Goal: Task Accomplishment & Management: Use online tool/utility

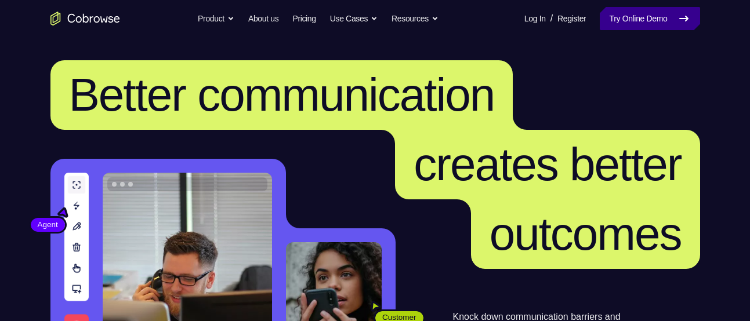
click at [619, 30] on link "Try Online Demo" at bounding box center [649, 18] width 100 height 23
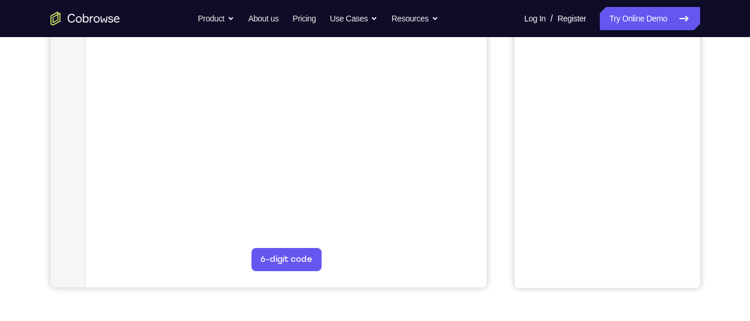
scroll to position [261, 0]
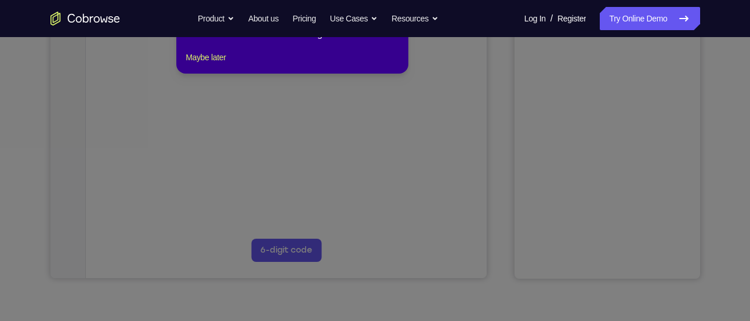
click at [257, 157] on icon at bounding box center [379, 141] width 758 height 359
click at [395, 135] on icon at bounding box center [379, 141] width 758 height 359
click at [207, 64] on button "Maybe later" at bounding box center [206, 57] width 40 height 14
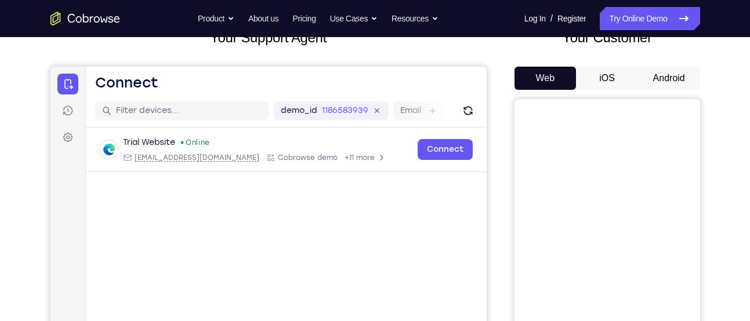
scroll to position [85, 0]
click at [662, 73] on button "Android" at bounding box center [669, 77] width 62 height 23
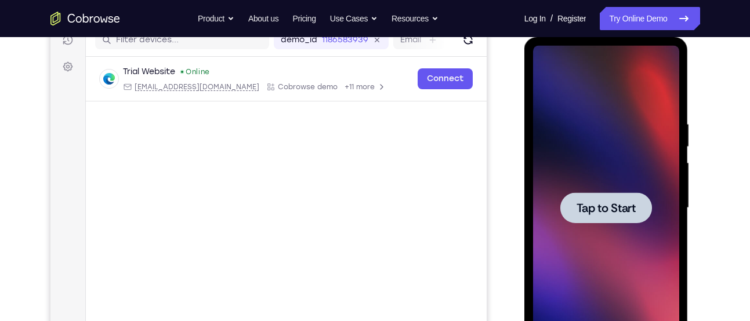
scroll to position [0, 0]
click at [590, 202] on span "Tap to Start" at bounding box center [605, 208] width 59 height 12
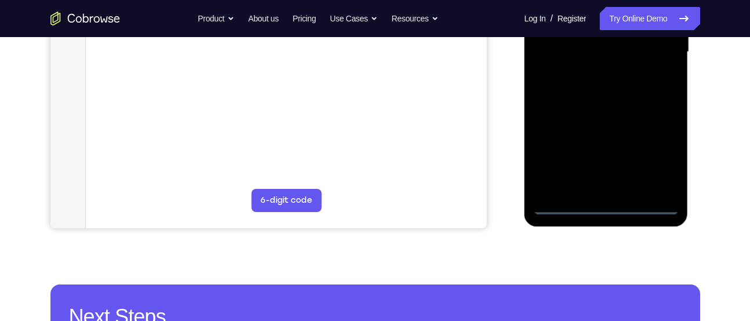
scroll to position [312, 0]
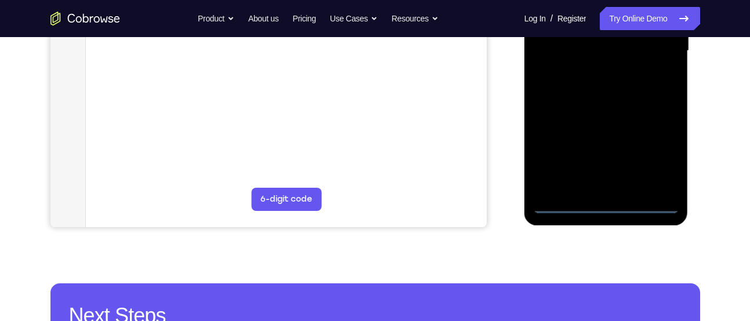
drag, startPoint x: 635, startPoint y: 202, endPoint x: 649, endPoint y: 202, distance: 13.9
click at [649, 202] on div at bounding box center [606, 51] width 146 height 325
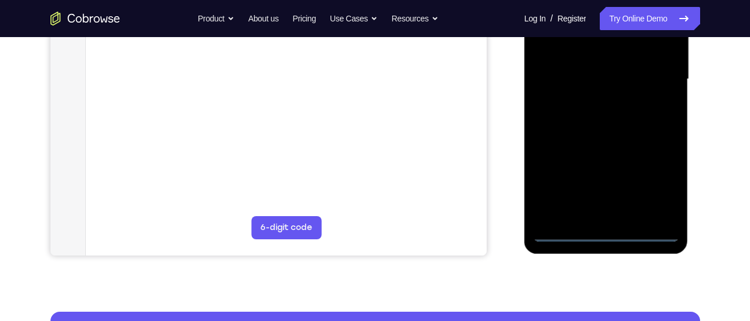
scroll to position [272, 0]
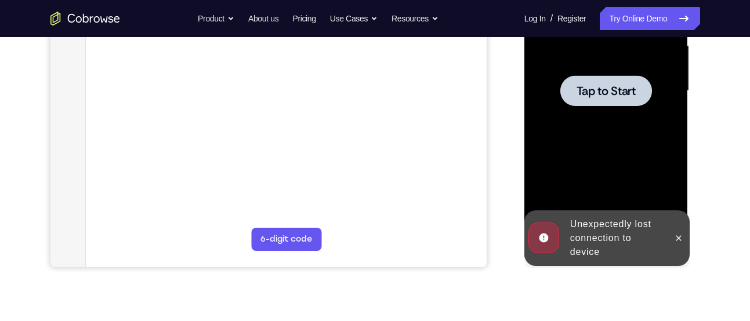
click at [610, 111] on div at bounding box center [606, 91] width 146 height 325
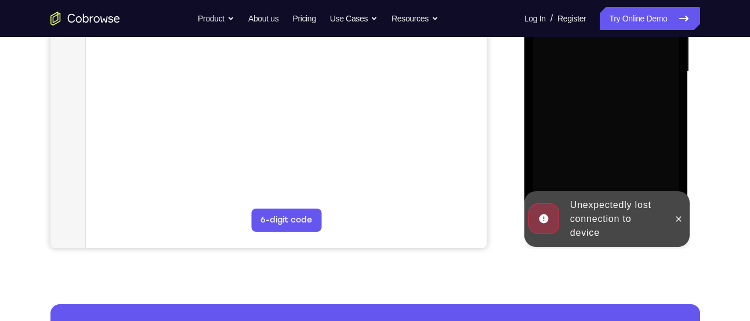
scroll to position [305, 0]
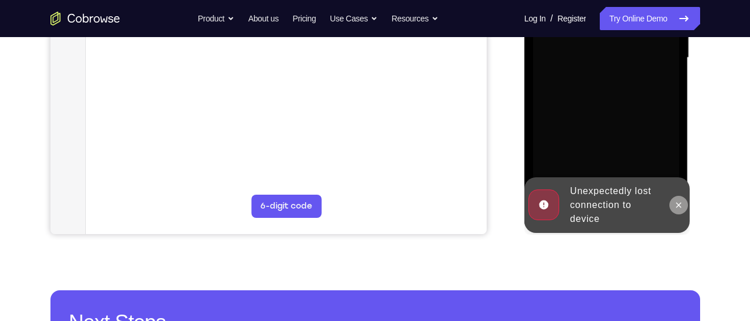
click at [678, 199] on button at bounding box center [678, 205] width 19 height 19
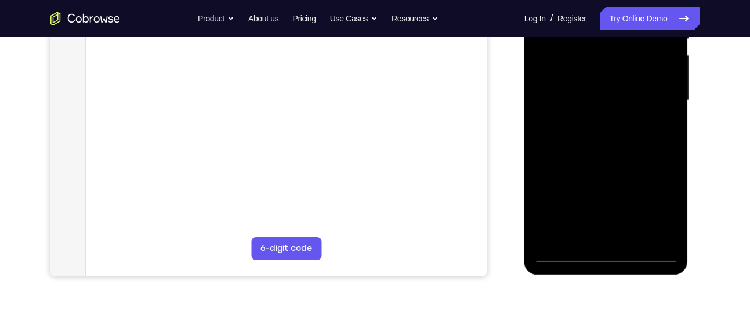
scroll to position [283, 0]
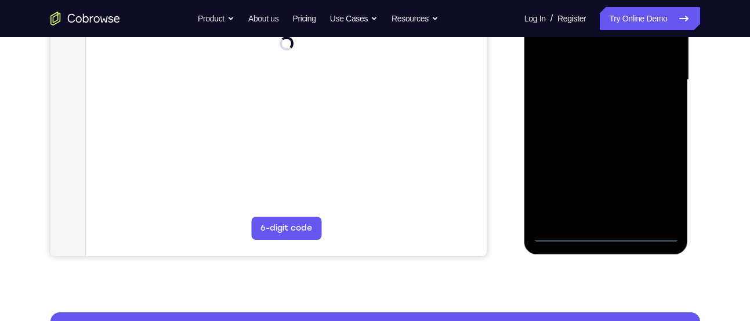
click at [649, 235] on div at bounding box center [606, 80] width 146 height 325
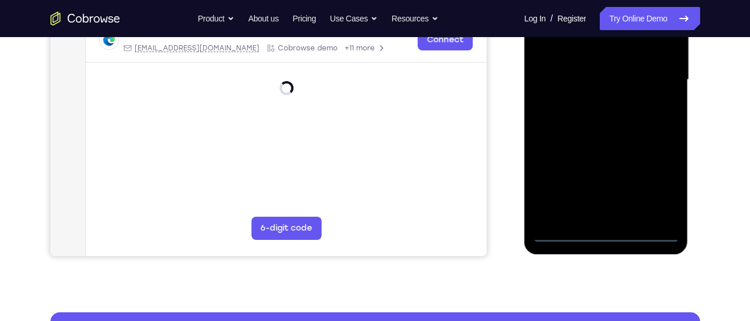
drag, startPoint x: 564, startPoint y: 153, endPoint x: 703, endPoint y: 161, distance: 139.4
click at [689, 161] on html "Online web based iOS Simulators and Android Emulators. Run iPhone, iPad, Mobile…" at bounding box center [606, 83] width 165 height 348
click at [567, 75] on div at bounding box center [606, 80] width 146 height 325
click at [657, 179] on div at bounding box center [606, 80] width 146 height 325
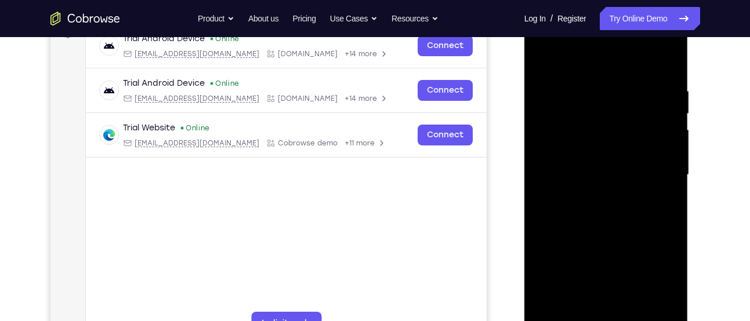
scroll to position [189, 0]
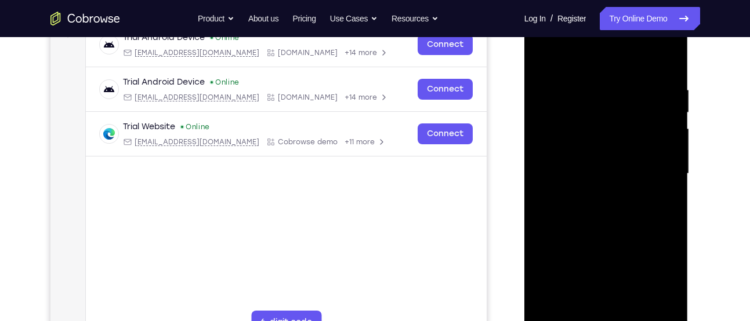
click at [599, 66] on div at bounding box center [606, 174] width 146 height 325
click at [660, 167] on div at bounding box center [606, 174] width 146 height 325
click at [593, 194] on div at bounding box center [606, 174] width 146 height 325
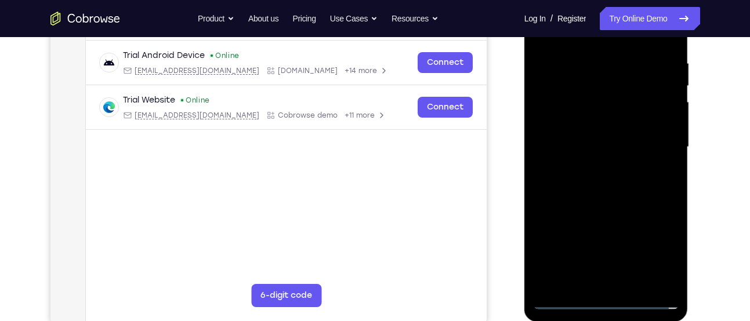
scroll to position [215, 0]
click at [590, 141] on div at bounding box center [606, 148] width 146 height 325
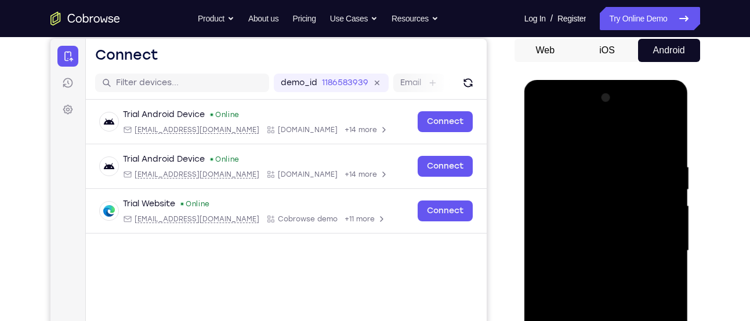
scroll to position [114, 0]
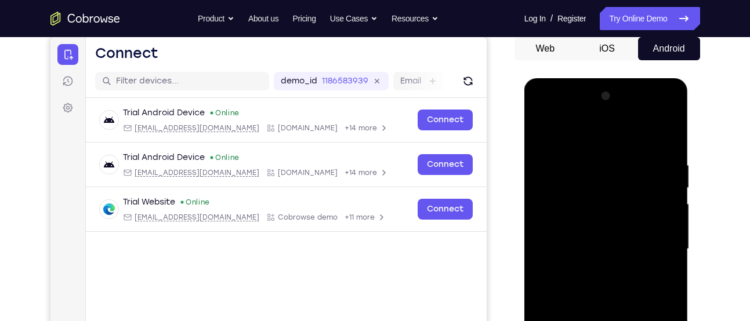
click at [582, 231] on div at bounding box center [606, 249] width 146 height 325
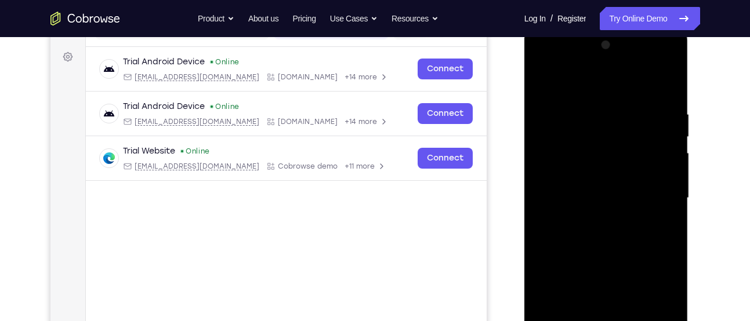
scroll to position [174, 0]
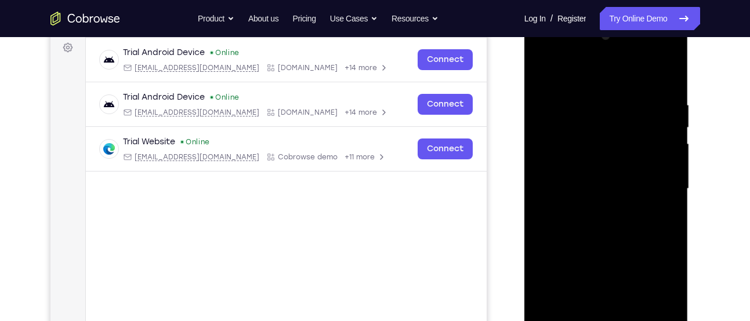
click at [609, 183] on div at bounding box center [606, 189] width 146 height 325
click at [610, 228] on div at bounding box center [606, 189] width 146 height 325
click at [601, 224] on div at bounding box center [606, 189] width 146 height 325
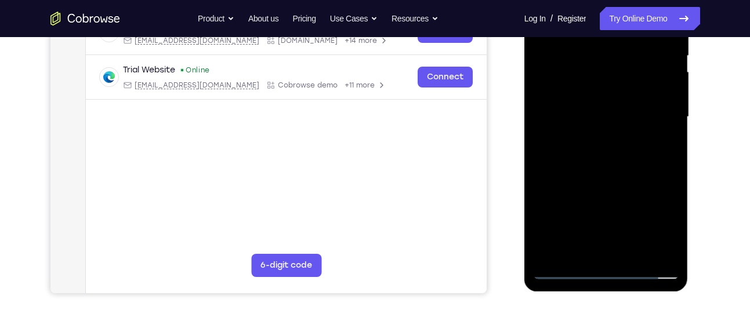
scroll to position [231, 0]
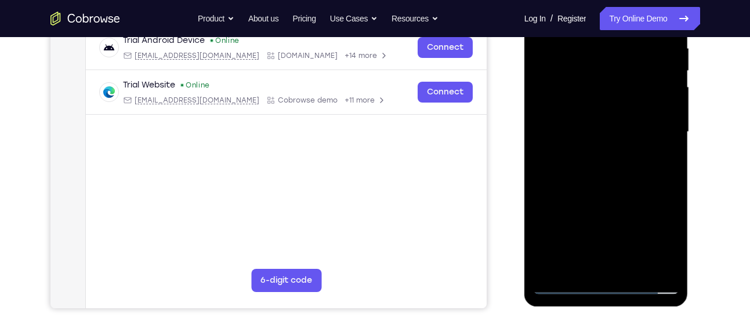
click at [568, 288] on div at bounding box center [606, 132] width 146 height 325
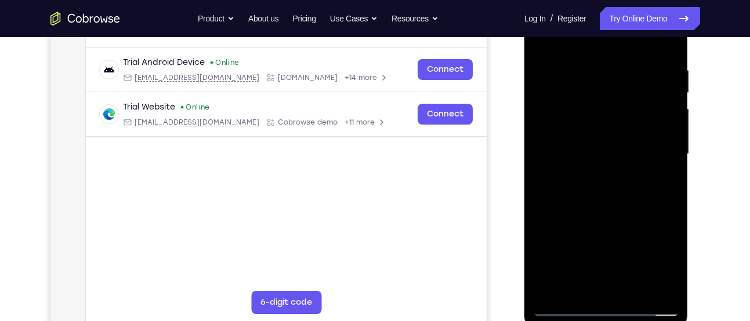
scroll to position [210, 0]
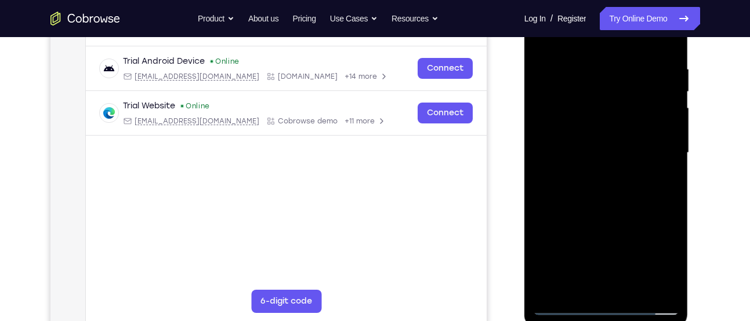
click at [613, 209] on div at bounding box center [606, 153] width 146 height 325
click at [585, 95] on div at bounding box center [606, 153] width 146 height 325
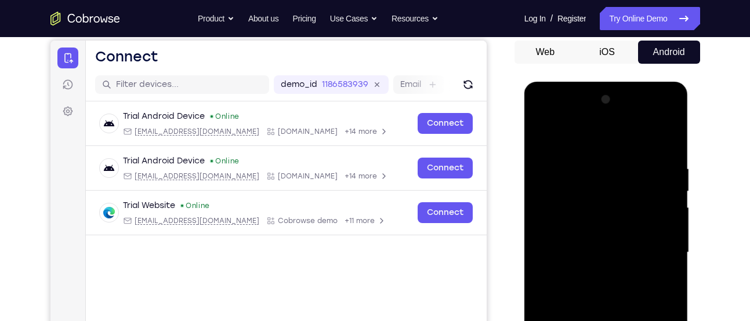
scroll to position [115, 0]
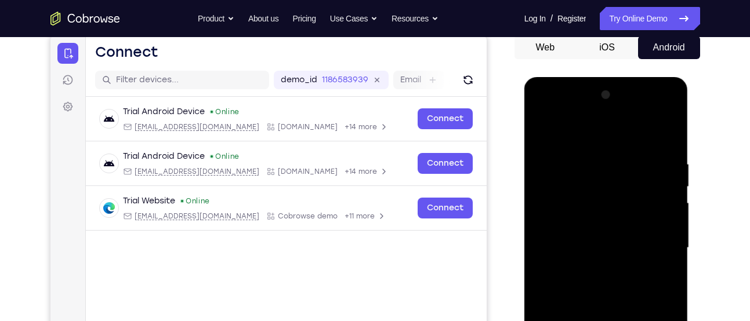
click at [597, 217] on div at bounding box center [606, 248] width 146 height 325
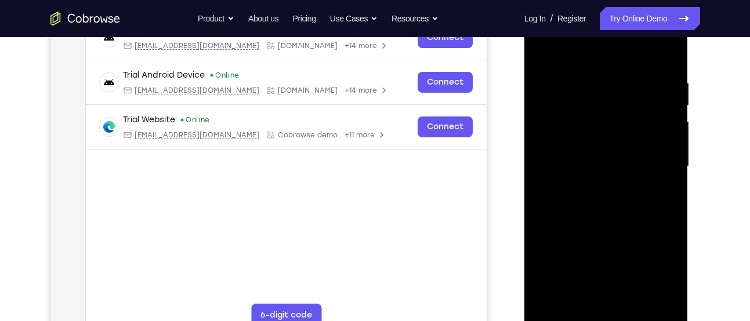
scroll to position [198, 0]
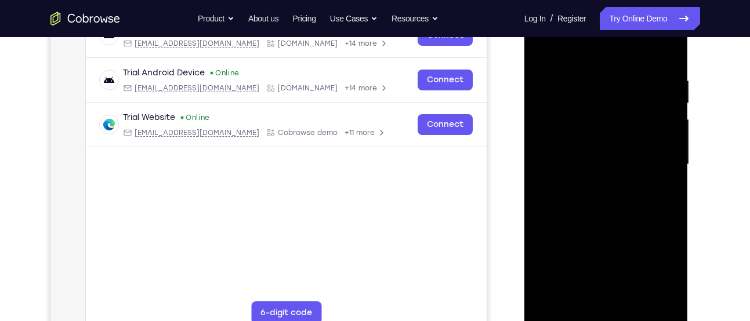
click at [604, 228] on div at bounding box center [606, 164] width 146 height 325
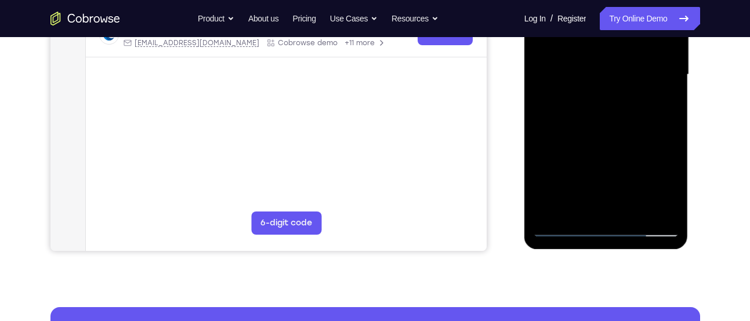
scroll to position [324, 0]
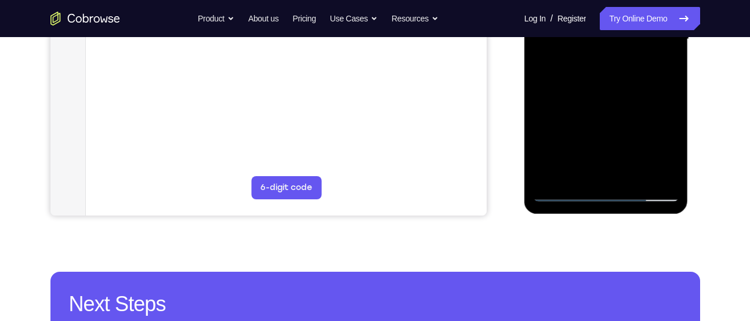
click at [623, 175] on div at bounding box center [606, 39] width 146 height 325
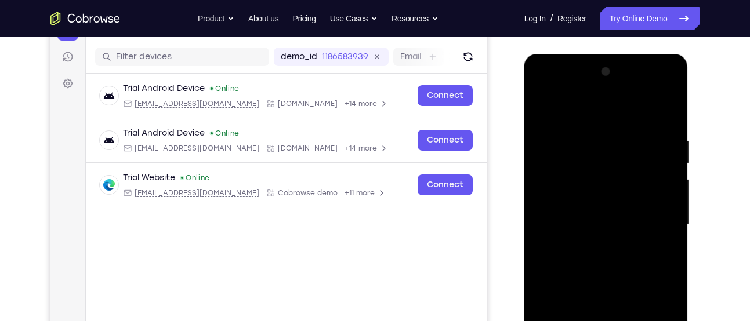
scroll to position [139, 0]
click at [590, 204] on div at bounding box center [606, 224] width 146 height 325
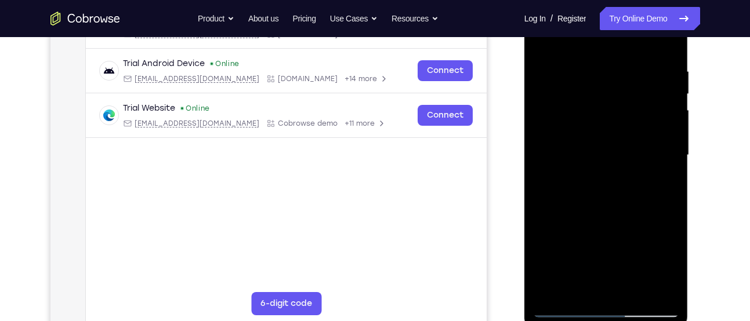
scroll to position [208, 0]
click at [608, 186] on div at bounding box center [606, 154] width 146 height 325
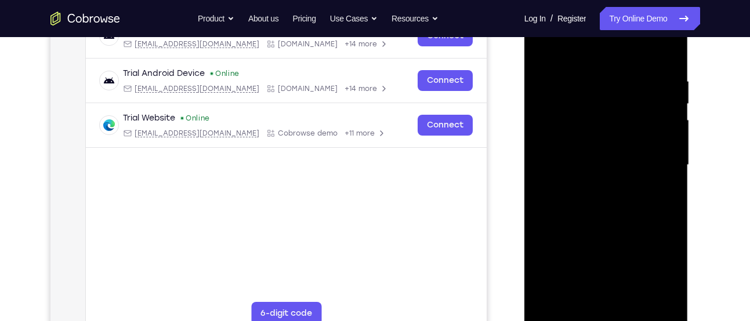
scroll to position [195, 0]
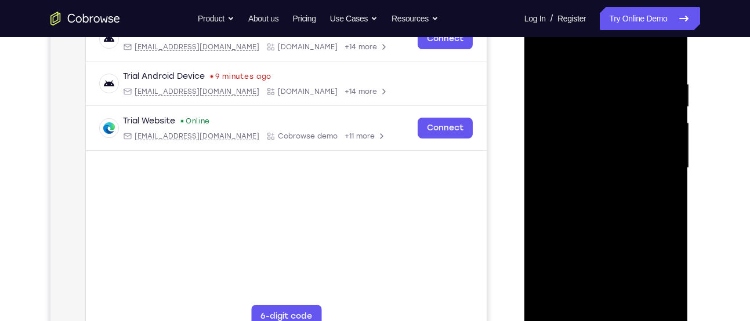
click at [541, 132] on div at bounding box center [606, 168] width 146 height 325
click at [580, 136] on div at bounding box center [606, 168] width 146 height 325
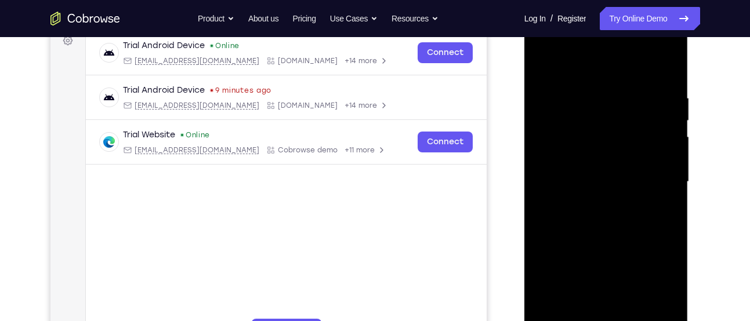
scroll to position [176, 0]
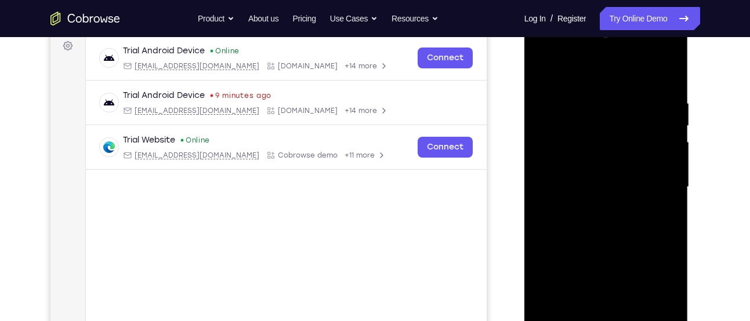
click at [590, 129] on div at bounding box center [606, 187] width 146 height 325
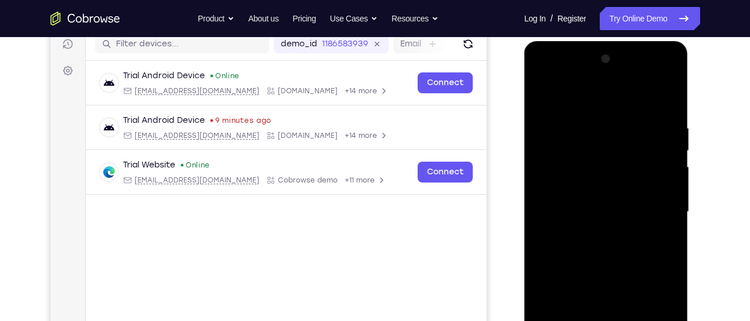
scroll to position [136, 0]
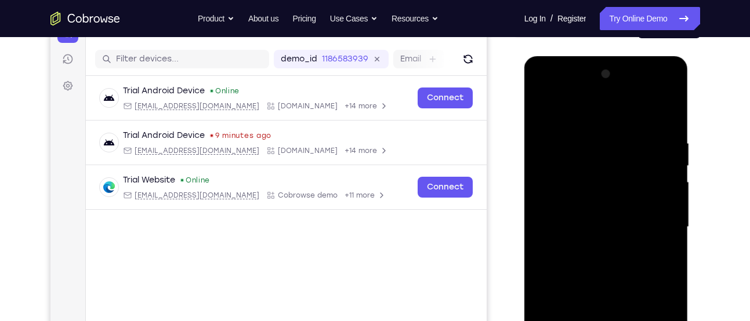
click at [540, 106] on div at bounding box center [606, 227] width 146 height 325
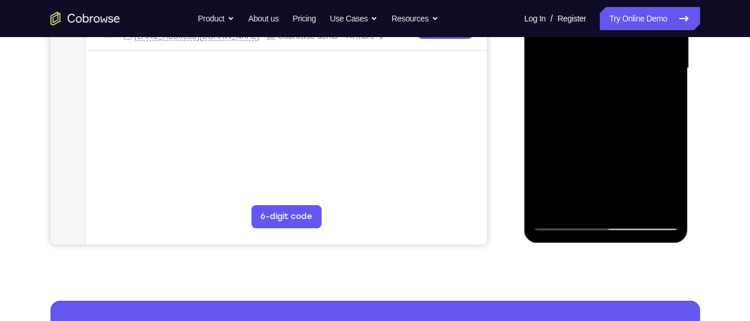
scroll to position [312, 0]
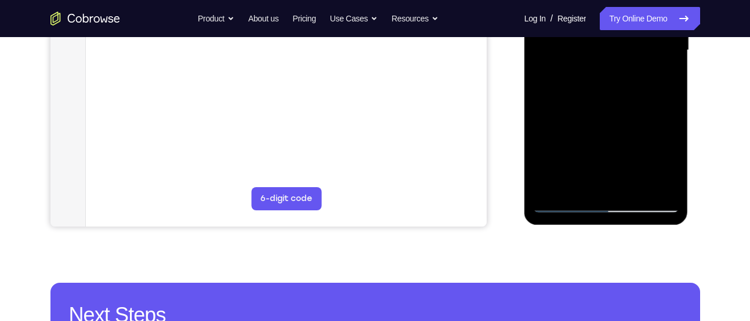
click at [609, 184] on div at bounding box center [606, 50] width 146 height 325
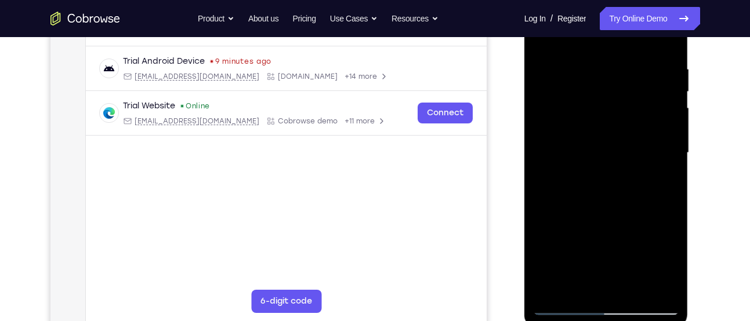
scroll to position [190, 0]
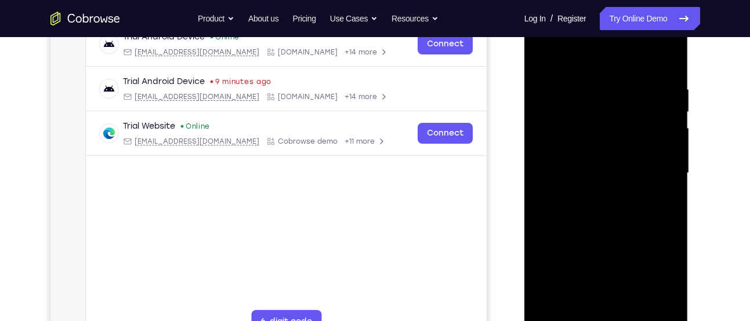
click at [596, 158] on div at bounding box center [606, 173] width 146 height 325
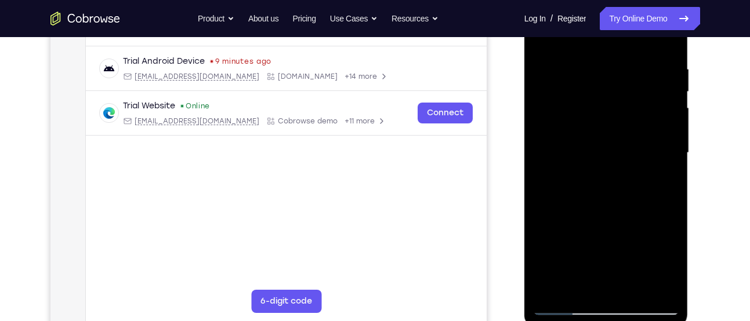
scroll to position [192, 0]
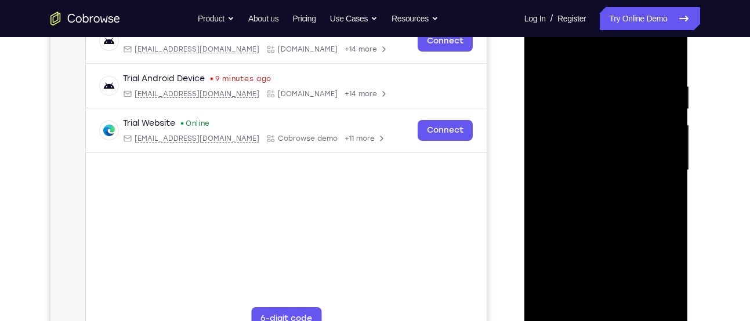
click at [670, 64] on div at bounding box center [606, 170] width 146 height 325
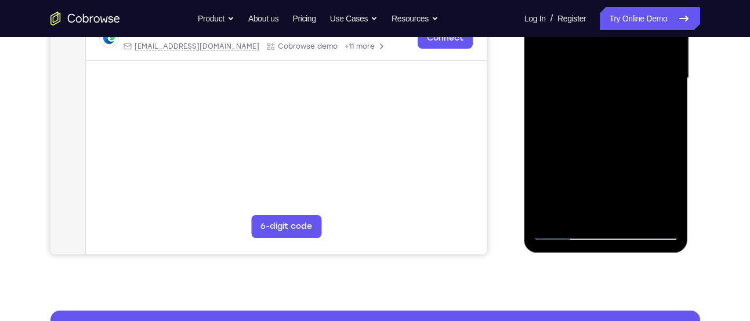
scroll to position [361, 0]
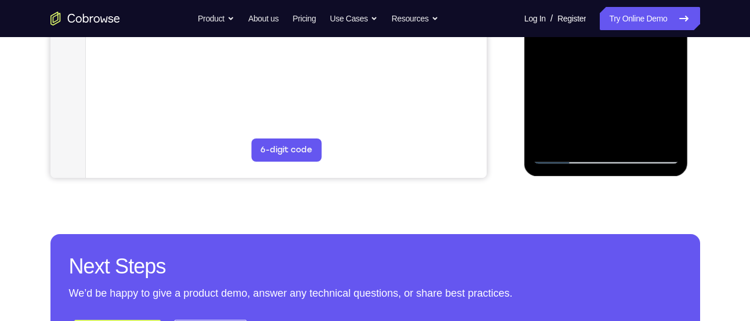
click at [673, 121] on div at bounding box center [606, 1] width 146 height 325
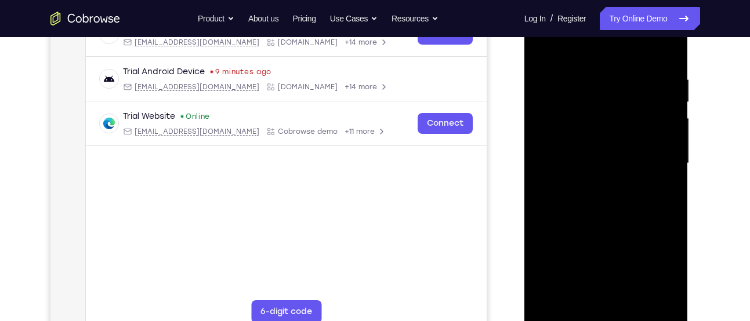
scroll to position [175, 0]
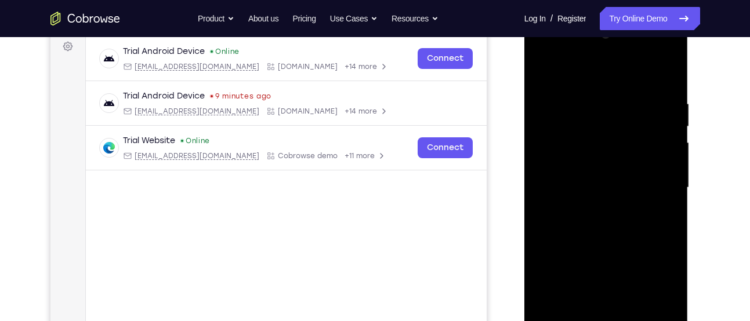
click at [670, 68] on div at bounding box center [606, 188] width 146 height 325
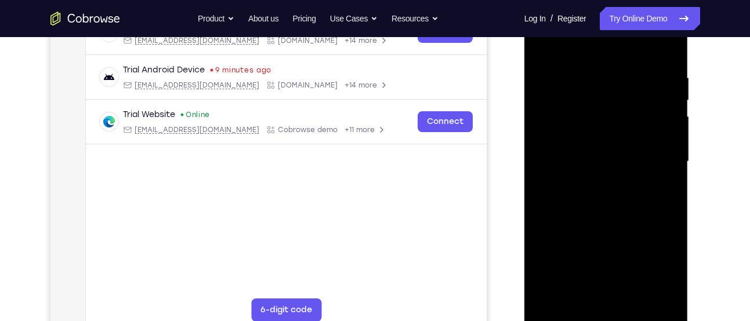
scroll to position [203, 0]
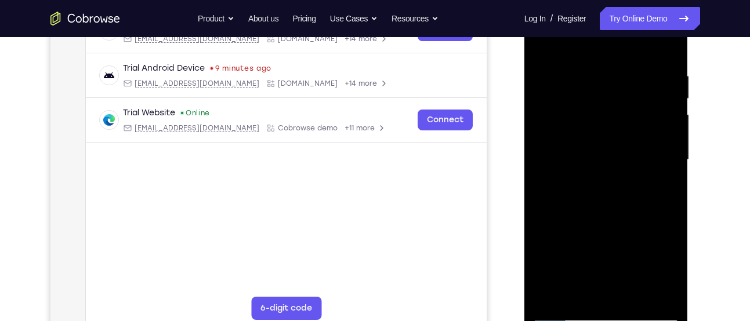
click at [549, 72] on div at bounding box center [606, 160] width 146 height 325
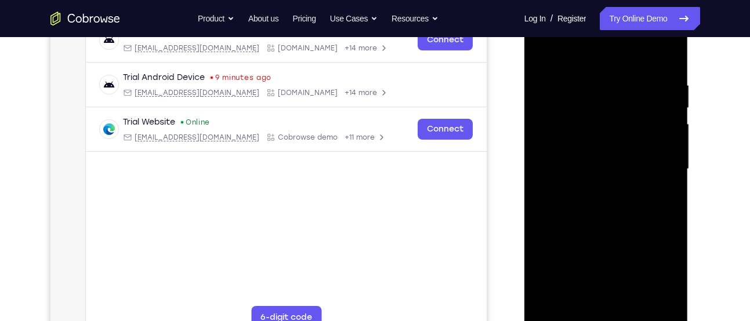
scroll to position [194, 0]
click at [561, 139] on div at bounding box center [606, 168] width 146 height 325
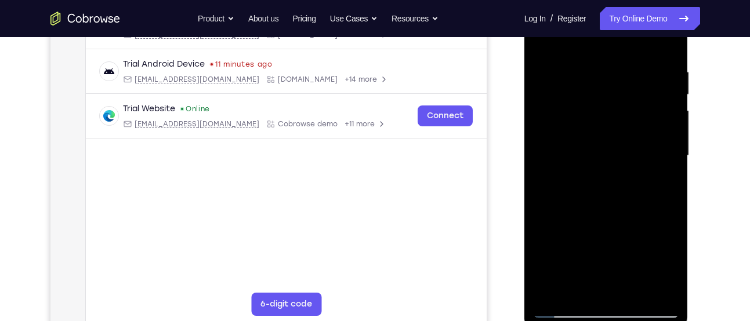
scroll to position [203, 0]
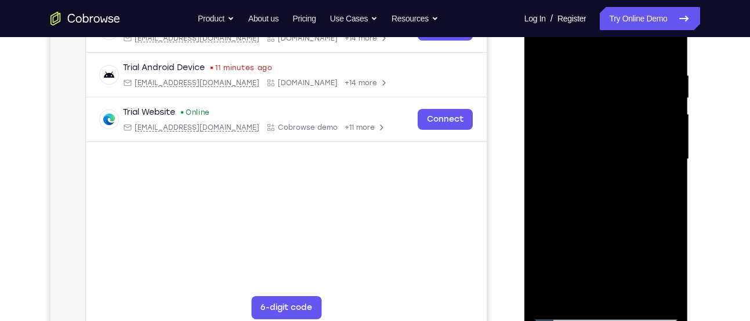
click at [548, 69] on div at bounding box center [606, 159] width 146 height 325
click at [548, 68] on div at bounding box center [606, 159] width 146 height 325
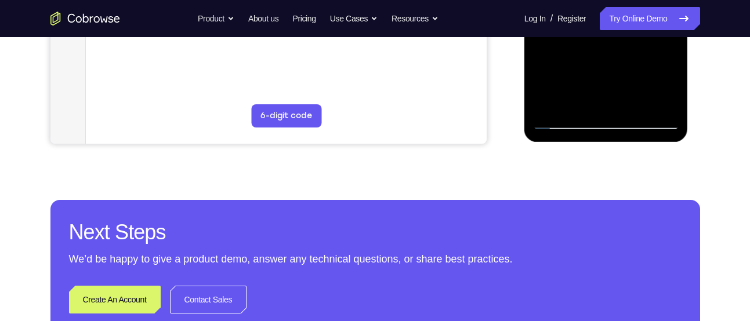
scroll to position [392, 0]
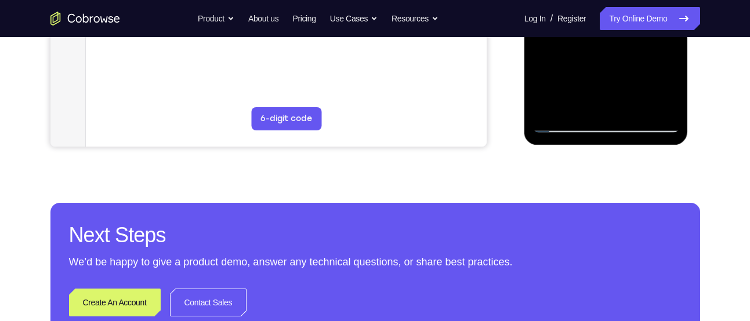
drag, startPoint x: 695, startPoint y: 71, endPoint x: 692, endPoint y: 118, distance: 46.5
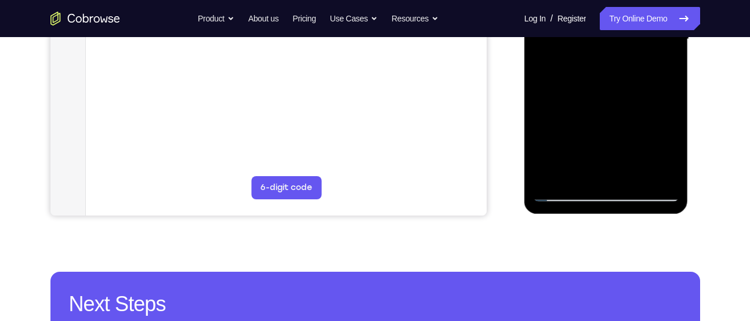
scroll to position [322, 0]
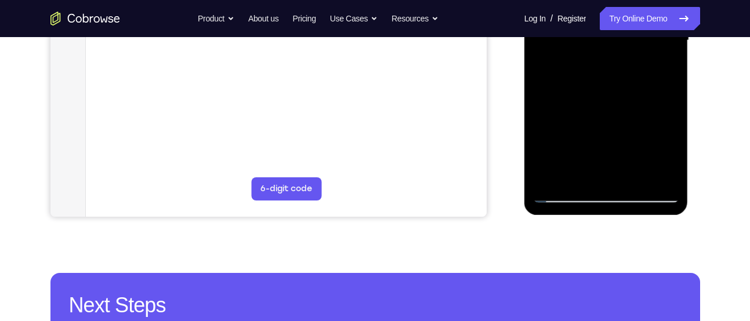
click at [611, 101] on div at bounding box center [606, 40] width 146 height 325
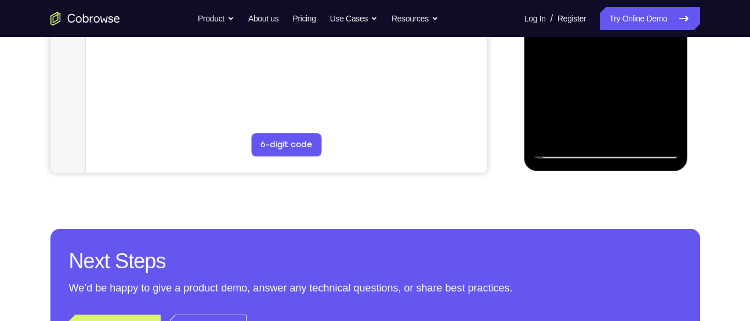
scroll to position [374, 0]
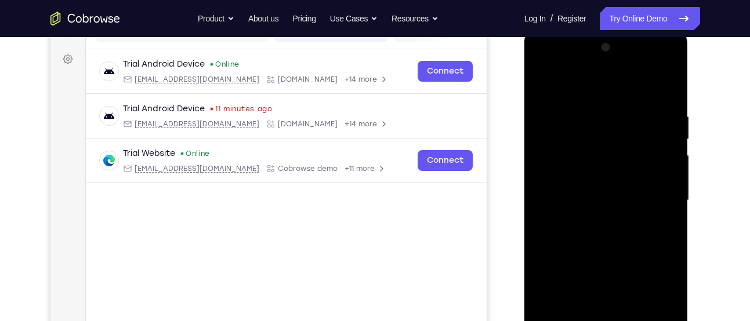
scroll to position [167, 0]
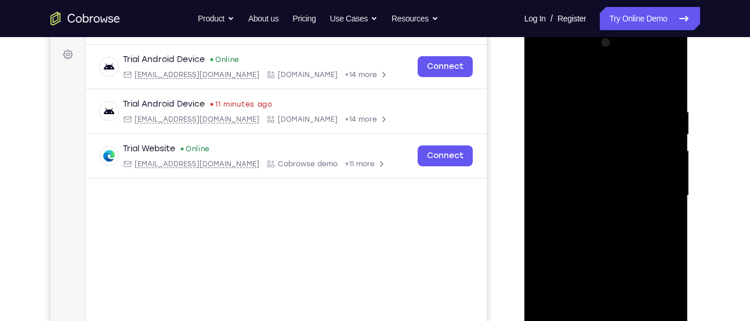
click at [562, 85] on div at bounding box center [606, 196] width 146 height 325
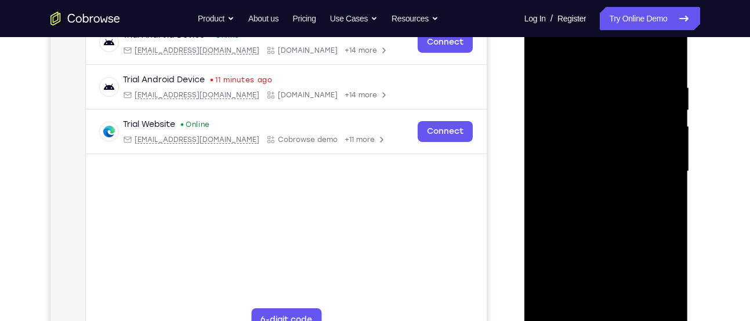
scroll to position [192, 0]
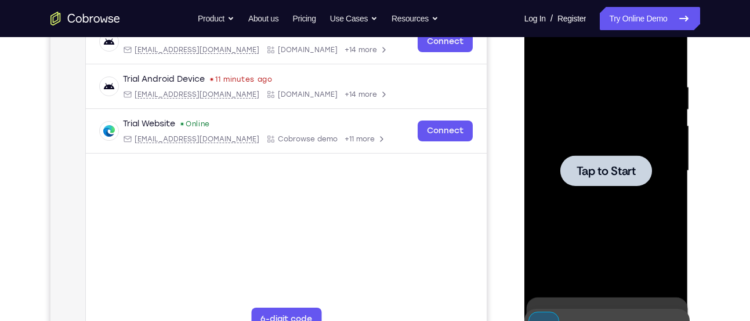
click at [565, 201] on div at bounding box center [606, 171] width 146 height 325
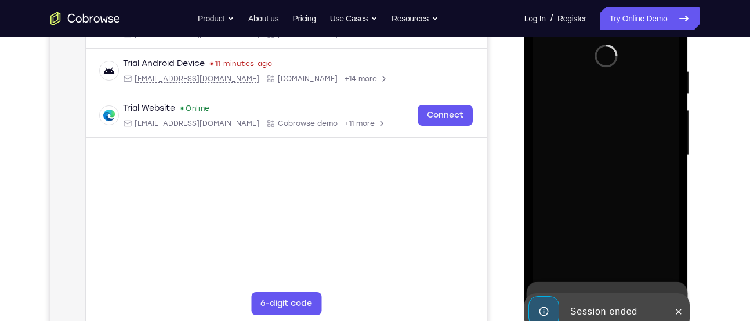
scroll to position [208, 0]
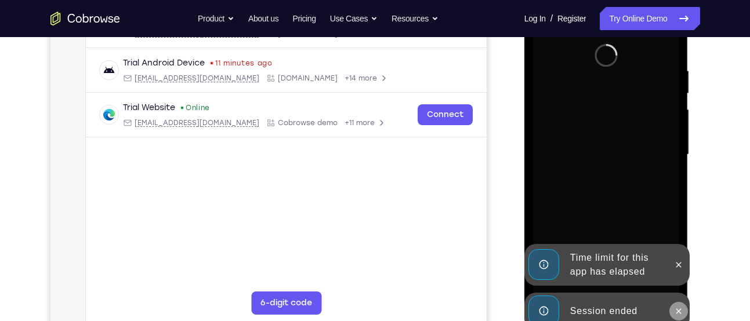
click at [675, 302] on button at bounding box center [678, 311] width 19 height 19
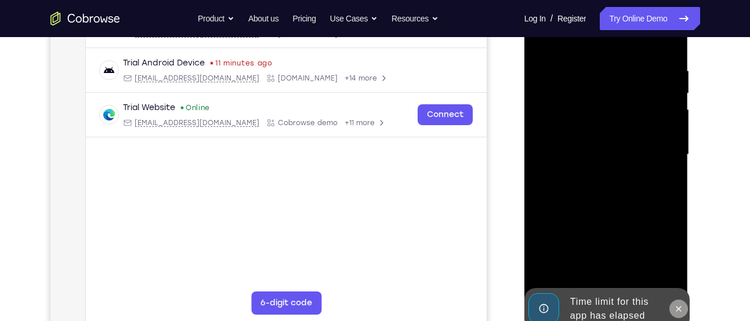
click at [677, 302] on button at bounding box center [678, 309] width 19 height 19
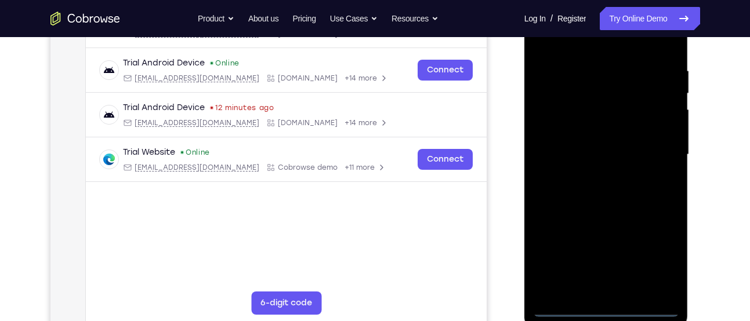
click at [649, 303] on div at bounding box center [606, 154] width 146 height 325
click at [649, 308] on div at bounding box center [606, 154] width 146 height 325
drag, startPoint x: 582, startPoint y: 216, endPoint x: 702, endPoint y: 203, distance: 121.3
click at [689, 203] on html "Online web based iOS Simulators and Android Emulators. Run iPhone, iPad, Mobile…" at bounding box center [606, 158] width 165 height 348
click at [569, 137] on div at bounding box center [606, 154] width 146 height 325
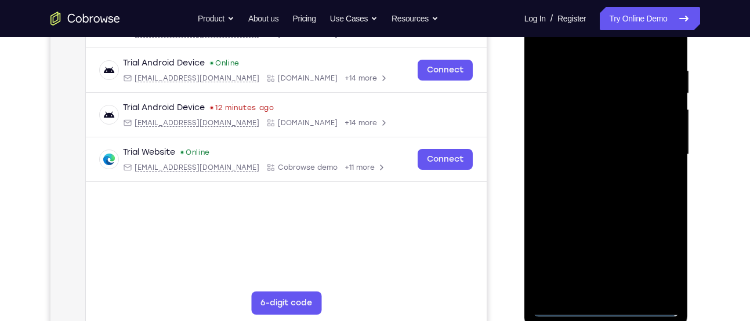
click at [657, 257] on div at bounding box center [606, 154] width 146 height 325
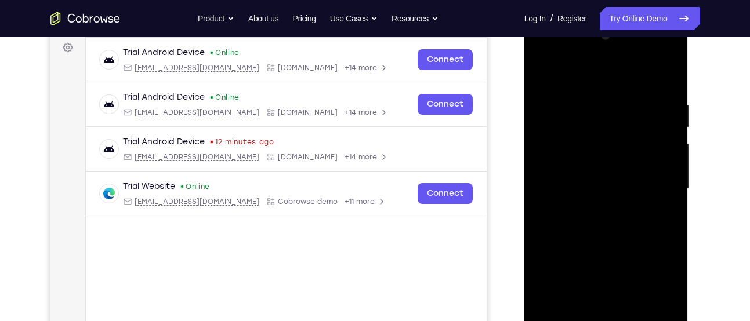
scroll to position [177, 0]
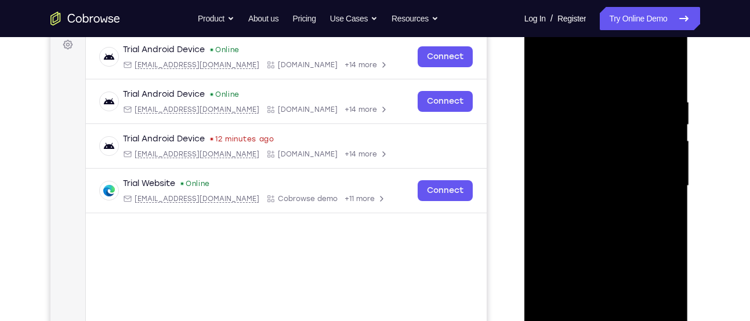
click at [577, 71] on div at bounding box center [606, 186] width 146 height 325
click at [653, 174] on div at bounding box center [606, 186] width 146 height 325
click at [594, 205] on div at bounding box center [606, 186] width 146 height 325
click at [598, 179] on div at bounding box center [606, 186] width 146 height 325
click at [604, 205] on div at bounding box center [606, 186] width 146 height 325
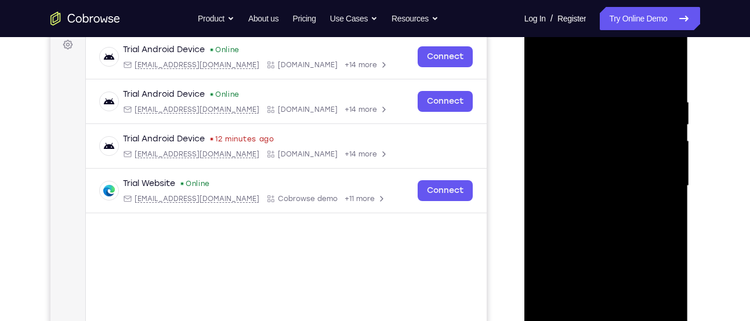
click at [586, 136] on div at bounding box center [606, 186] width 146 height 325
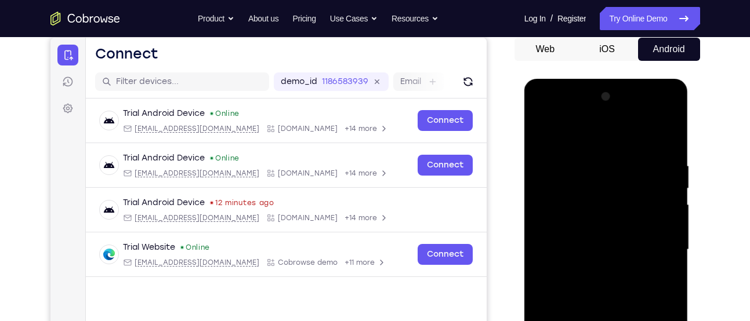
scroll to position [116, 0]
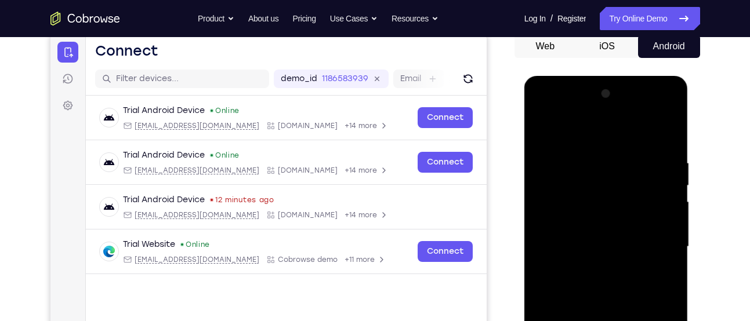
click at [589, 213] on div at bounding box center [606, 247] width 146 height 325
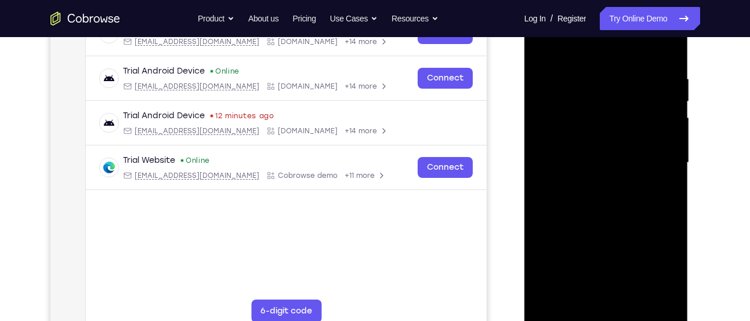
scroll to position [201, 0]
click at [605, 227] on div at bounding box center [606, 162] width 146 height 325
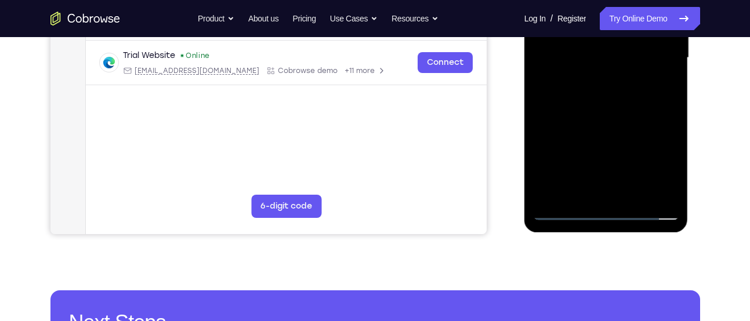
scroll to position [306, 0]
click at [616, 197] on div at bounding box center [606, 57] width 146 height 325
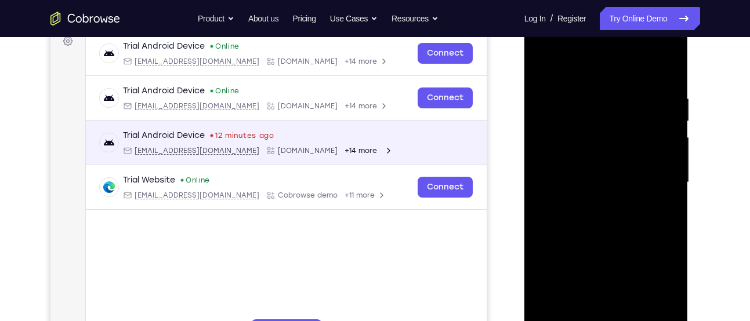
scroll to position [180, 0]
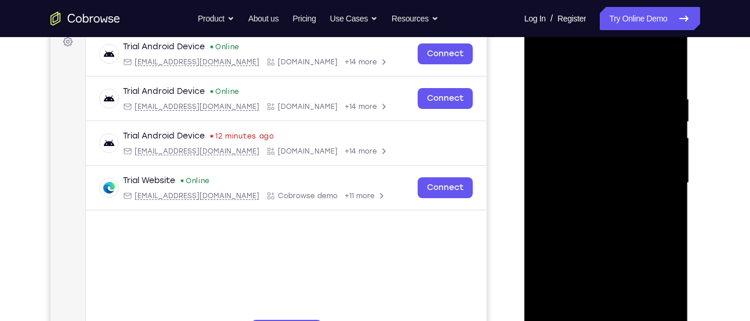
click at [582, 168] on div at bounding box center [606, 183] width 146 height 325
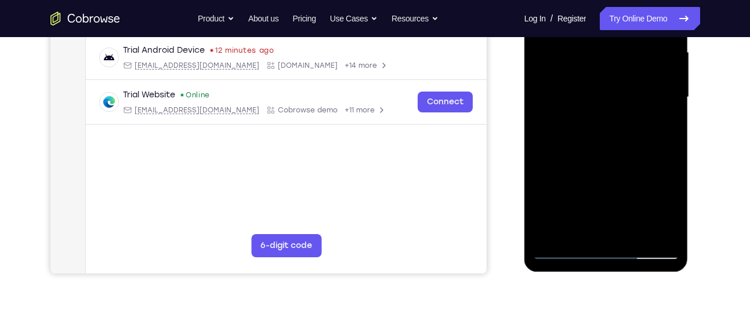
scroll to position [266, 0]
click at [613, 150] on div at bounding box center [606, 96] width 146 height 325
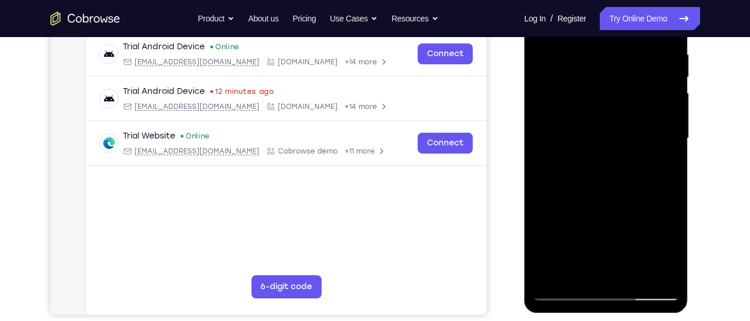
scroll to position [236, 0]
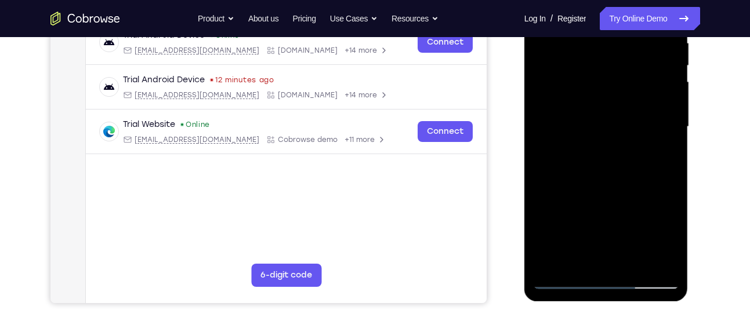
click at [635, 261] on div at bounding box center [606, 127] width 146 height 325
click at [601, 191] on div at bounding box center [606, 127] width 146 height 325
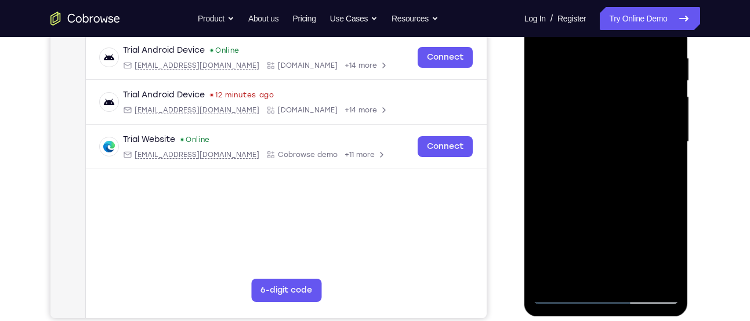
click at [598, 125] on div at bounding box center [606, 142] width 146 height 325
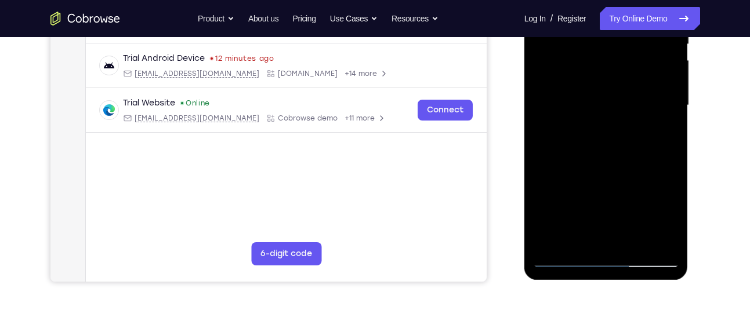
scroll to position [260, 0]
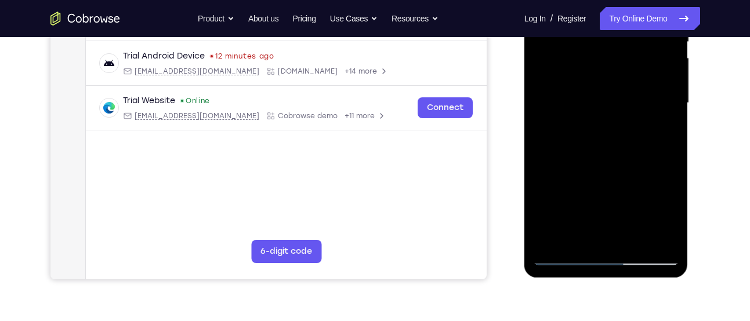
click at [565, 261] on div at bounding box center [606, 103] width 146 height 325
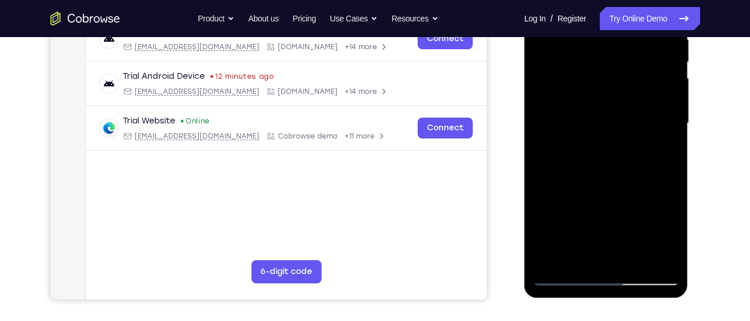
scroll to position [238, 0]
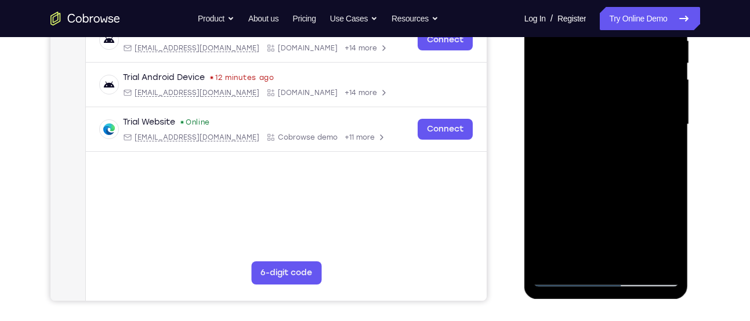
click at [590, 140] on div at bounding box center [606, 124] width 146 height 325
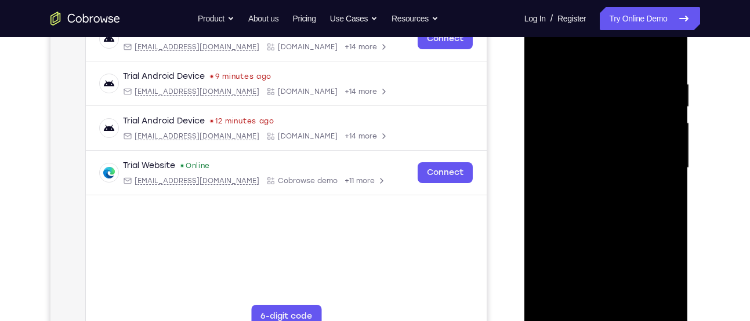
scroll to position [193, 0]
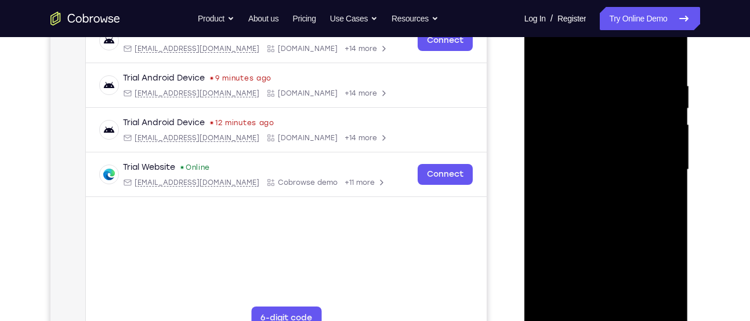
click at [544, 55] on div at bounding box center [606, 170] width 146 height 325
click at [545, 51] on div at bounding box center [606, 170] width 146 height 325
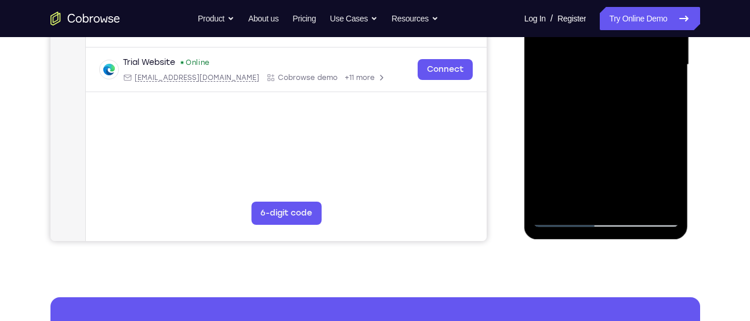
scroll to position [300, 0]
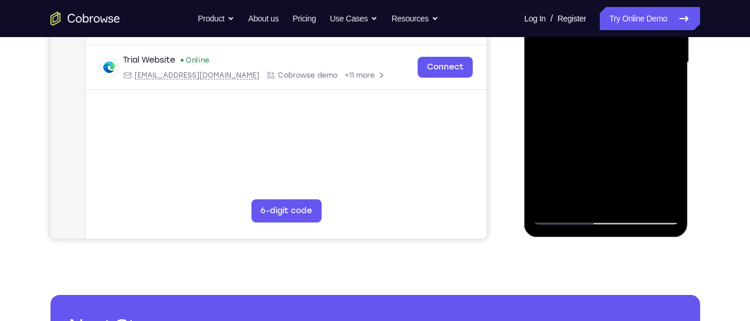
click at [671, 181] on div at bounding box center [606, 62] width 146 height 325
click at [656, 203] on div at bounding box center [606, 62] width 146 height 325
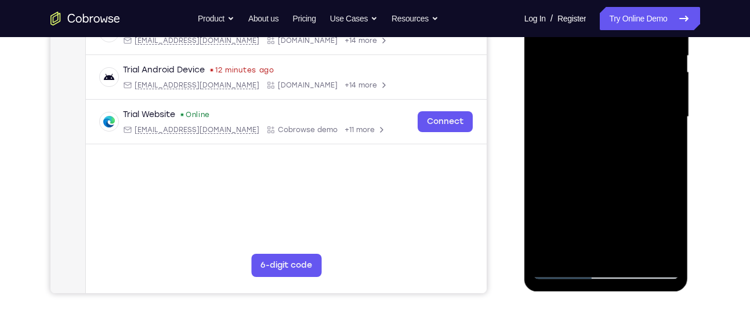
scroll to position [243, 0]
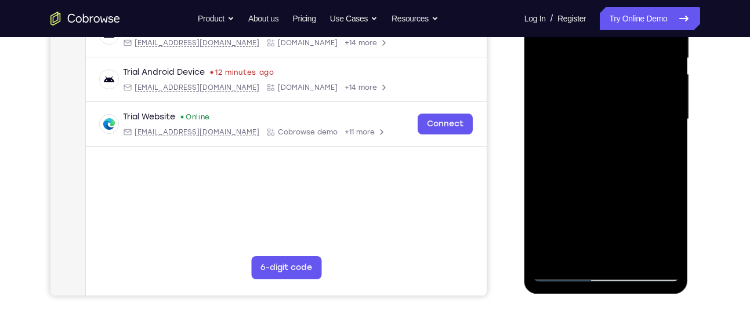
drag, startPoint x: 627, startPoint y: 200, endPoint x: 669, endPoint y: 83, distance: 124.3
click at [669, 83] on div at bounding box center [606, 119] width 146 height 325
drag, startPoint x: 618, startPoint y: 216, endPoint x: 630, endPoint y: 193, distance: 25.7
click at [630, 193] on div at bounding box center [606, 119] width 146 height 325
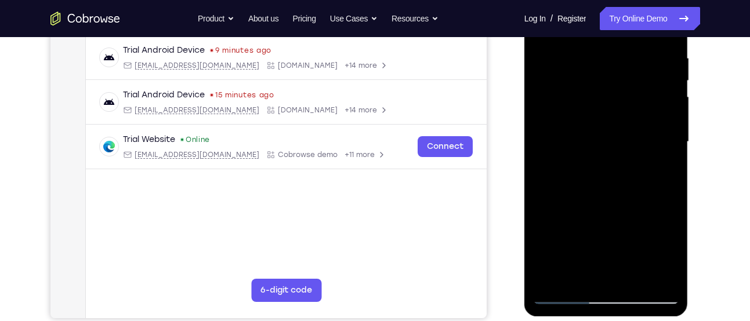
scroll to position [234, 0]
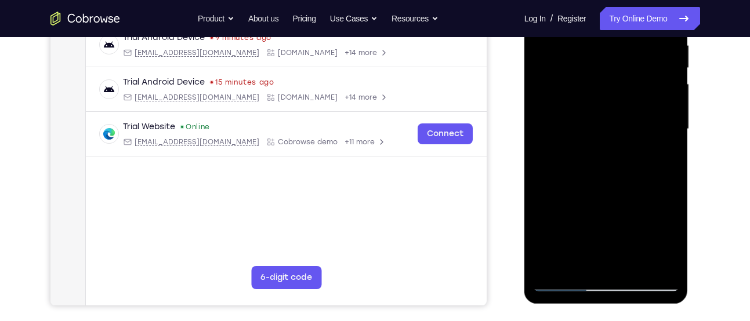
click at [575, 217] on div at bounding box center [606, 129] width 146 height 325
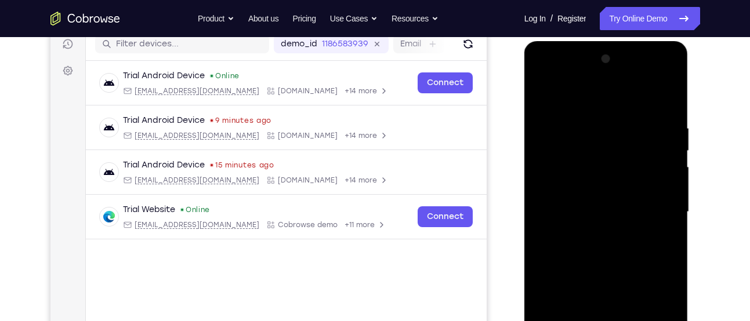
scroll to position [150, 0]
click at [670, 163] on div at bounding box center [606, 212] width 146 height 325
click at [668, 163] on div at bounding box center [606, 212] width 146 height 325
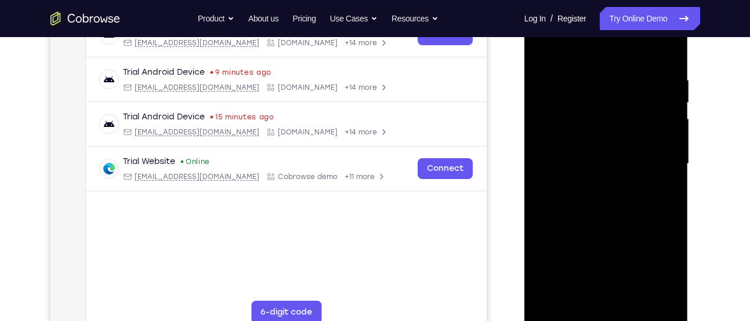
scroll to position [199, 0]
click at [558, 216] on div at bounding box center [606, 163] width 146 height 325
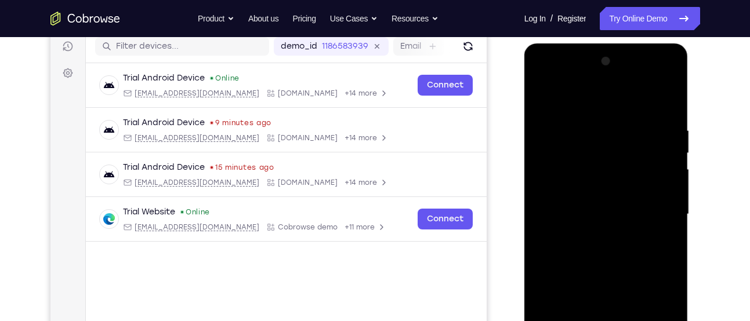
scroll to position [138, 0]
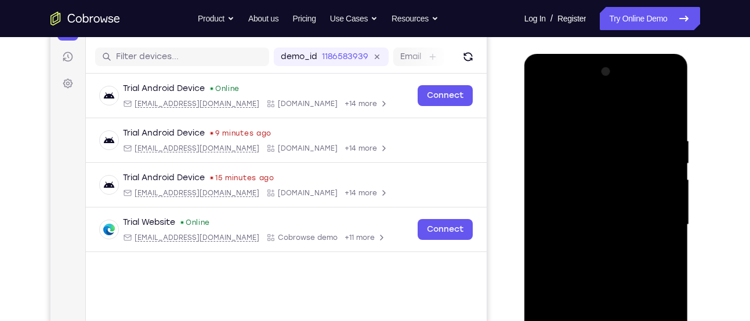
click at [590, 140] on div at bounding box center [606, 225] width 146 height 325
drag, startPoint x: 630, startPoint y: 173, endPoint x: 639, endPoint y: 143, distance: 32.1
click at [639, 143] on div at bounding box center [606, 225] width 146 height 325
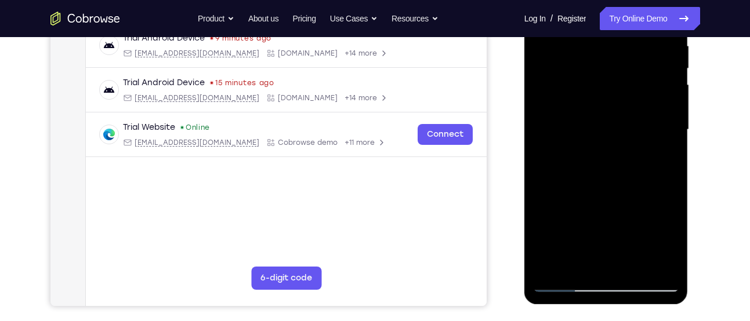
scroll to position [234, 0]
drag, startPoint x: 634, startPoint y: 186, endPoint x: 635, endPoint y: 144, distance: 41.8
click at [635, 144] on div at bounding box center [606, 129] width 146 height 325
click at [585, 144] on div at bounding box center [606, 129] width 146 height 325
click at [588, 202] on div at bounding box center [606, 129] width 146 height 325
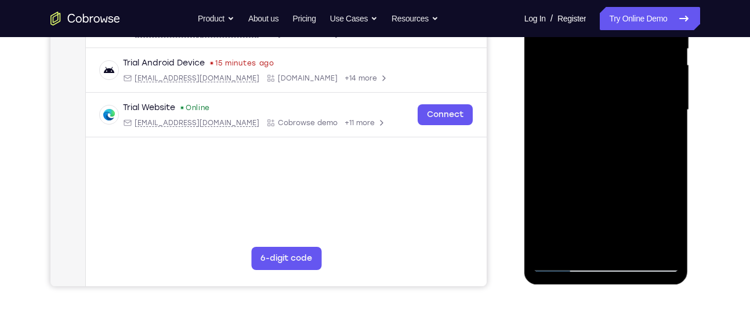
scroll to position [253, 0]
click at [616, 180] on div at bounding box center [606, 109] width 146 height 325
drag, startPoint x: 616, startPoint y: 180, endPoint x: 626, endPoint y: 132, distance: 49.6
click at [626, 132] on div at bounding box center [606, 109] width 146 height 325
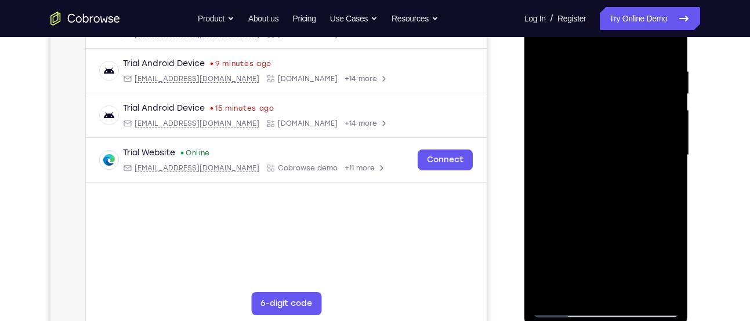
scroll to position [207, 0]
click at [589, 215] on div at bounding box center [606, 156] width 146 height 325
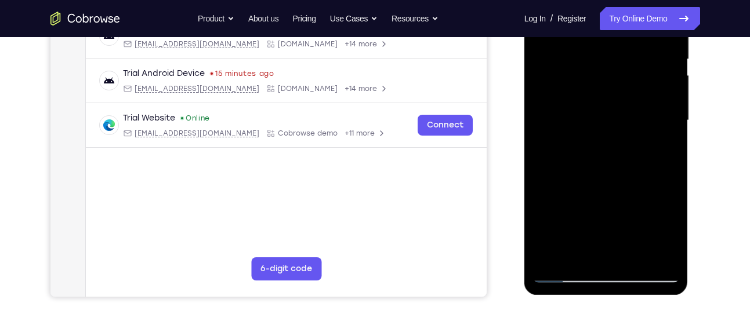
scroll to position [243, 0]
drag, startPoint x: 631, startPoint y: 196, endPoint x: 636, endPoint y: 125, distance: 70.9
click at [636, 125] on div at bounding box center [606, 120] width 146 height 325
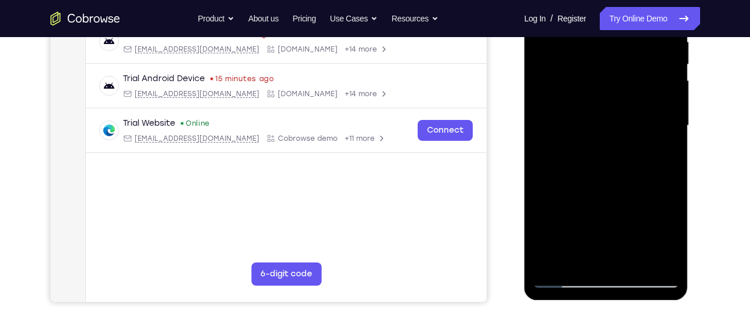
scroll to position [235, 0]
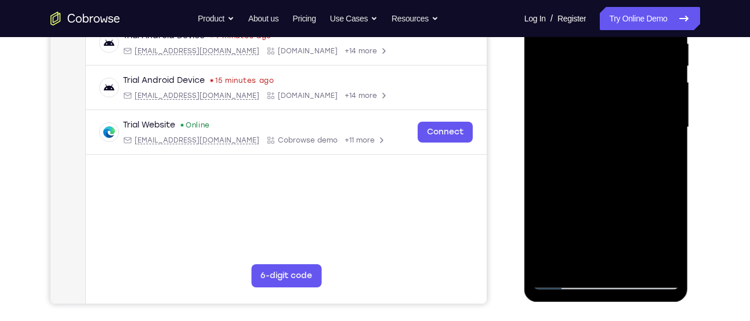
drag, startPoint x: 635, startPoint y: 179, endPoint x: 648, endPoint y: 130, distance: 49.6
click at [648, 130] on div at bounding box center [606, 127] width 146 height 325
drag, startPoint x: 633, startPoint y: 176, endPoint x: 641, endPoint y: 101, distance: 75.9
click at [641, 101] on div at bounding box center [606, 127] width 146 height 325
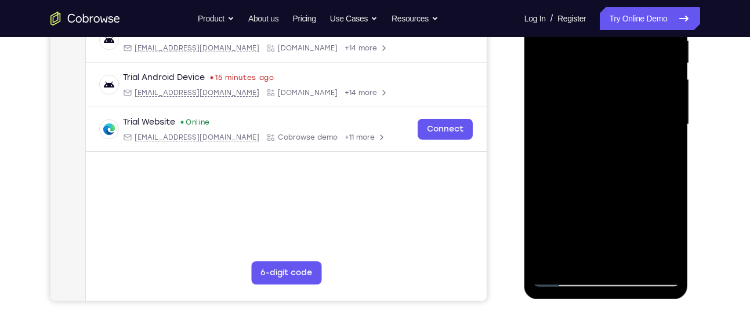
scroll to position [245, 0]
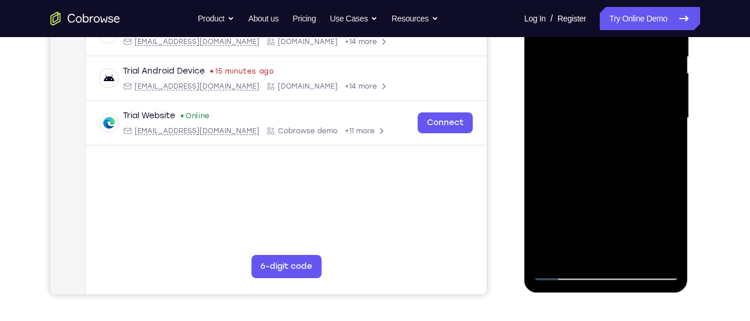
drag, startPoint x: 637, startPoint y: 184, endPoint x: 638, endPoint y: 132, distance: 52.2
click at [638, 132] on div at bounding box center [606, 118] width 146 height 325
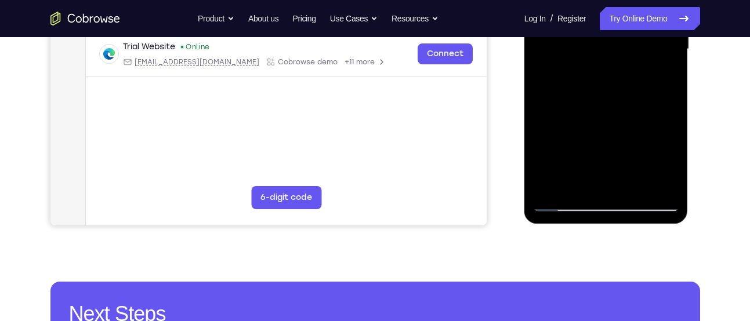
scroll to position [317, 0]
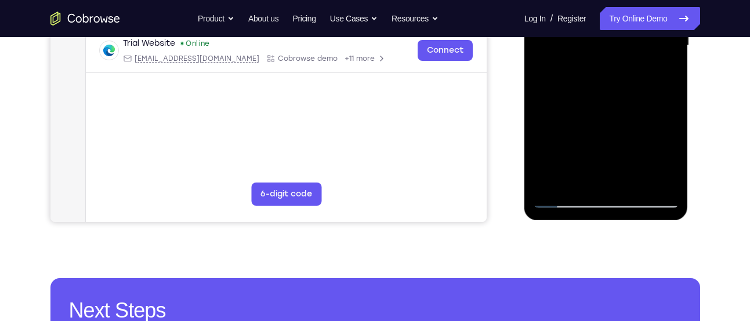
click at [562, 199] on div at bounding box center [606, 45] width 146 height 325
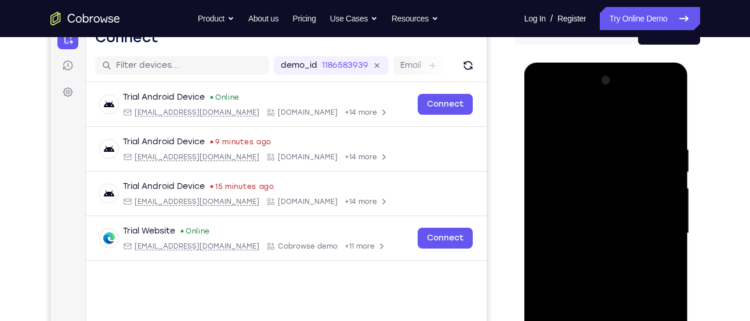
scroll to position [128, 0]
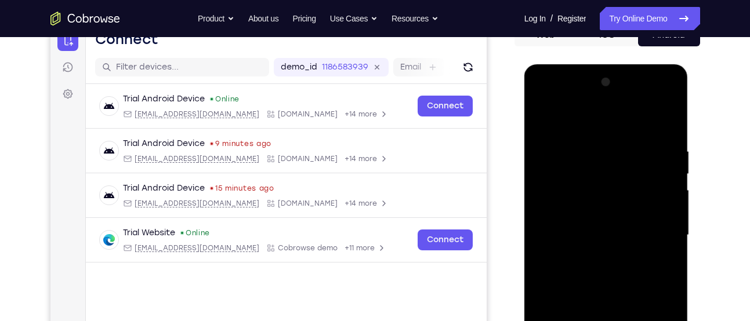
click at [545, 117] on div at bounding box center [606, 235] width 146 height 325
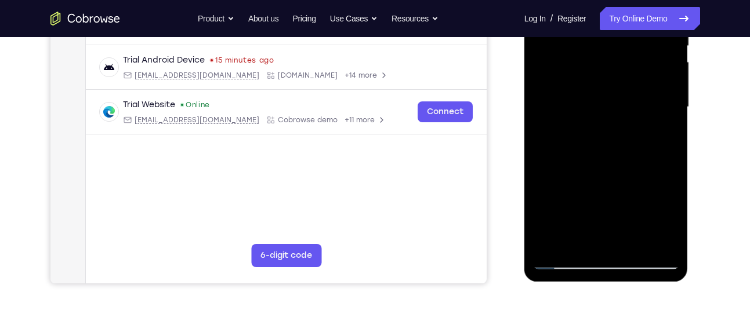
scroll to position [257, 0]
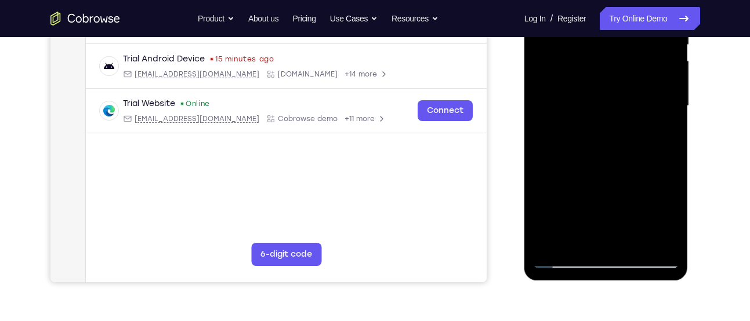
click at [569, 169] on div at bounding box center [606, 106] width 146 height 325
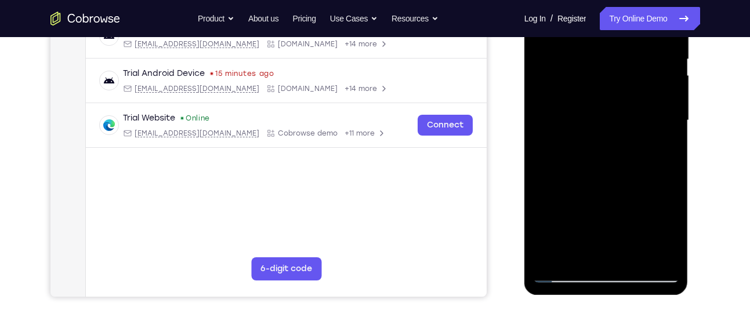
scroll to position [241, 0]
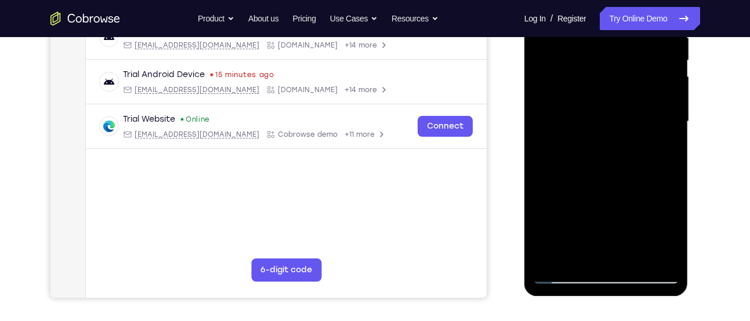
click at [558, 188] on div at bounding box center [606, 121] width 146 height 325
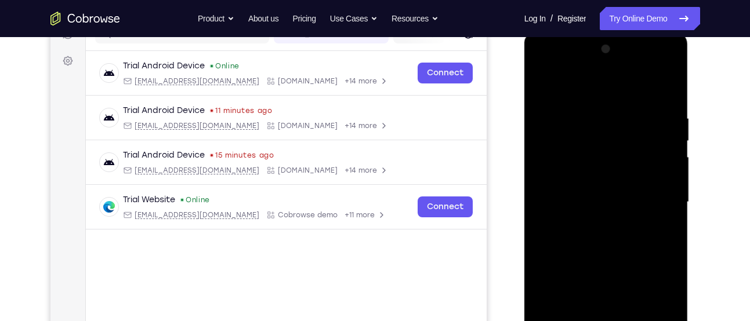
scroll to position [159, 0]
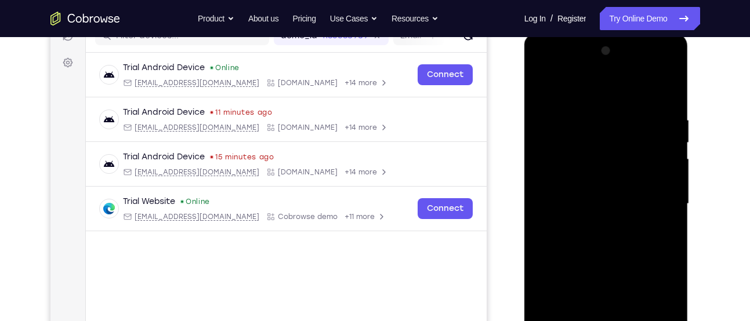
drag, startPoint x: 635, startPoint y: 137, endPoint x: 627, endPoint y: 217, distance: 79.8
click at [627, 217] on div at bounding box center [606, 204] width 146 height 325
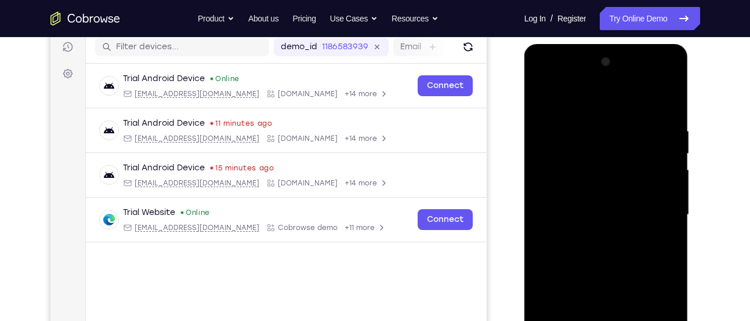
scroll to position [146, 0]
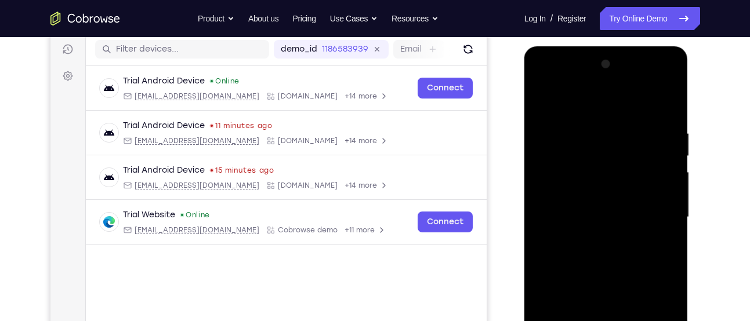
click at [544, 104] on div at bounding box center [606, 217] width 146 height 325
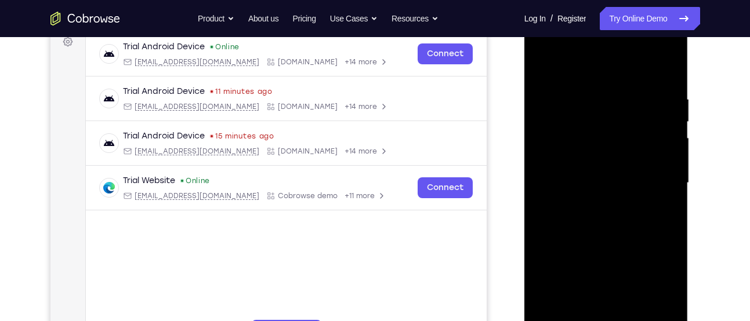
scroll to position [179, 0]
click at [670, 187] on div at bounding box center [606, 183] width 146 height 325
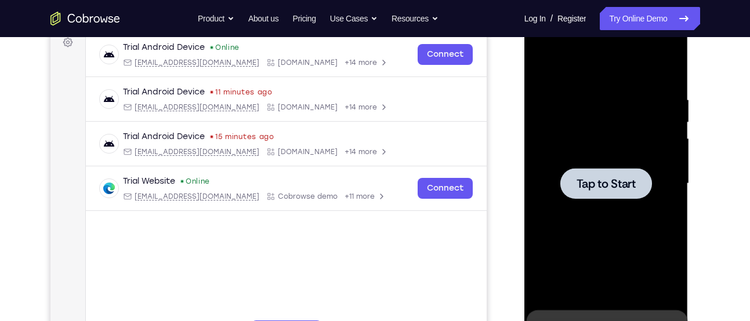
click at [580, 169] on div at bounding box center [606, 183] width 92 height 31
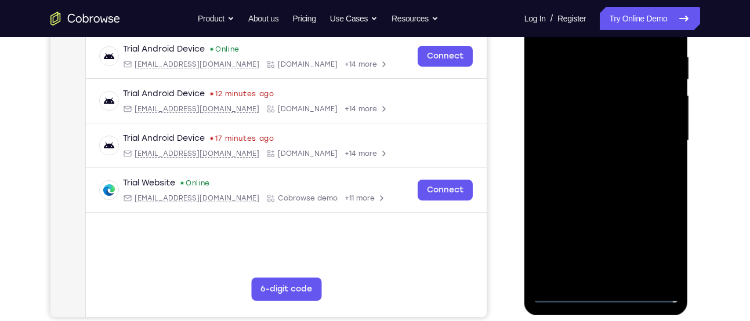
scroll to position [228, 0]
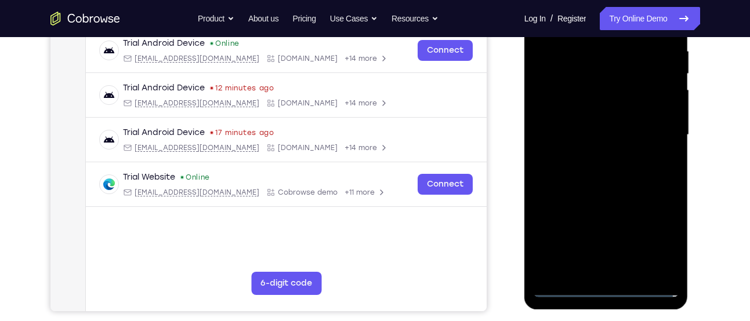
click at [652, 285] on div at bounding box center [606, 135] width 146 height 325
drag, startPoint x: 577, startPoint y: 185, endPoint x: 668, endPoint y: 163, distance: 94.1
click at [668, 163] on div at bounding box center [606, 135] width 146 height 325
click at [570, 131] on div at bounding box center [606, 135] width 146 height 325
click at [652, 248] on div at bounding box center [606, 135] width 146 height 325
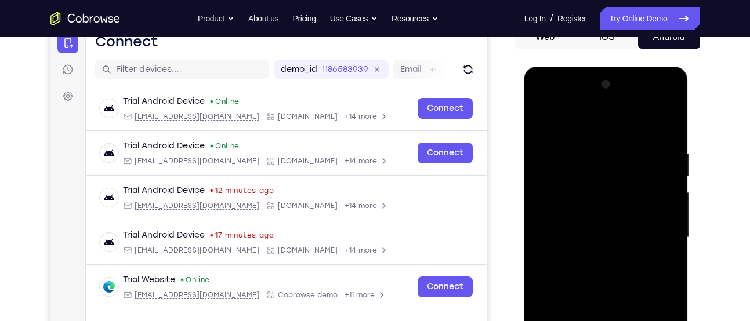
scroll to position [123, 0]
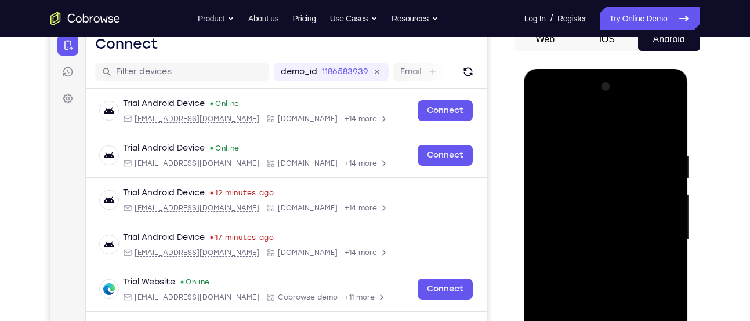
click at [591, 136] on div at bounding box center [606, 240] width 146 height 325
click at [654, 229] on div at bounding box center [606, 240] width 146 height 325
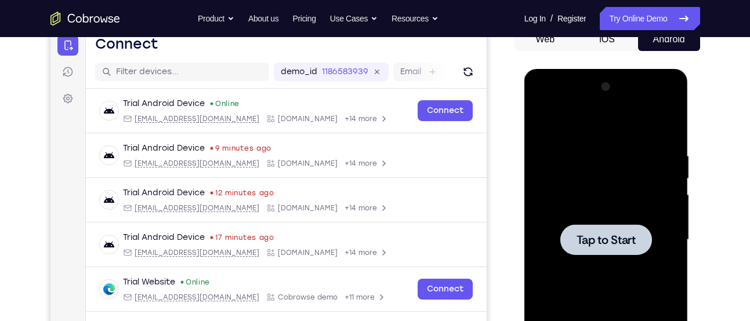
click at [606, 223] on div at bounding box center [606, 240] width 146 height 325
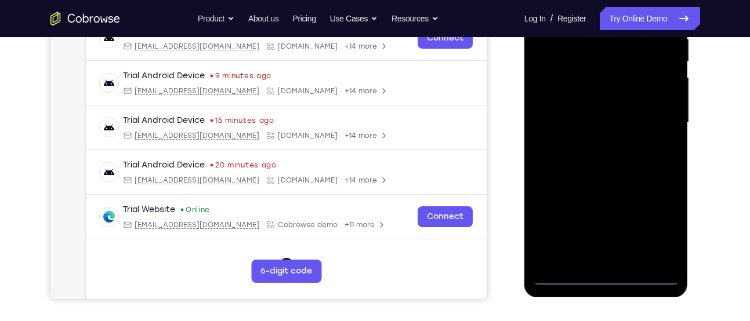
scroll to position [249, 0]
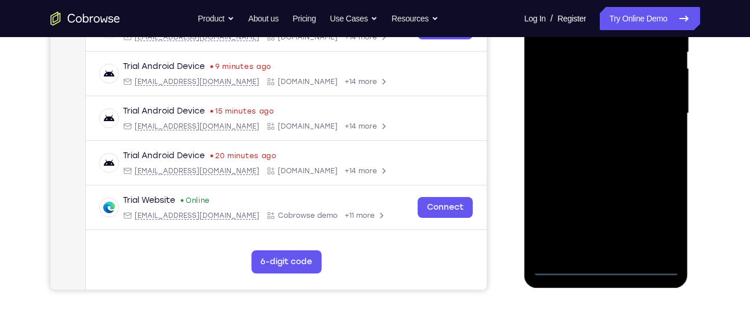
click at [646, 264] on div at bounding box center [606, 113] width 146 height 325
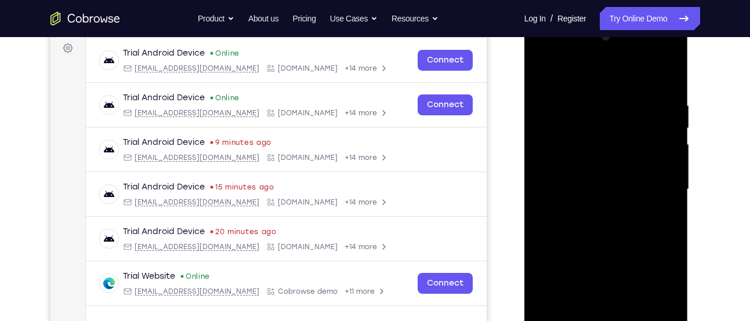
scroll to position [168, 0]
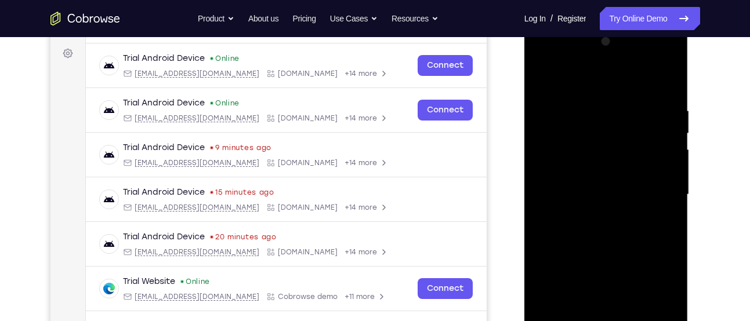
drag, startPoint x: 574, startPoint y: 197, endPoint x: 690, endPoint y: 190, distance: 116.1
click at [689, 190] on html "Online web based iOS Simulators and Android Emulators. Run iPhone, iPad, Mobile…" at bounding box center [606, 198] width 165 height 348
click at [555, 179] on div at bounding box center [606, 194] width 146 height 325
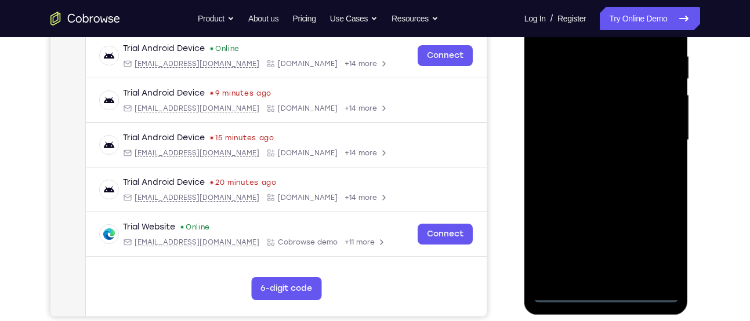
scroll to position [225, 0]
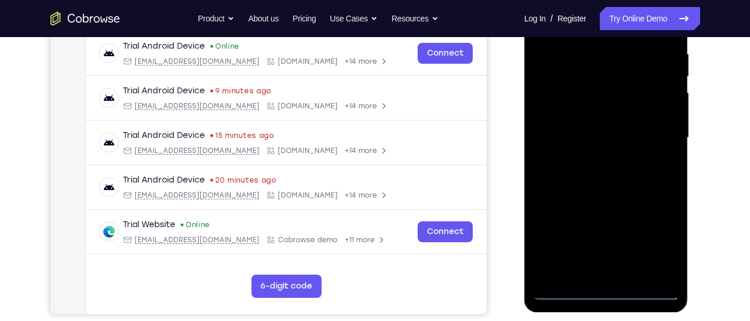
click at [652, 230] on div at bounding box center [606, 138] width 146 height 325
click at [656, 245] on div at bounding box center [606, 138] width 146 height 325
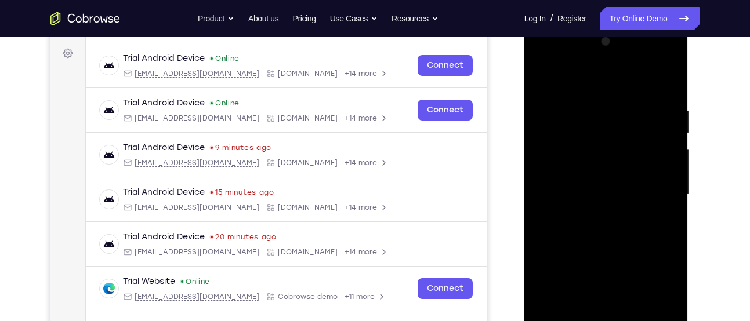
scroll to position [168, 0]
click at [584, 85] on div at bounding box center [606, 195] width 146 height 325
click at [653, 185] on div at bounding box center [606, 195] width 146 height 325
click at [593, 219] on div at bounding box center [606, 195] width 146 height 325
click at [601, 253] on div at bounding box center [606, 195] width 146 height 325
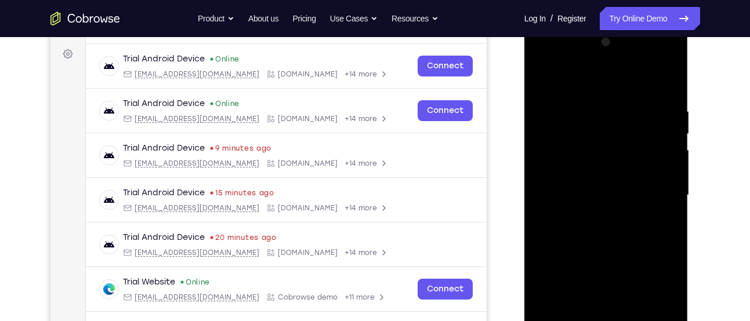
click at [617, 134] on div at bounding box center [606, 195] width 146 height 325
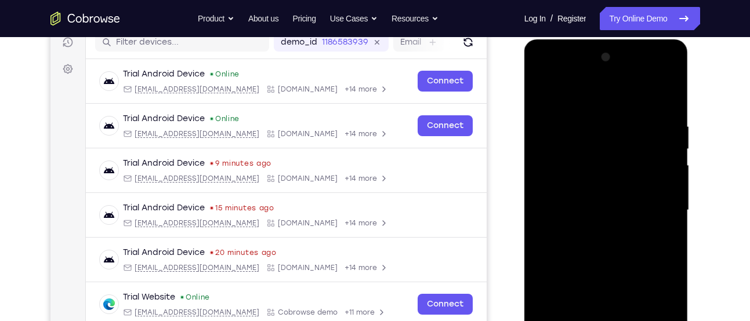
scroll to position [153, 0]
click at [615, 181] on div at bounding box center [606, 210] width 146 height 325
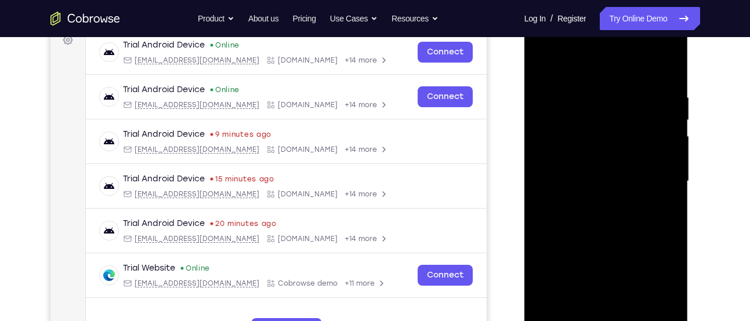
scroll to position [184, 0]
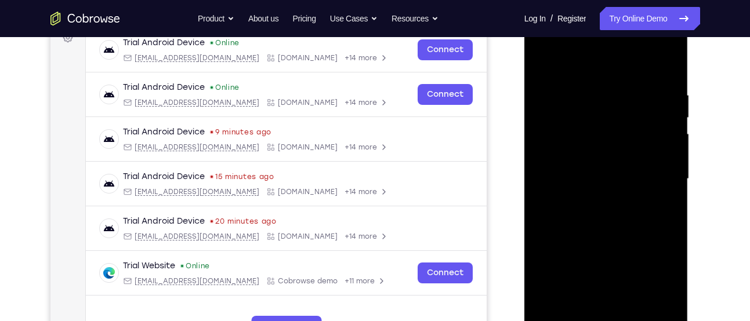
click at [623, 248] on div at bounding box center [606, 179] width 146 height 325
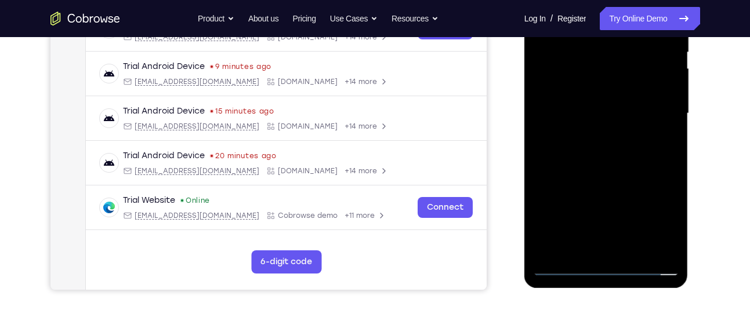
scroll to position [250, 0]
click at [626, 250] on div at bounding box center [606, 113] width 146 height 325
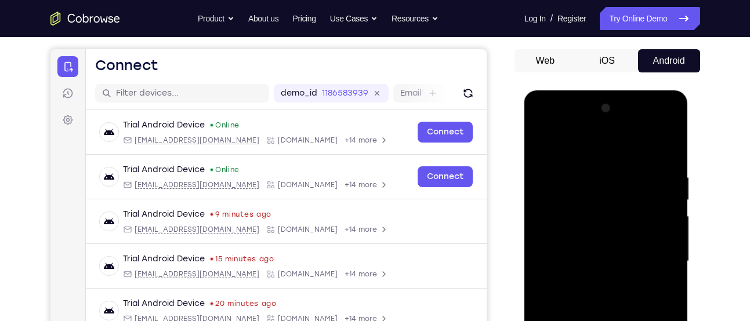
scroll to position [121, 0]
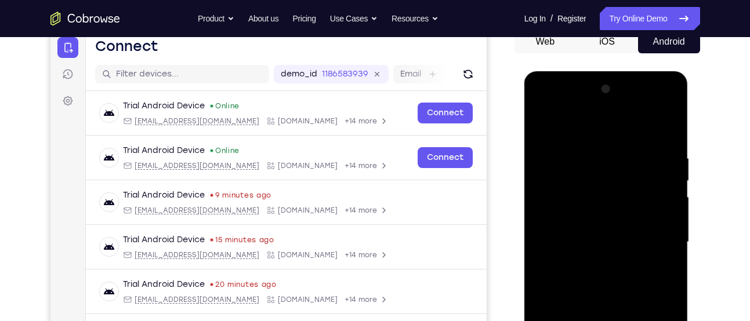
click at [571, 186] on div at bounding box center [606, 242] width 146 height 325
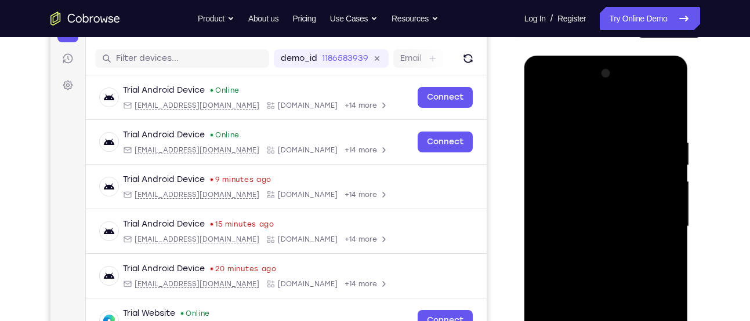
scroll to position [132, 0]
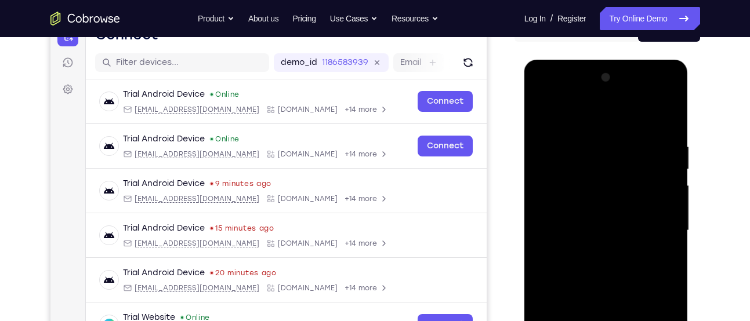
click at [669, 130] on div at bounding box center [606, 230] width 146 height 325
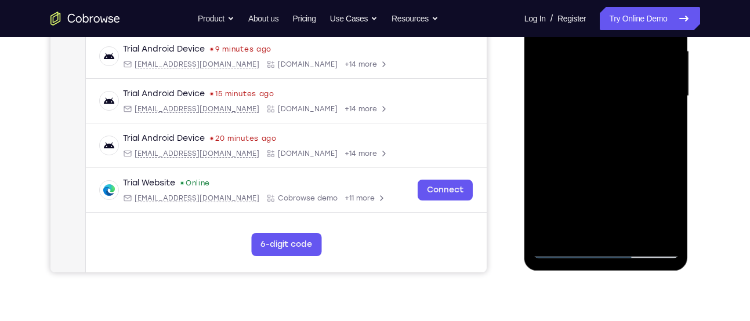
scroll to position [267, 0]
click at [633, 231] on div at bounding box center [606, 95] width 146 height 325
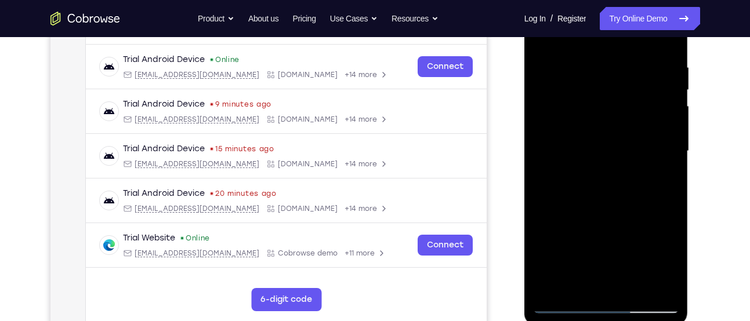
click at [607, 212] on div at bounding box center [606, 151] width 146 height 325
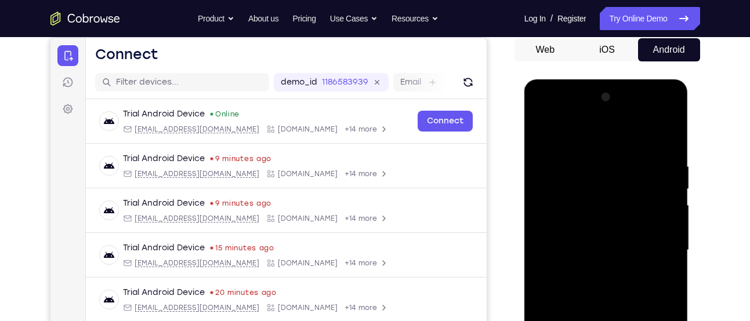
scroll to position [116, 0]
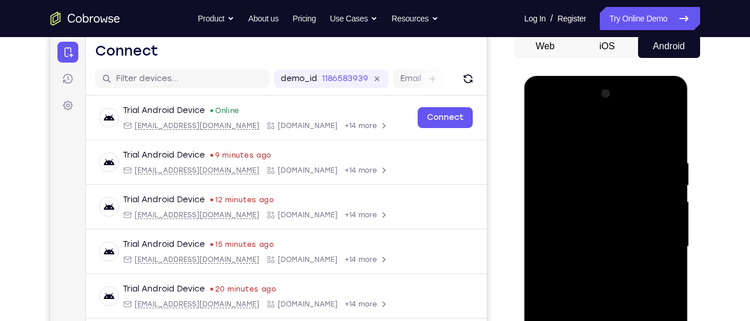
click at [550, 208] on div at bounding box center [606, 247] width 146 height 325
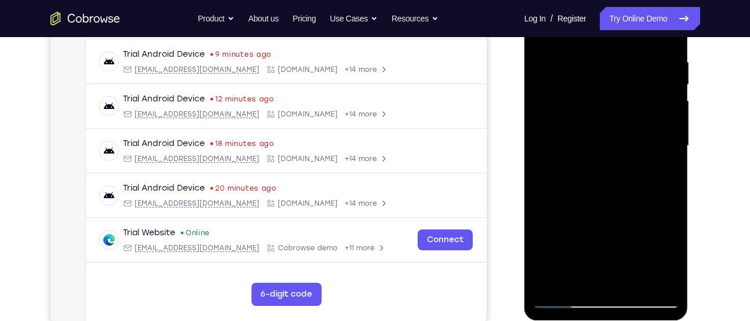
scroll to position [217, 0]
click at [563, 303] on div at bounding box center [606, 145] width 146 height 325
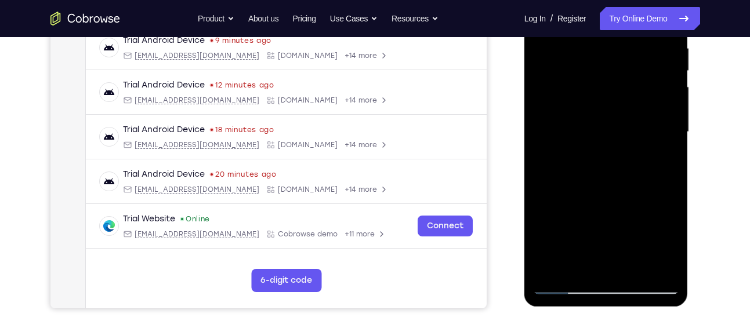
scroll to position [240, 0]
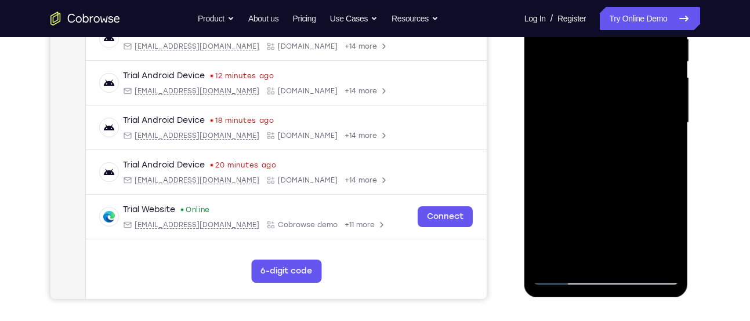
click at [671, 239] on div at bounding box center [606, 123] width 146 height 325
click at [672, 245] on div at bounding box center [606, 123] width 146 height 325
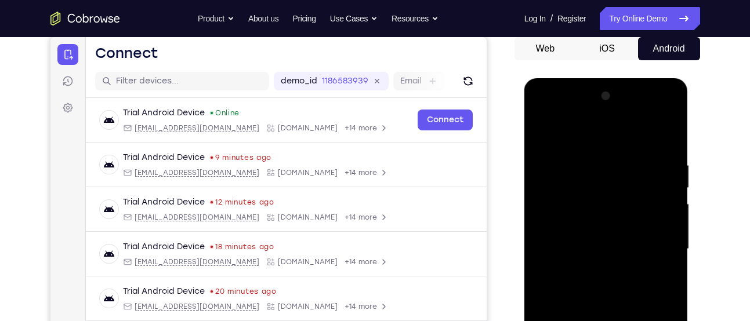
scroll to position [110, 0]
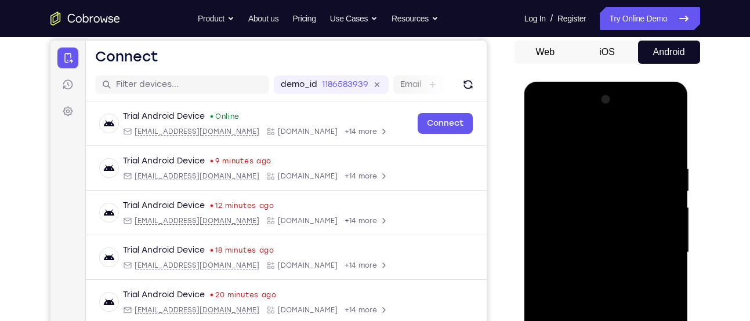
click at [586, 165] on div at bounding box center [606, 252] width 146 height 325
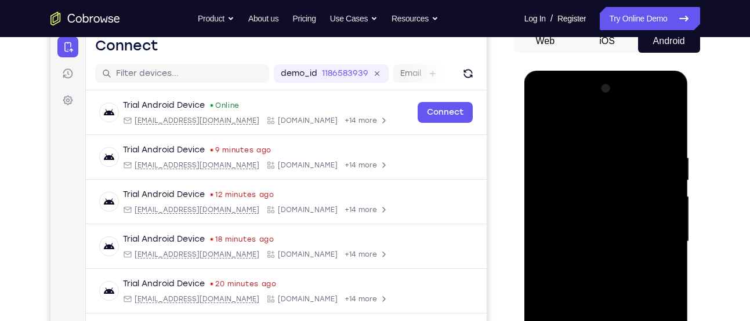
scroll to position [122, 0]
click at [651, 176] on div at bounding box center [606, 241] width 146 height 325
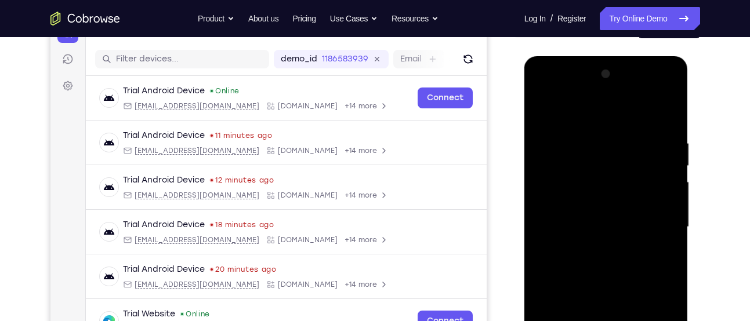
scroll to position [140, 0]
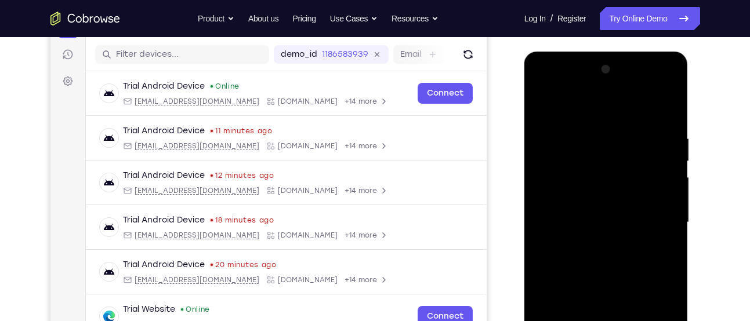
click at [663, 187] on div at bounding box center [606, 222] width 146 height 325
click at [546, 216] on div at bounding box center [606, 222] width 146 height 325
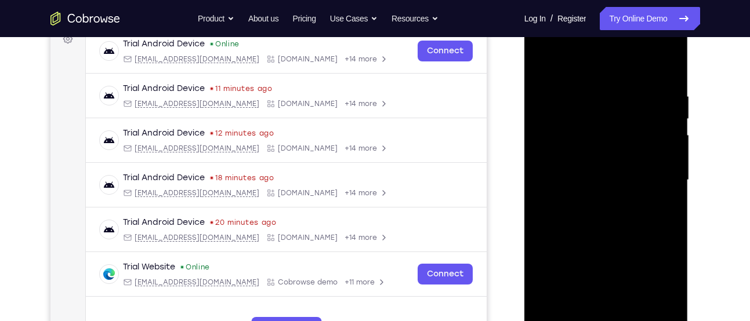
click at [666, 173] on div at bounding box center [606, 180] width 146 height 325
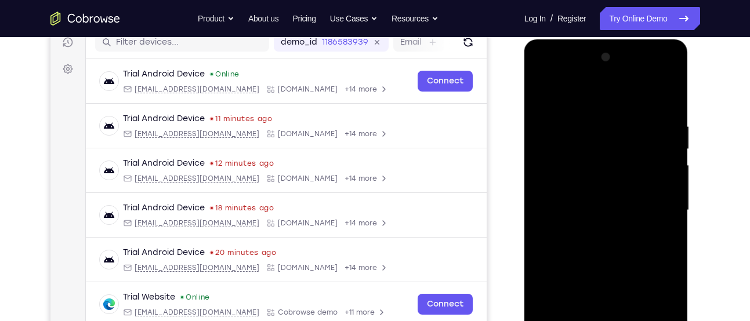
scroll to position [151, 0]
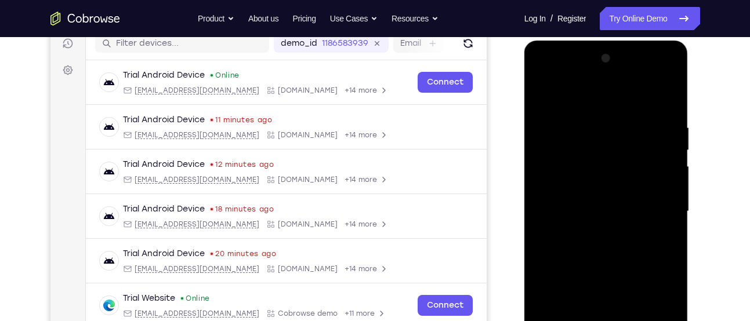
click at [558, 201] on div at bounding box center [606, 211] width 146 height 325
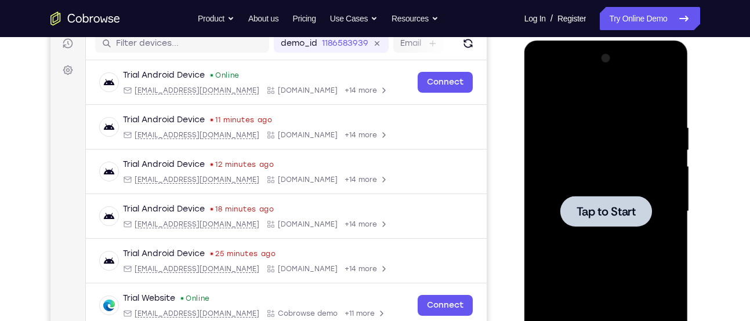
click at [605, 208] on span "Tap to Start" at bounding box center [605, 212] width 59 height 12
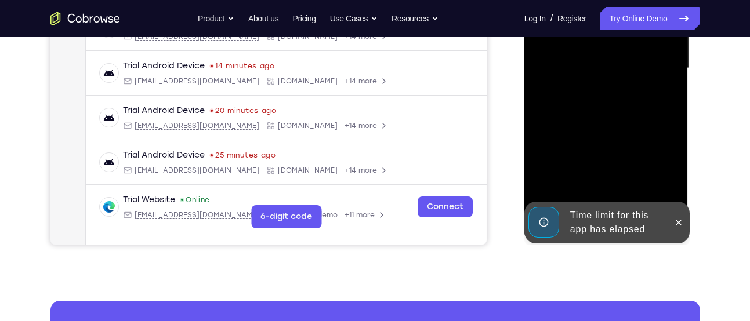
scroll to position [297, 0]
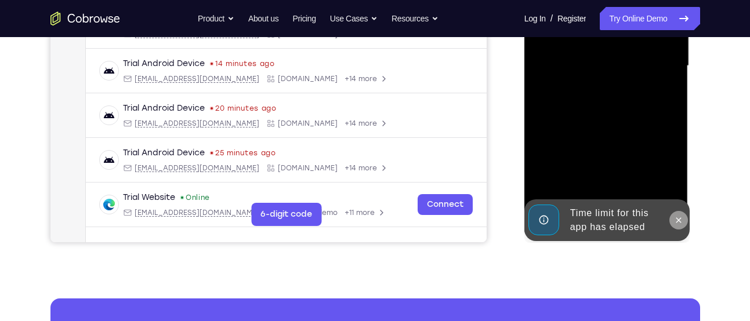
click at [678, 223] on icon at bounding box center [678, 220] width 9 height 9
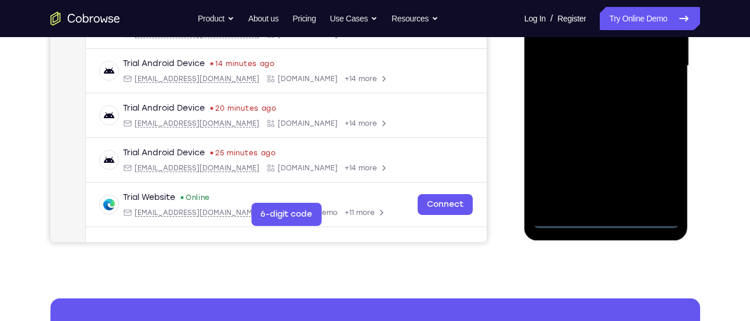
click at [650, 221] on div at bounding box center [606, 66] width 146 height 325
drag, startPoint x: 583, startPoint y: 153, endPoint x: 693, endPoint y: 148, distance: 110.8
click at [689, 148] on html "Online web based iOS Simulators and Android Emulators. Run iPhone, iPad, Mobile…" at bounding box center [606, 69] width 165 height 348
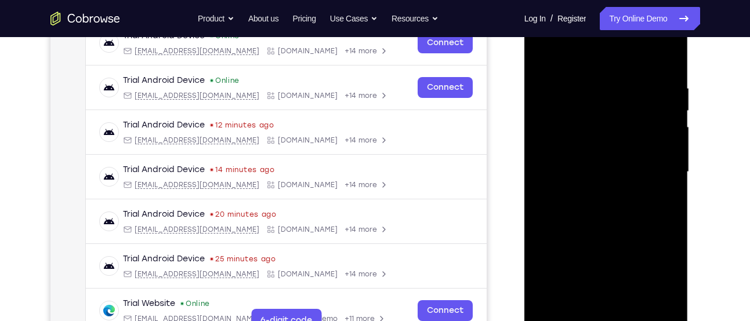
scroll to position [184, 0]
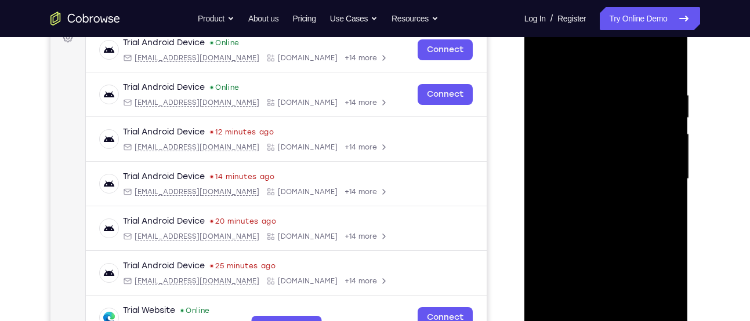
click at [567, 174] on div at bounding box center [606, 179] width 146 height 325
click at [659, 282] on div at bounding box center [606, 179] width 146 height 325
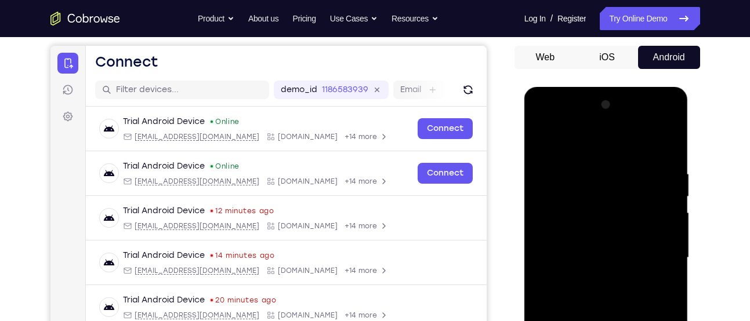
scroll to position [104, 0]
click at [591, 143] on div at bounding box center [606, 258] width 146 height 325
click at [654, 247] on div at bounding box center [606, 258] width 146 height 325
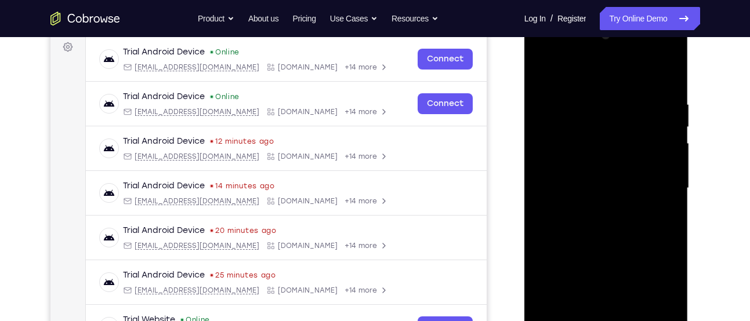
scroll to position [190, 0]
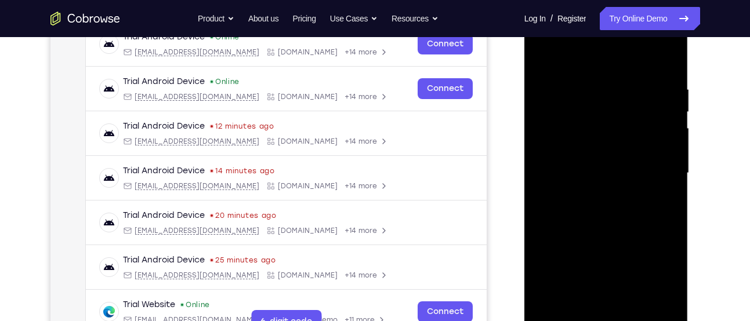
click at [589, 194] on div at bounding box center [606, 173] width 146 height 325
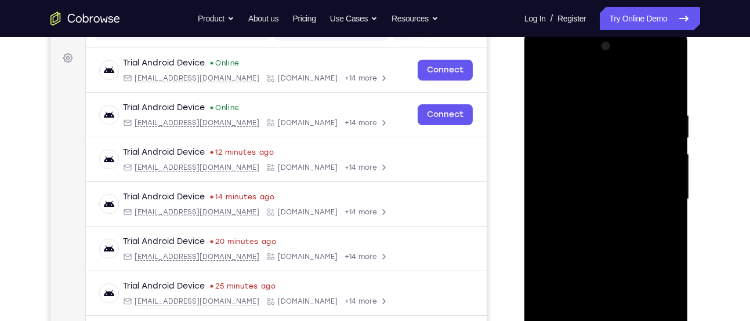
scroll to position [171, 0]
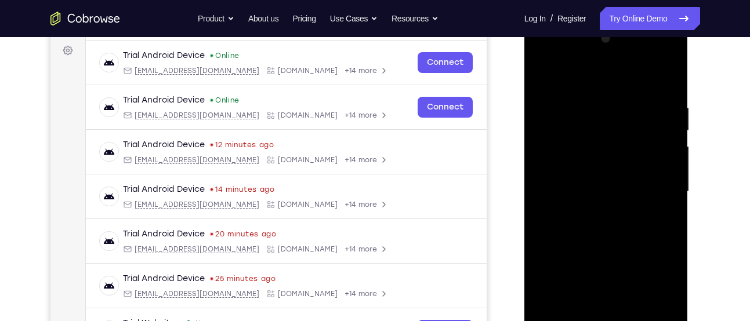
click at [619, 245] on div at bounding box center [606, 192] width 146 height 325
click at [602, 141] on div at bounding box center [606, 192] width 146 height 325
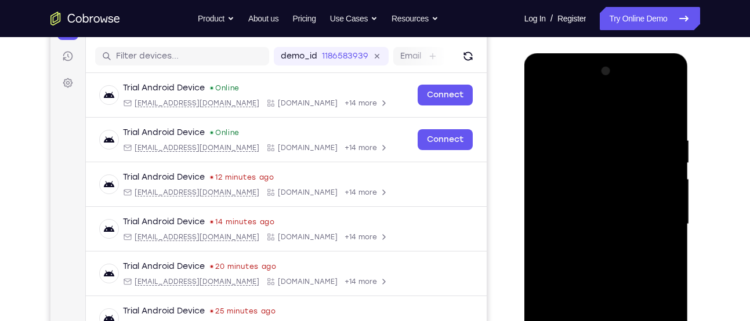
scroll to position [139, 0]
click at [605, 192] on div at bounding box center [606, 223] width 146 height 325
click at [617, 287] on div at bounding box center [606, 223] width 146 height 325
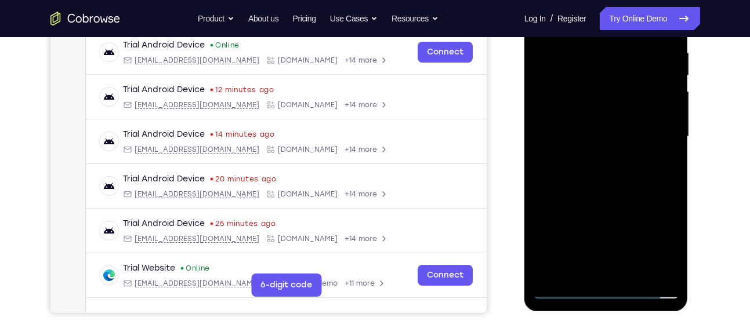
scroll to position [229, 0]
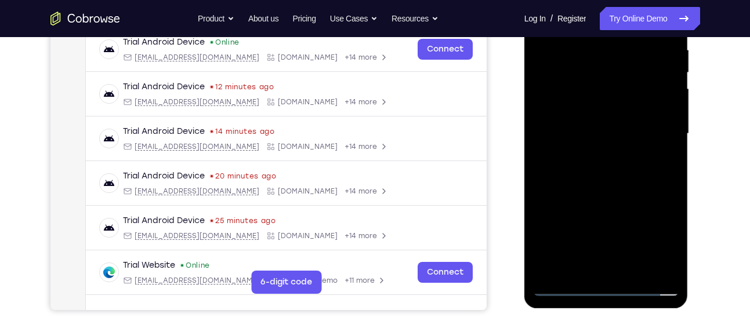
click at [617, 275] on div at bounding box center [606, 134] width 146 height 325
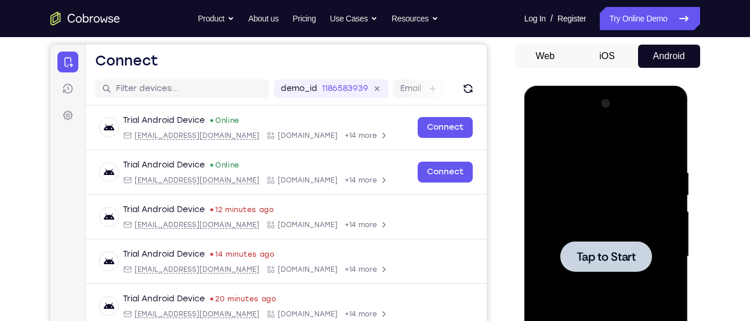
scroll to position [110, 0]
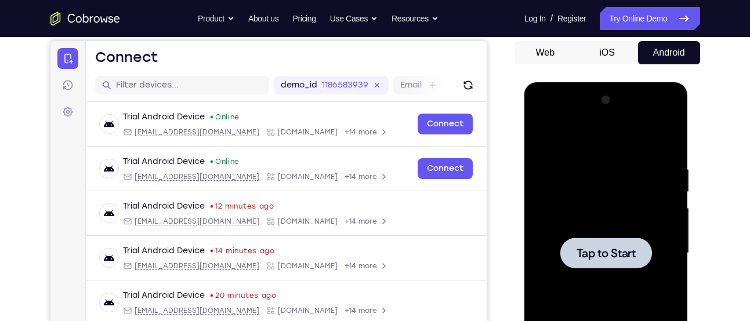
click at [612, 259] on span "Tap to Start" at bounding box center [605, 254] width 59 height 12
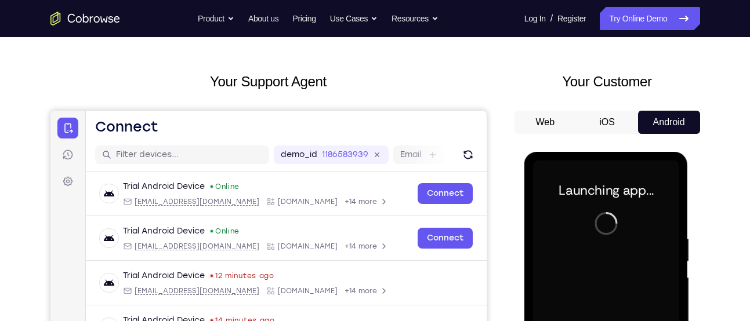
scroll to position [0, 0]
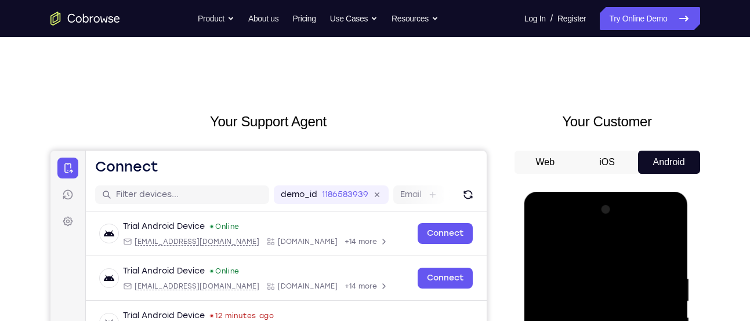
click at [609, 172] on button "iOS" at bounding box center [607, 162] width 62 height 23
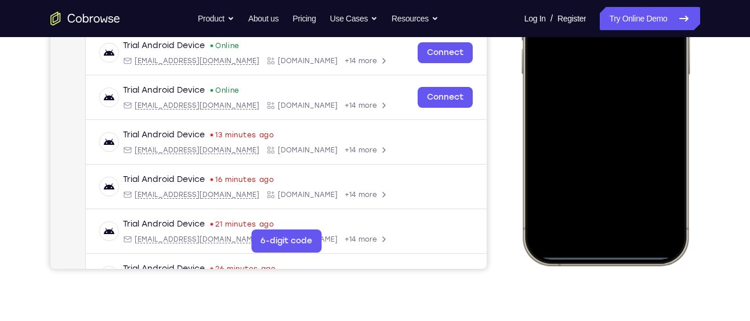
scroll to position [272, 0]
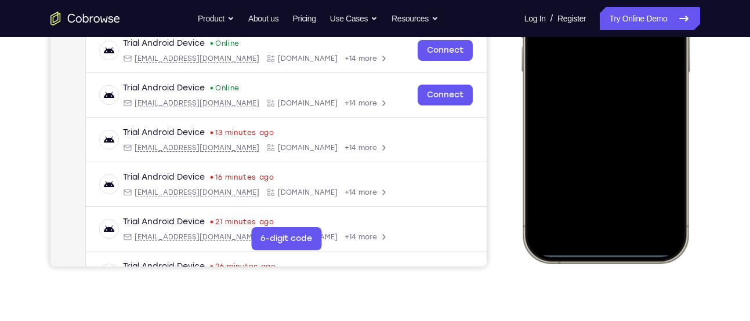
click at [609, 252] on div at bounding box center [604, 91] width 152 height 331
drag, startPoint x: 609, startPoint y: 252, endPoint x: 597, endPoint y: 129, distance: 123.6
drag, startPoint x: 597, startPoint y: 129, endPoint x: 624, endPoint y: 255, distance: 128.3
click at [624, 255] on div at bounding box center [604, 91] width 152 height 331
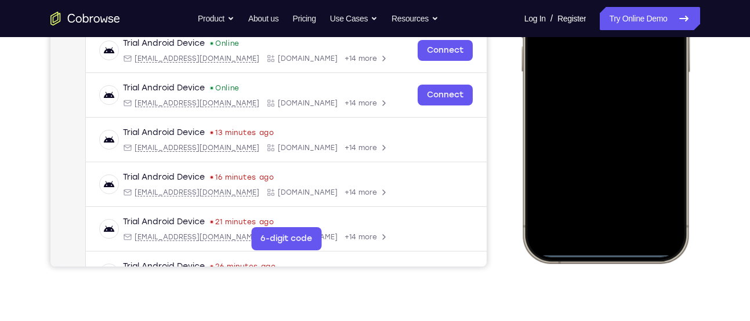
click at [624, 255] on div at bounding box center [604, 91] width 152 height 331
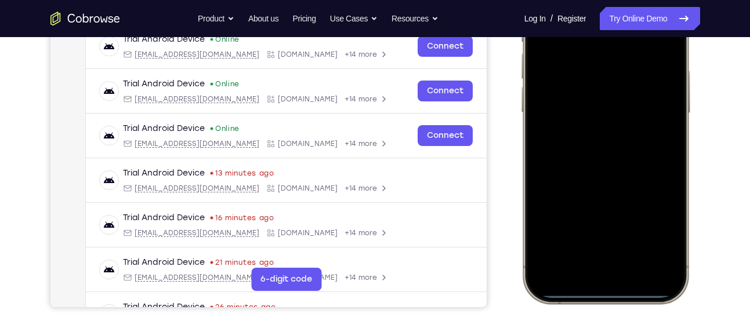
scroll to position [232, 0]
drag, startPoint x: 619, startPoint y: 292, endPoint x: 620, endPoint y: 165, distance: 127.6
click at [620, 165] on div at bounding box center [604, 131] width 152 height 331
drag, startPoint x: 601, startPoint y: 293, endPoint x: 601, endPoint y: 155, distance: 138.0
click at [601, 155] on div at bounding box center [604, 131] width 152 height 331
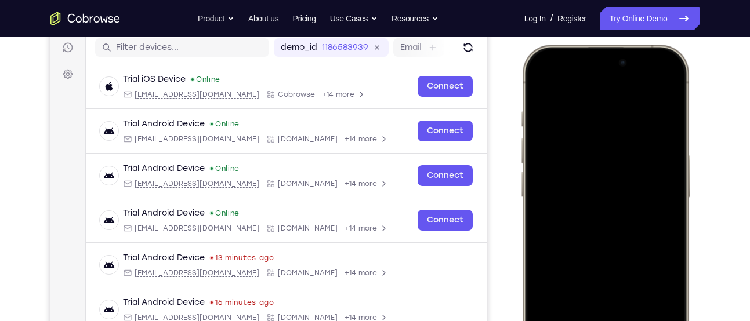
scroll to position [147, 0]
click at [533, 89] on div at bounding box center [604, 217] width 152 height 331
drag, startPoint x: 603, startPoint y: 78, endPoint x: 605, endPoint y: 195, distance: 117.7
click at [605, 195] on div at bounding box center [604, 217] width 152 height 331
drag, startPoint x: 569, startPoint y: 75, endPoint x: 589, endPoint y: 247, distance: 173.3
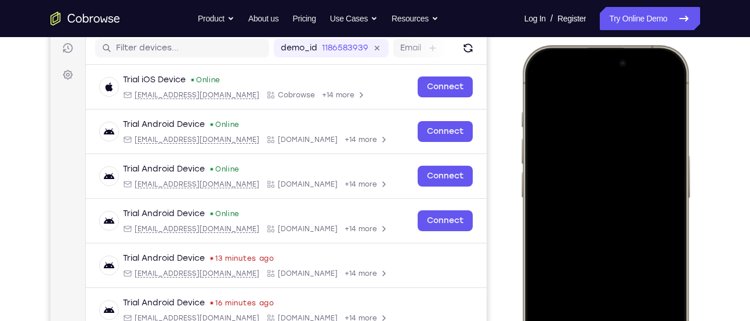
click at [589, 247] on div at bounding box center [604, 217] width 152 height 331
drag, startPoint x: 555, startPoint y: 103, endPoint x: 574, endPoint y: 269, distance: 166.9
click at [574, 269] on div at bounding box center [604, 217] width 152 height 331
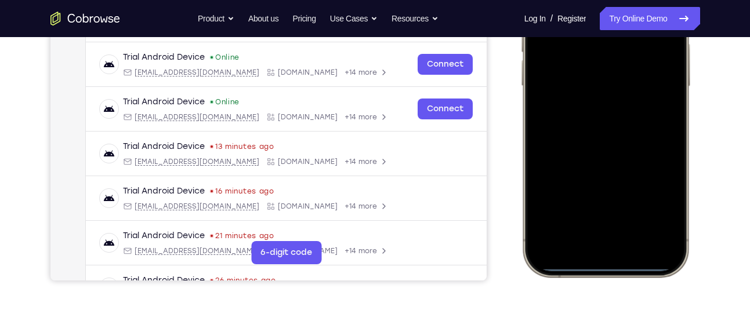
scroll to position [259, 0]
click at [594, 265] on div at bounding box center [604, 104] width 152 height 331
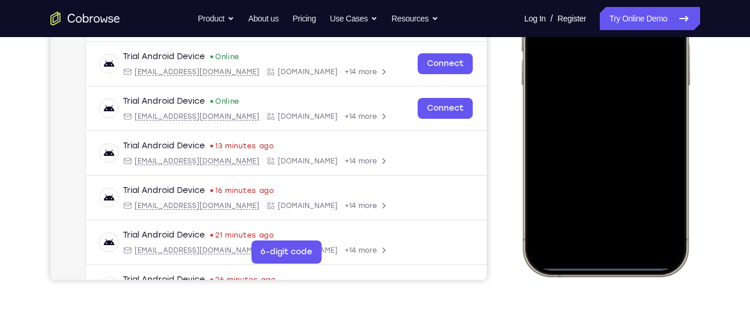
click at [594, 265] on div at bounding box center [604, 104] width 152 height 331
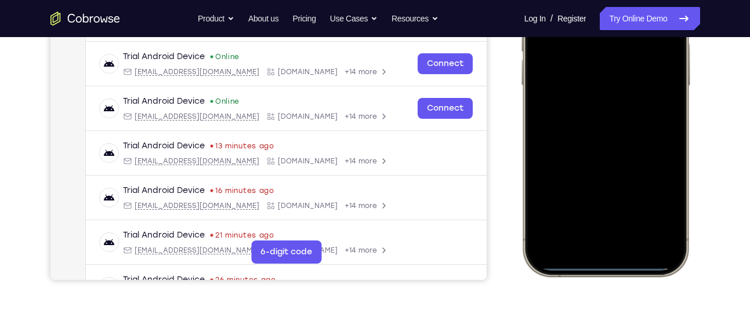
click at [594, 270] on div at bounding box center [604, 105] width 170 height 344
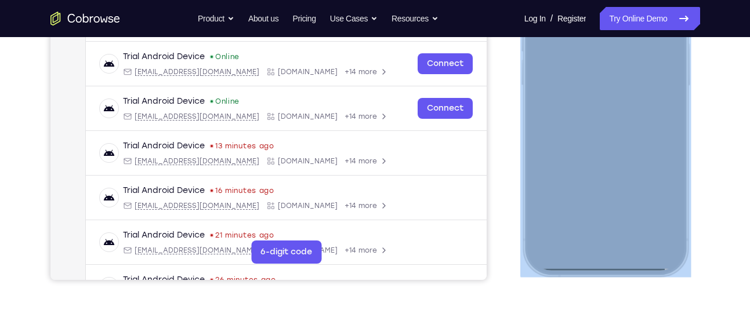
click at [594, 270] on div at bounding box center [604, 104] width 152 height 331
click at [592, 265] on div at bounding box center [604, 104] width 152 height 331
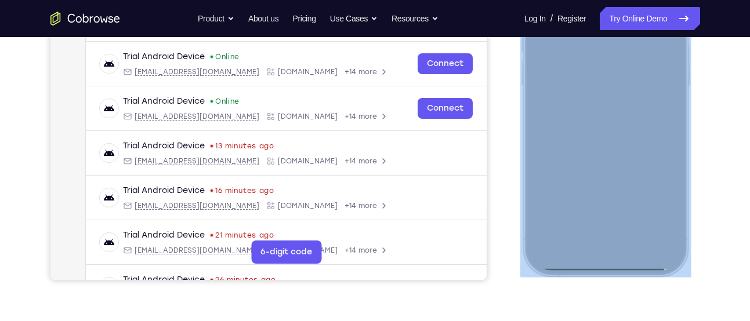
click at [592, 265] on div at bounding box center [604, 104] width 152 height 331
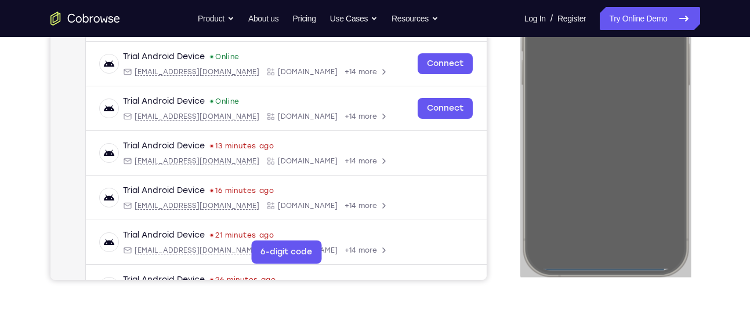
drag, startPoint x: 592, startPoint y: 265, endPoint x: 1215, endPoint y: 155, distance: 632.9
click at [693, 222] on html "Online web based iOS Simulators and Android Emulators. Run iPhone, iPad, Mobile…" at bounding box center [606, 107] width 174 height 348
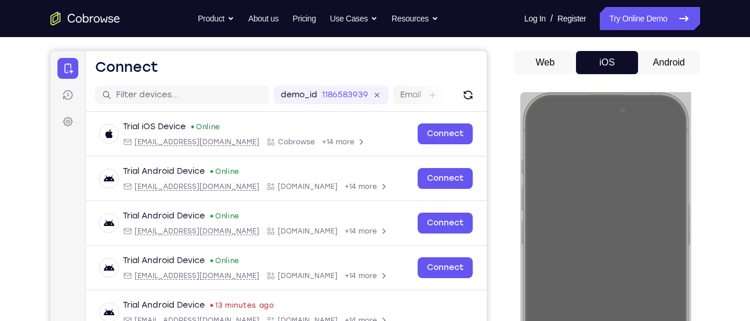
scroll to position [99, 0]
click at [700, 163] on div "Your Support Agent Your Customer Web iOS Android Next Steps We’d be happy to gi…" at bounding box center [375, 320] width 742 height 765
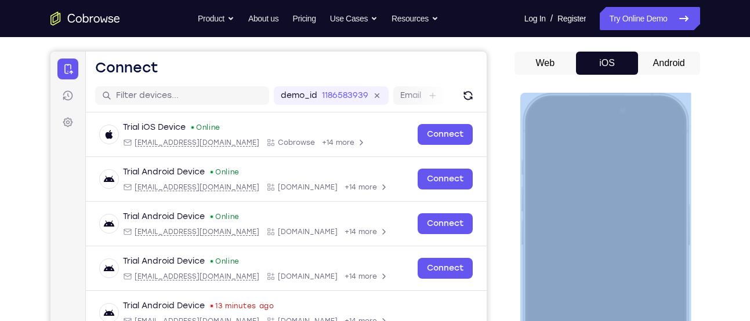
click at [650, 109] on div at bounding box center [604, 264] width 152 height 331
click at [639, 108] on div at bounding box center [604, 264] width 152 height 331
click at [666, 128] on div at bounding box center [604, 264] width 152 height 331
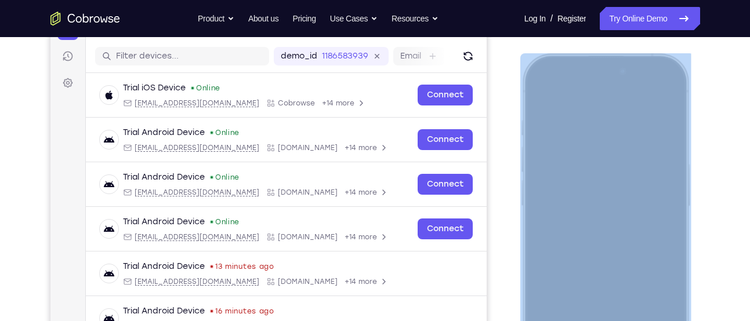
scroll to position [139, 0]
click at [667, 97] on div at bounding box center [604, 224] width 152 height 331
click at [608, 179] on div at bounding box center [604, 224] width 152 height 331
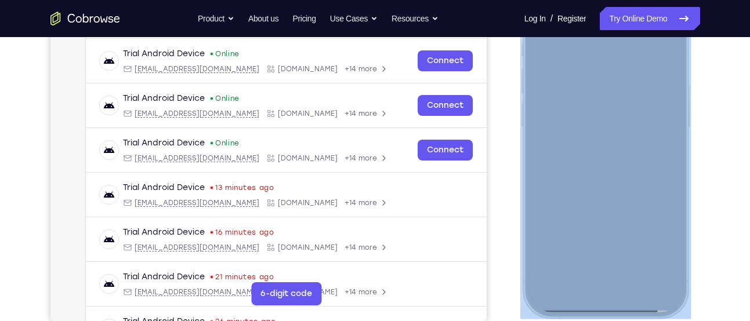
scroll to position [219, 0]
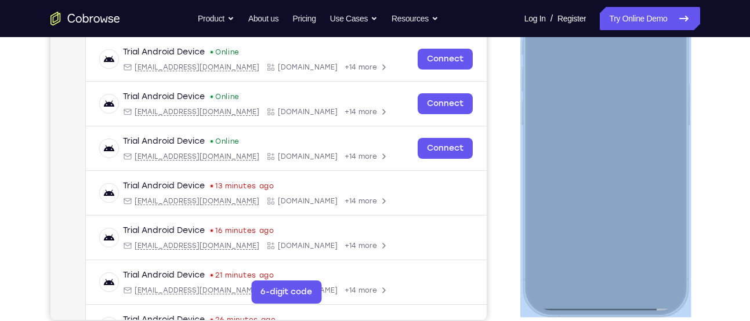
click at [537, 194] on div at bounding box center [604, 144] width 152 height 331
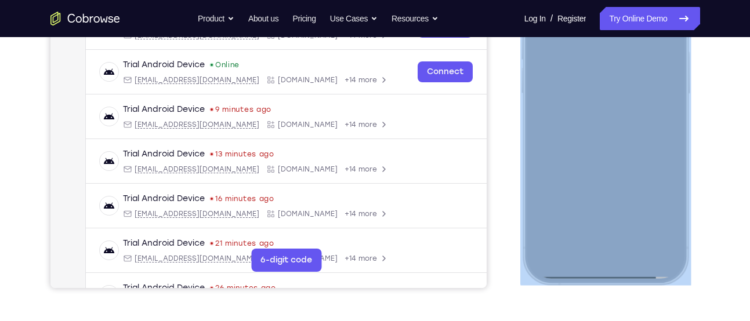
scroll to position [252, 0]
click at [616, 273] on div at bounding box center [604, 112] width 152 height 331
click at [620, 276] on div at bounding box center [604, 112] width 152 height 331
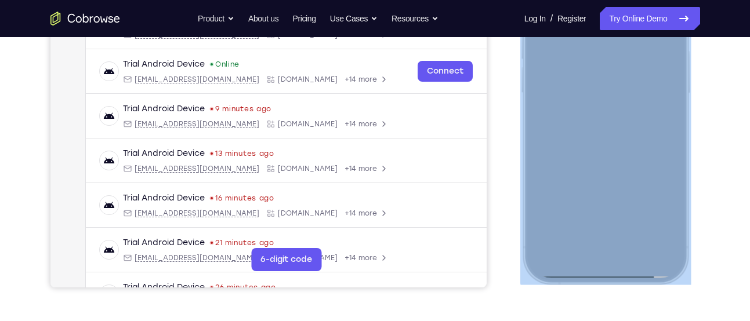
click at [620, 276] on div at bounding box center [604, 112] width 152 height 331
drag, startPoint x: 620, startPoint y: 276, endPoint x: 614, endPoint y: 275, distance: 6.4
click at [614, 275] on div at bounding box center [604, 112] width 152 height 331
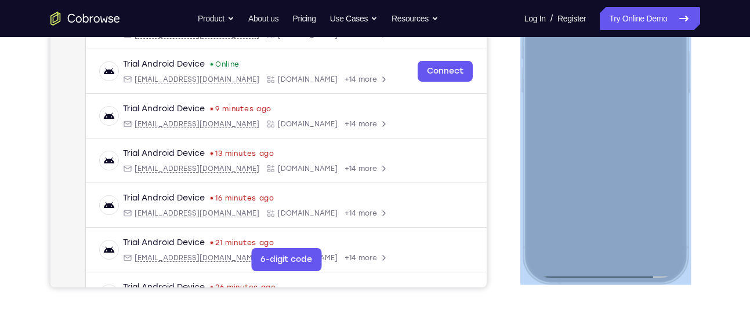
click at [614, 275] on div at bounding box center [604, 112] width 152 height 331
click at [609, 275] on div at bounding box center [604, 112] width 152 height 331
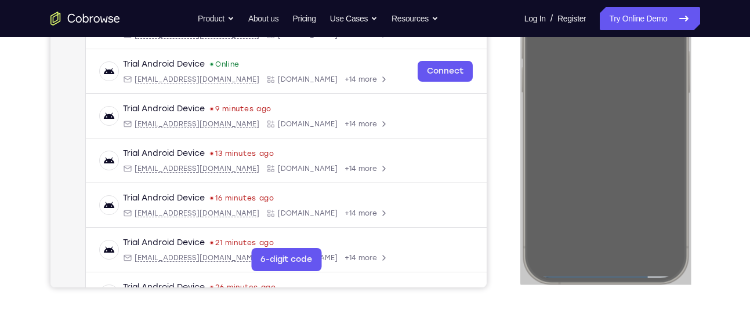
drag, startPoint x: 90, startPoint y: 335, endPoint x: 724, endPoint y: 220, distance: 644.6
click at [724, 220] on div "Your Support Agent Your Customer Web iOS Android Next Steps We’d be happy to gi…" at bounding box center [375, 167] width 742 height 765
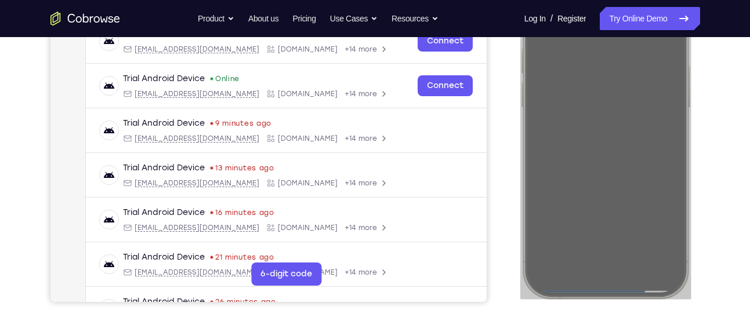
scroll to position [237, 0]
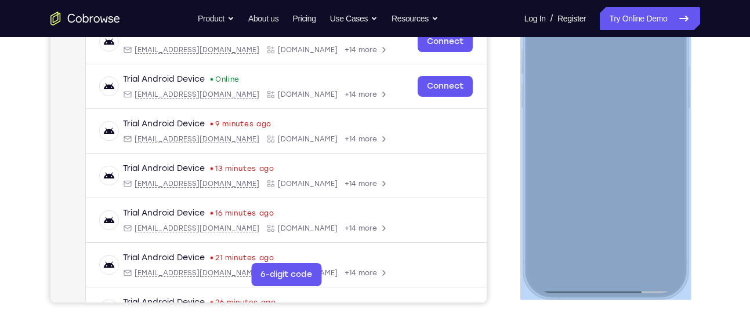
click at [604, 288] on div at bounding box center [604, 127] width 152 height 331
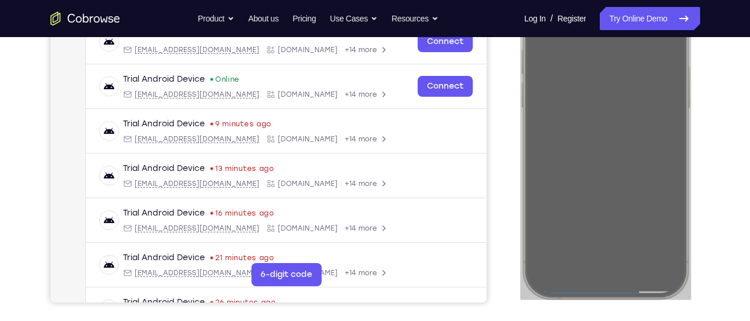
click at [717, 190] on div "Your Support Agent Your Customer Web iOS Android Next Steps We’d be happy to gi…" at bounding box center [375, 183] width 742 height 765
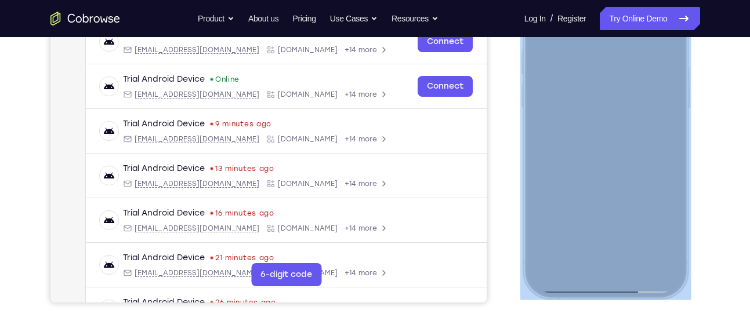
click at [607, 283] on div at bounding box center [604, 127] width 152 height 331
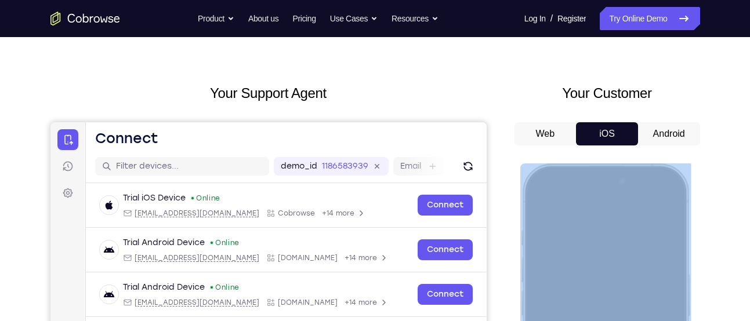
scroll to position [27, 0]
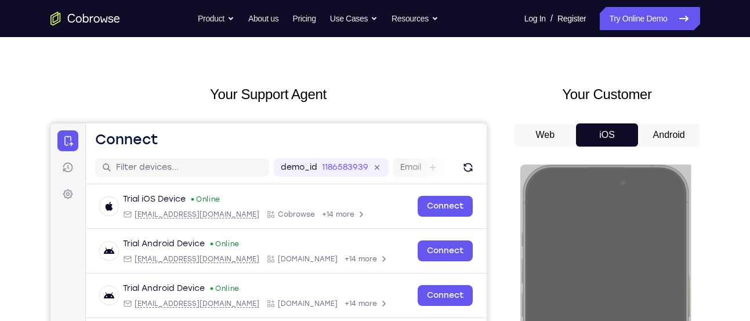
click at [656, 137] on button "Android" at bounding box center [669, 134] width 62 height 23
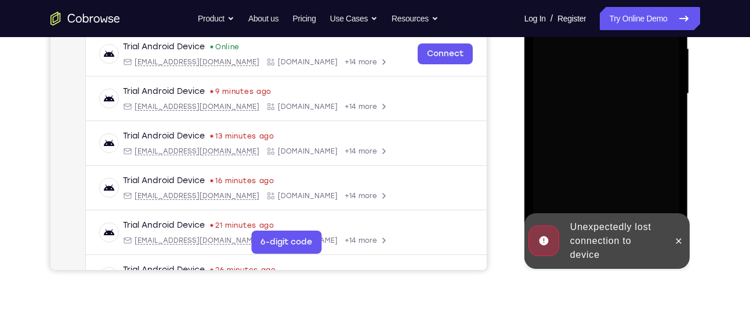
scroll to position [267, 0]
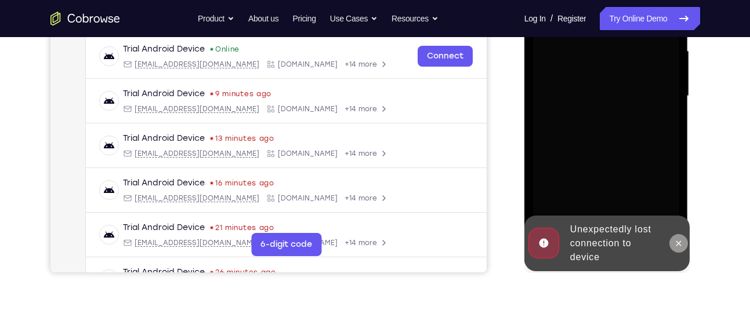
click at [677, 242] on icon at bounding box center [678, 243] width 5 height 5
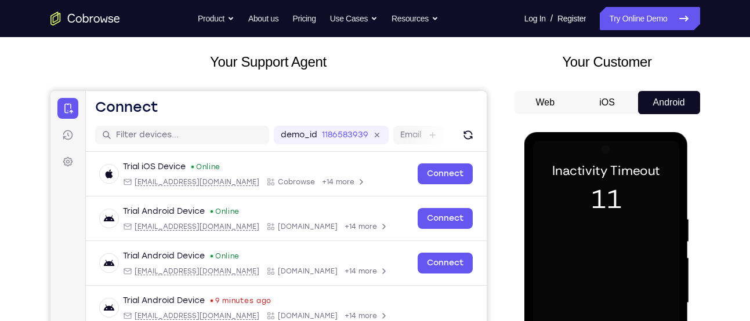
scroll to position [60, 0]
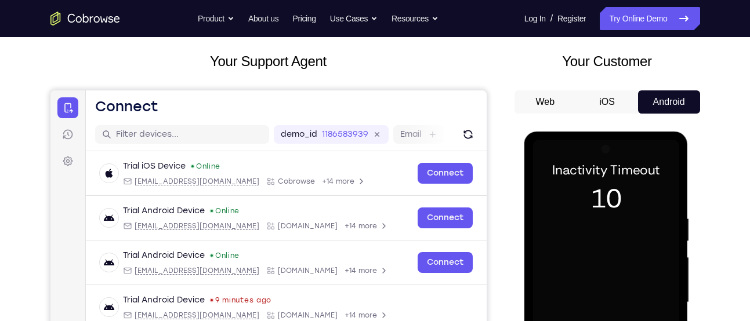
click at [617, 99] on button "iOS" at bounding box center [607, 101] width 62 height 23
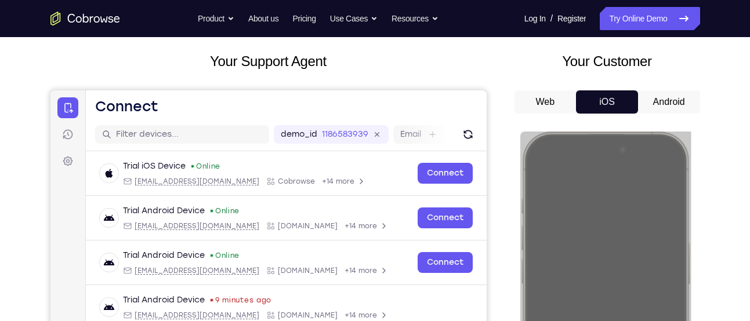
click at [673, 89] on div "Your Customer Web iOS Android" at bounding box center [607, 265] width 186 height 428
click at [673, 103] on button "Android" at bounding box center [669, 101] width 62 height 23
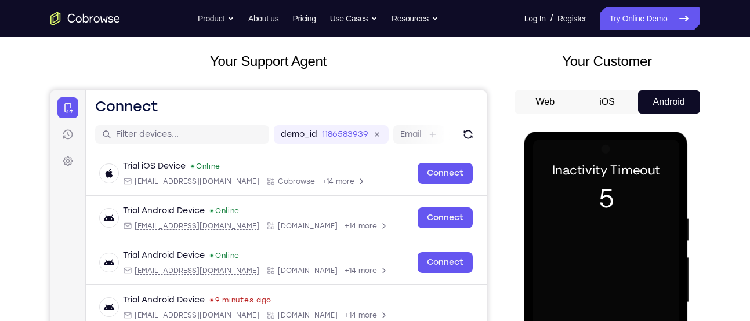
click at [650, 177] on div at bounding box center [606, 302] width 146 height 325
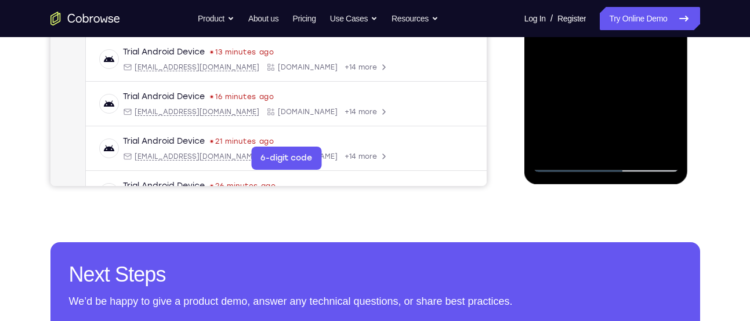
scroll to position [354, 0]
click at [639, 157] on div at bounding box center [606, 9] width 146 height 325
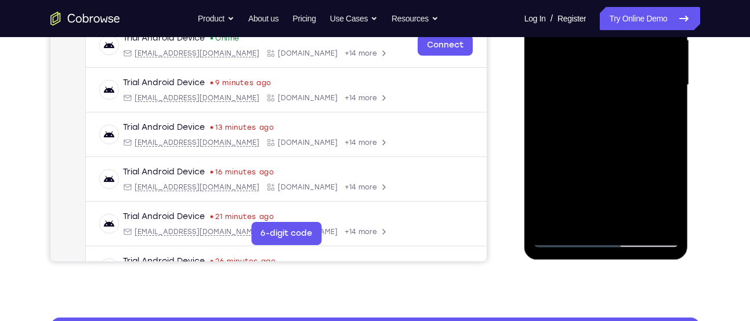
scroll to position [277, 0]
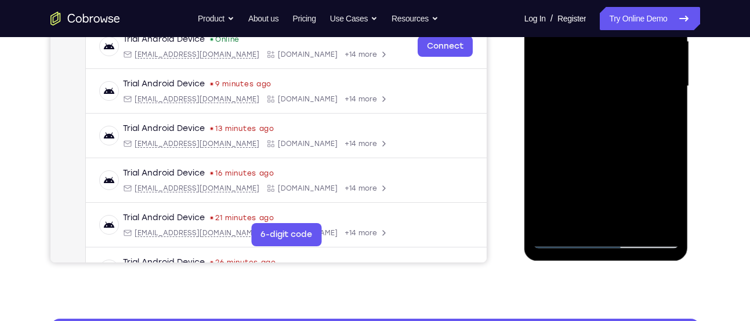
click at [651, 241] on div at bounding box center [606, 86] width 146 height 325
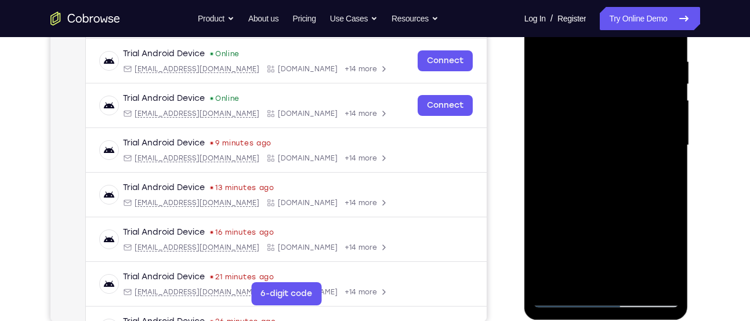
scroll to position [215, 0]
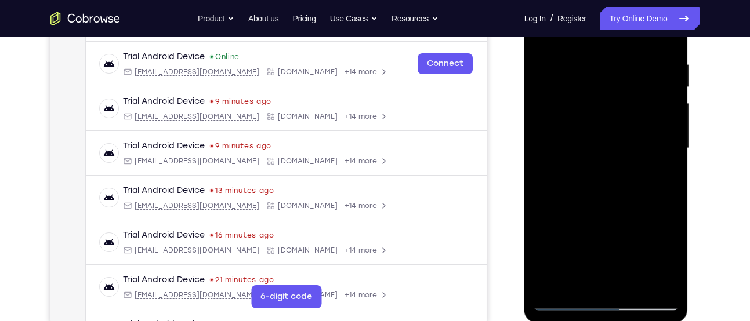
drag, startPoint x: 584, startPoint y: 186, endPoint x: 739, endPoint y: 176, distance: 155.7
click at [689, 176] on html "Online web based iOS Simulators and Android Emulators. Run iPhone, iPad, Mobile…" at bounding box center [606, 151] width 165 height 348
click at [565, 135] on div at bounding box center [606, 148] width 146 height 325
click at [651, 257] on div at bounding box center [606, 148] width 146 height 325
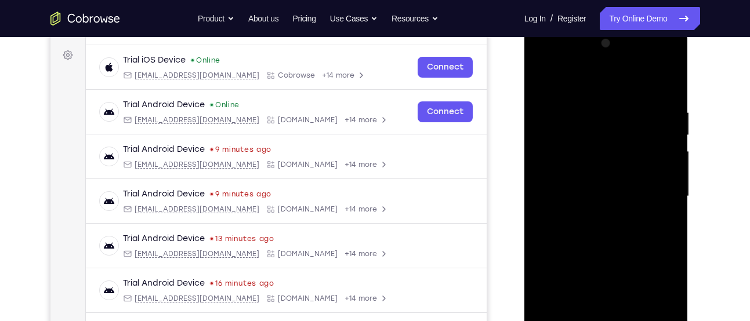
scroll to position [165, 0]
click at [613, 88] on div at bounding box center [606, 197] width 146 height 325
click at [659, 191] on div at bounding box center [606, 197] width 146 height 325
click at [591, 216] on div at bounding box center [606, 197] width 146 height 325
click at [615, 259] on div at bounding box center [606, 197] width 146 height 325
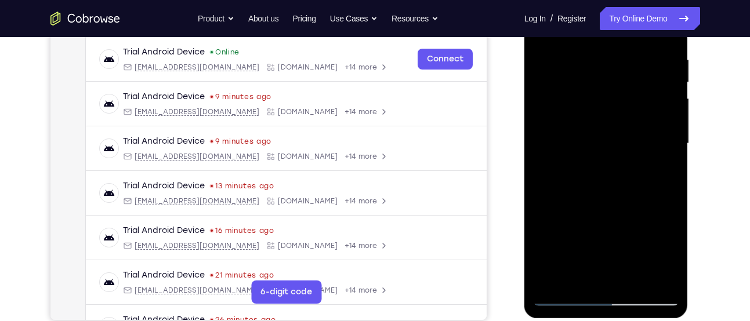
scroll to position [220, 0]
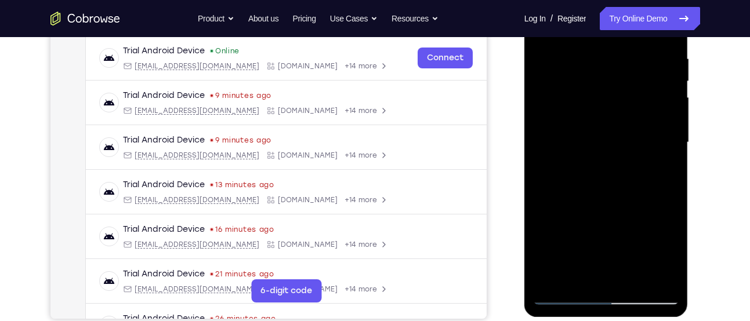
click at [587, 89] on div at bounding box center [606, 142] width 146 height 325
click at [582, 107] on div at bounding box center [606, 142] width 146 height 325
click at [630, 200] on div at bounding box center [606, 142] width 146 height 325
click at [623, 279] on div at bounding box center [606, 142] width 146 height 325
click at [579, 90] on div at bounding box center [606, 142] width 146 height 325
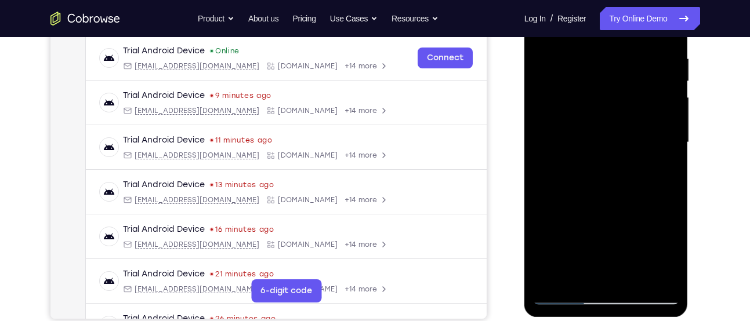
click at [589, 129] on div at bounding box center [606, 142] width 146 height 325
click at [619, 186] on div at bounding box center [606, 142] width 146 height 325
click at [631, 276] on div at bounding box center [606, 142] width 146 height 325
click at [586, 202] on div at bounding box center [606, 142] width 146 height 325
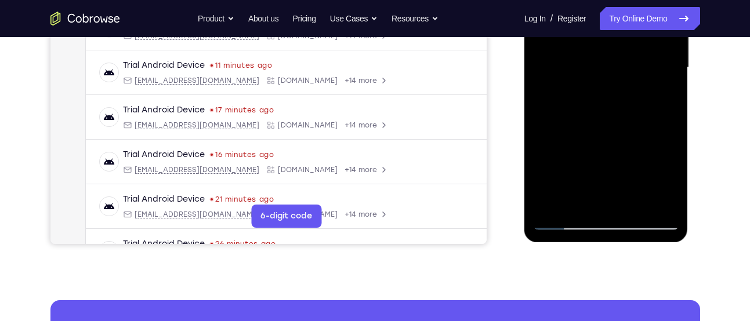
scroll to position [295, 0]
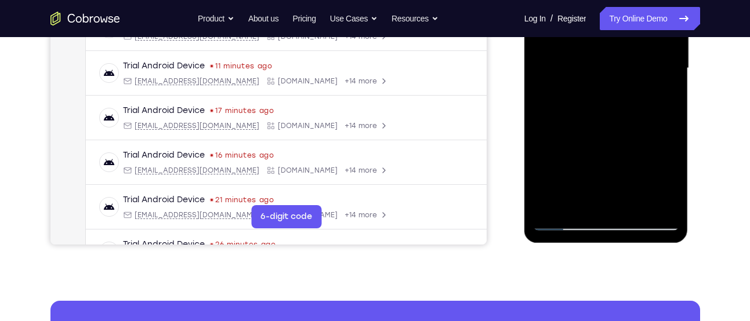
click at [569, 218] on div at bounding box center [606, 68] width 146 height 325
click at [568, 219] on div at bounding box center [606, 68] width 146 height 325
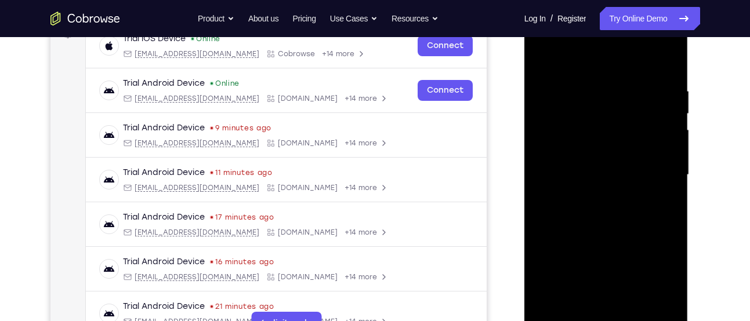
scroll to position [182, 0]
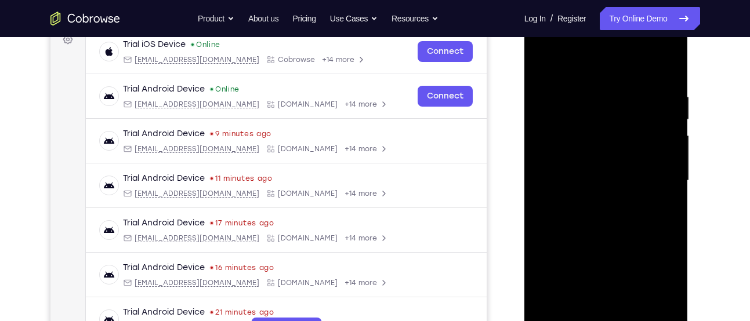
click at [627, 101] on div at bounding box center [606, 181] width 146 height 325
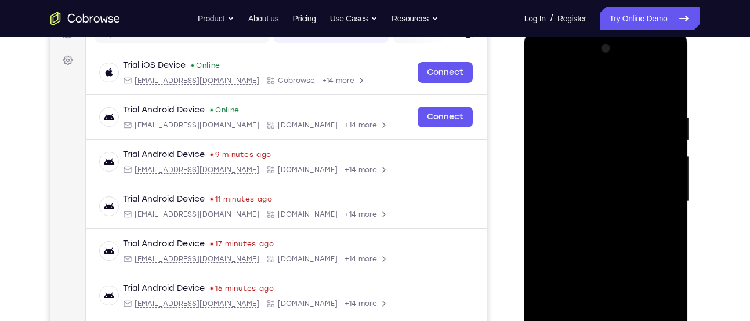
scroll to position [180, 0]
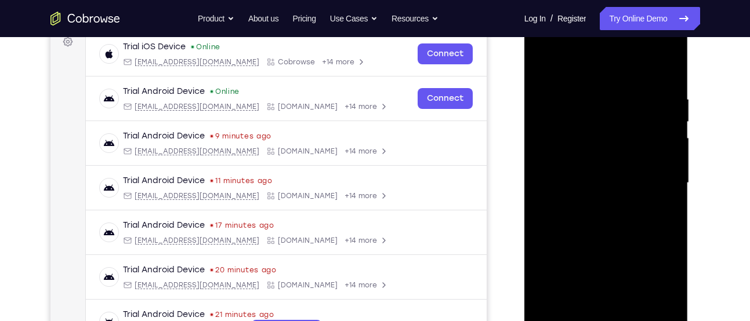
click at [664, 70] on div at bounding box center [606, 183] width 146 height 325
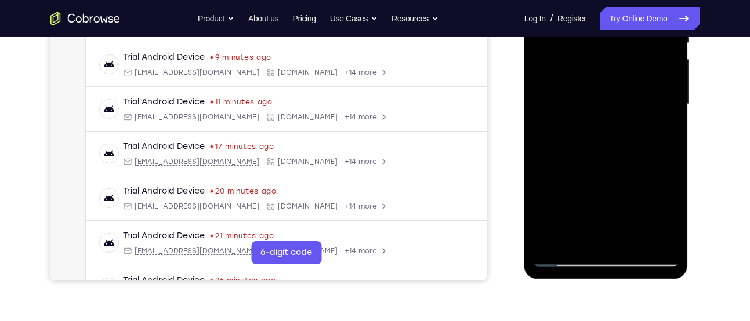
scroll to position [270, 0]
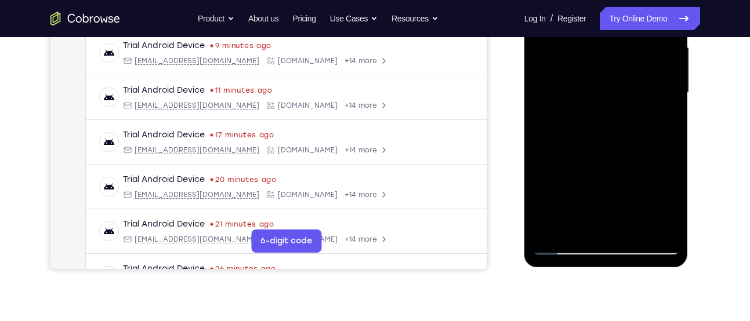
click at [582, 235] on div at bounding box center [606, 92] width 146 height 325
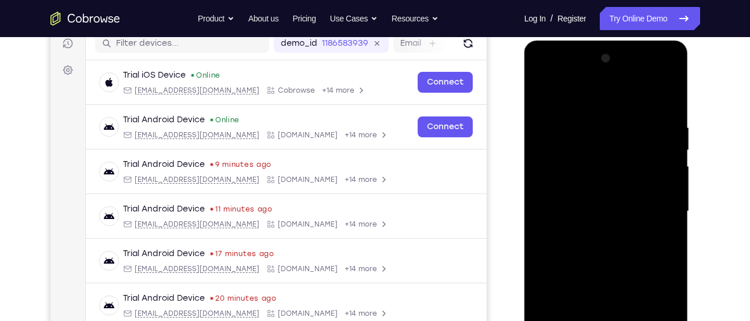
scroll to position [150, 0]
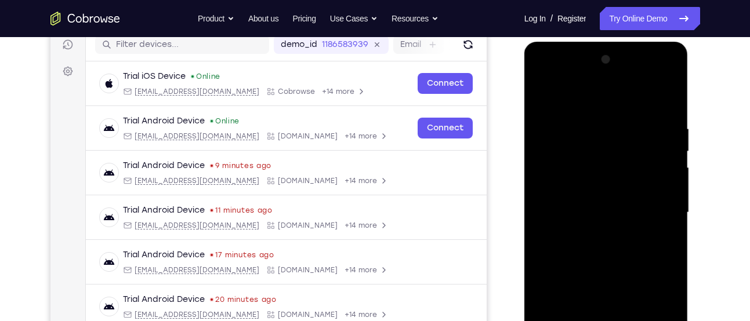
click at [606, 96] on div at bounding box center [606, 212] width 146 height 325
click at [583, 136] on div at bounding box center [606, 212] width 146 height 325
click at [584, 129] on div at bounding box center [606, 212] width 146 height 325
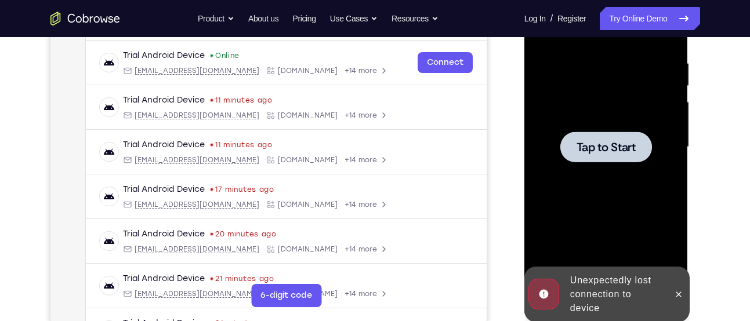
scroll to position [223, 0]
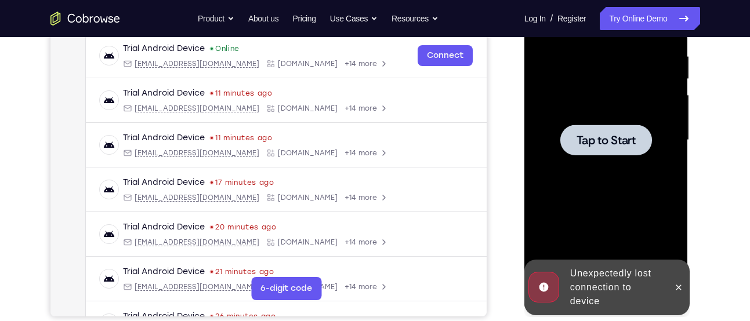
click at [605, 152] on div at bounding box center [606, 140] width 92 height 31
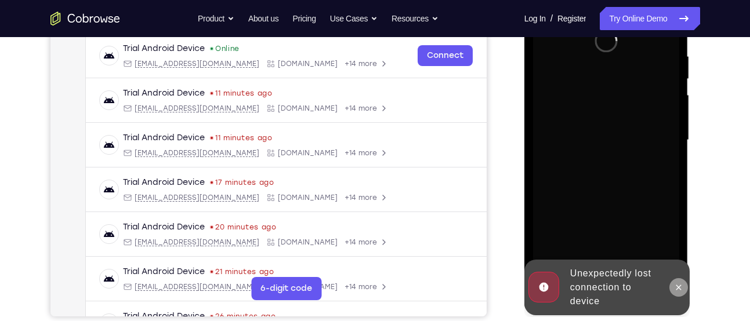
click at [682, 284] on icon at bounding box center [678, 287] width 9 height 9
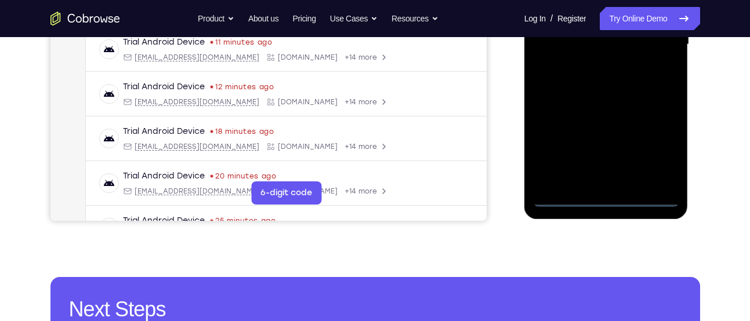
scroll to position [329, 0]
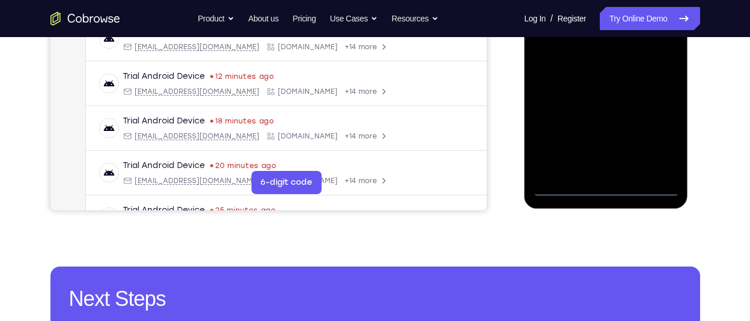
click at [650, 184] on div at bounding box center [606, 34] width 146 height 325
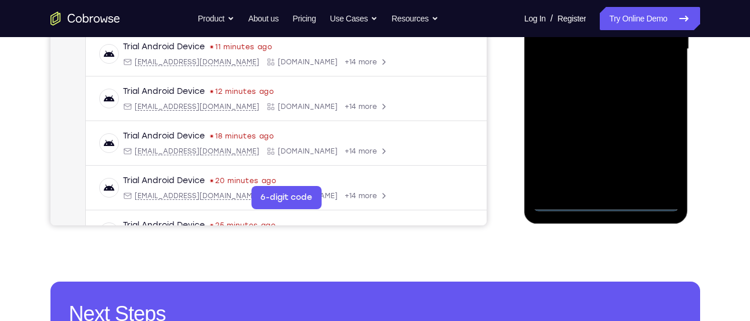
scroll to position [313, 0]
click at [649, 201] on div at bounding box center [606, 50] width 146 height 325
drag, startPoint x: 572, startPoint y: 112, endPoint x: 699, endPoint y: 98, distance: 127.2
click at [689, 98] on html "Online web based iOS Simulators and Android Emulators. Run iPhone, iPad, Mobile…" at bounding box center [606, 53] width 165 height 348
click at [560, 40] on div at bounding box center [606, 50] width 146 height 325
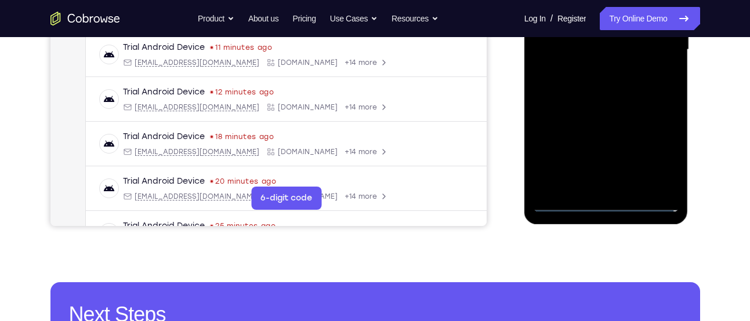
click at [646, 150] on div at bounding box center [606, 50] width 146 height 325
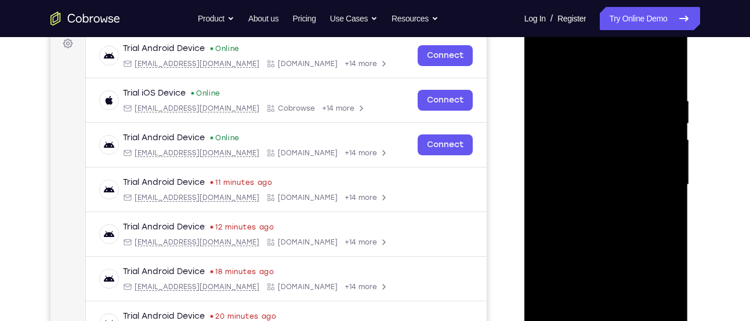
scroll to position [177, 0]
click at [605, 74] on div at bounding box center [606, 185] width 146 height 325
click at [667, 49] on div at bounding box center [606, 185] width 146 height 325
click at [671, 54] on div at bounding box center [606, 185] width 146 height 325
click at [614, 107] on div at bounding box center [606, 185] width 146 height 325
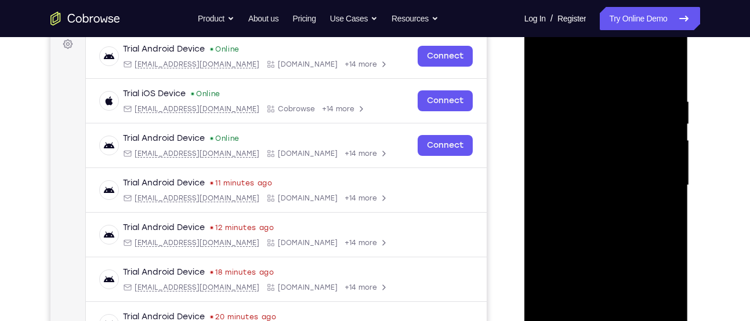
click at [582, 44] on div at bounding box center [606, 185] width 146 height 325
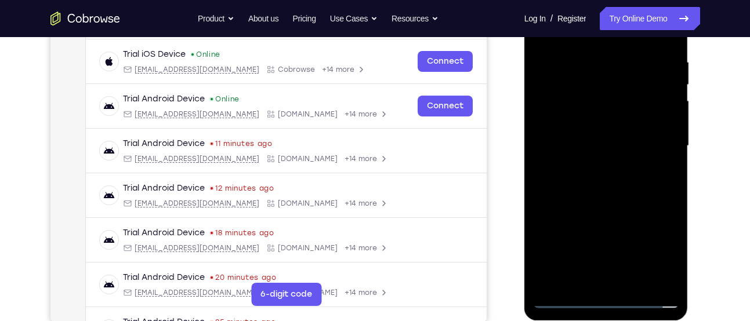
scroll to position [217, 0]
click at [601, 245] on div at bounding box center [606, 145] width 146 height 325
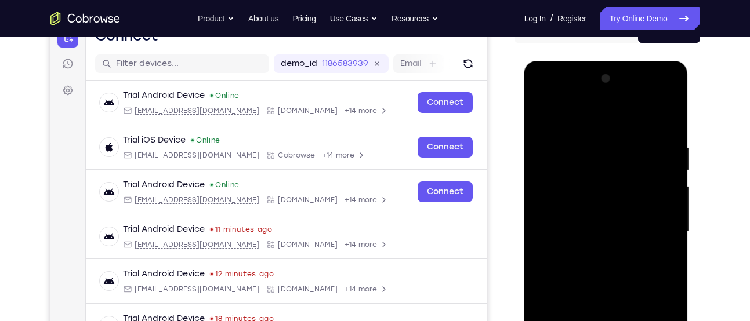
scroll to position [125, 0]
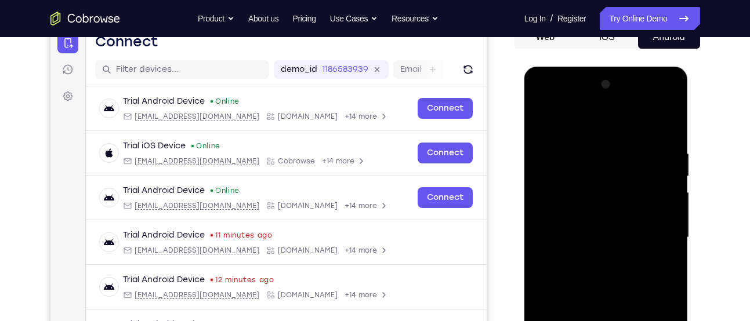
click at [650, 122] on div at bounding box center [606, 237] width 146 height 325
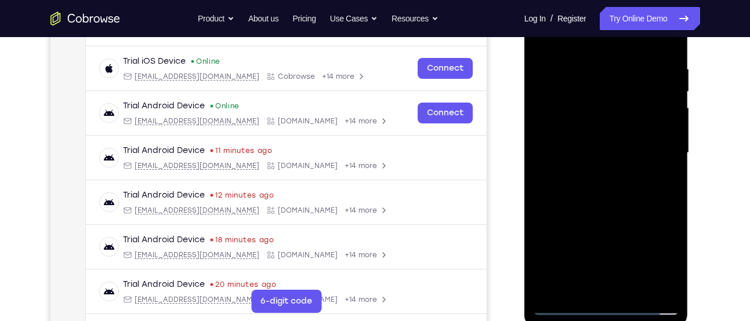
scroll to position [210, 0]
drag, startPoint x: 599, startPoint y: 267, endPoint x: 565, endPoint y: 106, distance: 164.8
click at [565, 106] on div at bounding box center [606, 152] width 146 height 325
click at [573, 126] on div at bounding box center [606, 152] width 146 height 325
click at [586, 148] on div at bounding box center [606, 152] width 146 height 325
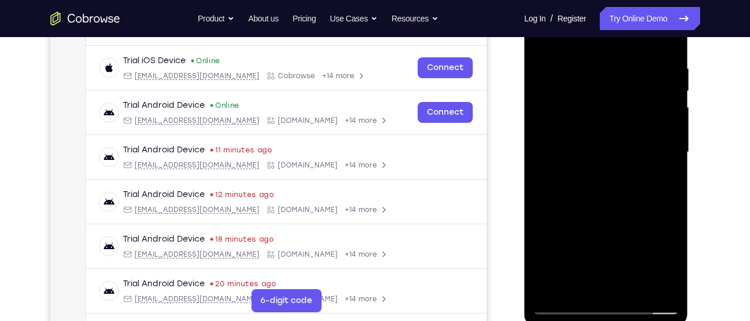
click at [558, 61] on div at bounding box center [606, 152] width 146 height 325
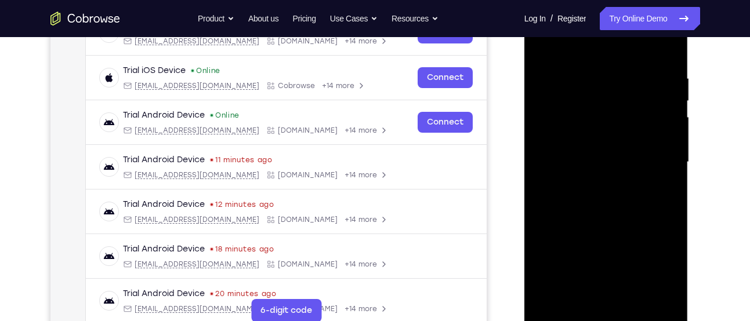
scroll to position [200, 0]
click at [608, 150] on div at bounding box center [606, 163] width 146 height 325
click at [610, 181] on div at bounding box center [606, 163] width 146 height 325
click at [669, 92] on div at bounding box center [606, 163] width 146 height 325
click at [661, 234] on div at bounding box center [606, 163] width 146 height 325
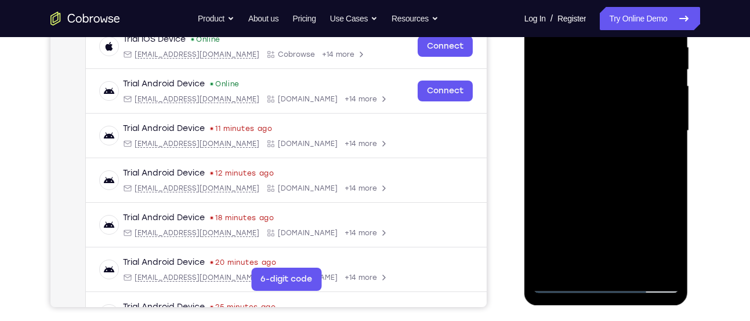
scroll to position [232, 0]
drag, startPoint x: 638, startPoint y: 175, endPoint x: 648, endPoint y: 132, distance: 43.5
click at [648, 132] on div at bounding box center [606, 130] width 146 height 325
drag, startPoint x: 583, startPoint y: 141, endPoint x: 596, endPoint y: 101, distance: 42.2
click at [596, 101] on div at bounding box center [606, 130] width 146 height 325
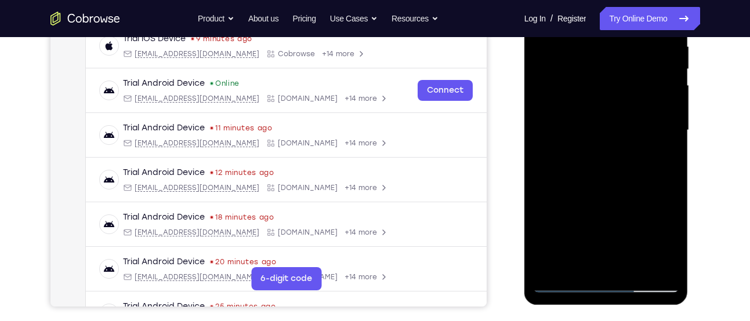
drag, startPoint x: 560, startPoint y: 152, endPoint x: 571, endPoint y: 84, distance: 68.7
click at [571, 84] on div at bounding box center [606, 130] width 146 height 325
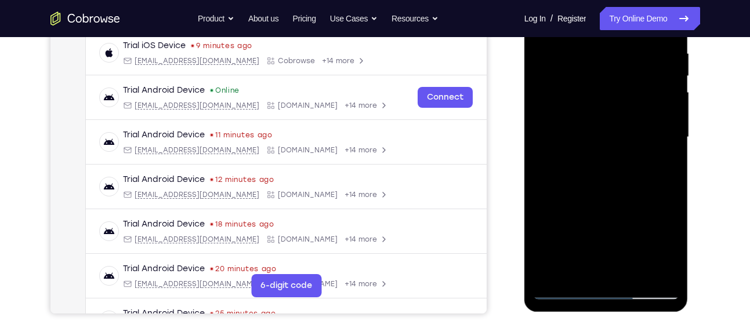
scroll to position [225, 0]
drag, startPoint x: 661, startPoint y: 168, endPoint x: 675, endPoint y: 123, distance: 46.9
click at [675, 123] on div at bounding box center [606, 138] width 146 height 325
drag, startPoint x: 576, startPoint y: 137, endPoint x: 627, endPoint y: 133, distance: 50.6
click at [627, 133] on div at bounding box center [606, 138] width 146 height 325
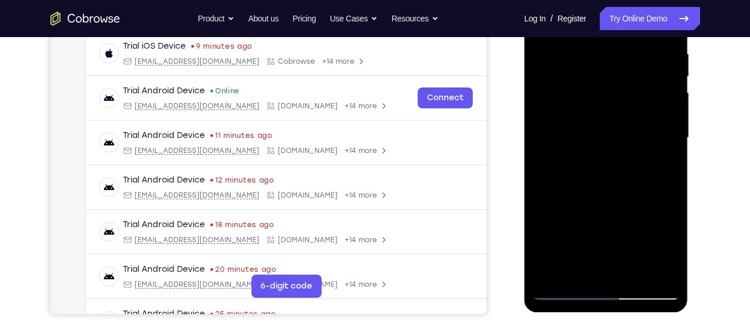
drag, startPoint x: 614, startPoint y: 237, endPoint x: 660, endPoint y: 40, distance: 202.5
click at [660, 40] on div at bounding box center [606, 138] width 146 height 325
drag, startPoint x: 626, startPoint y: 226, endPoint x: 663, endPoint y: 126, distance: 105.9
click at [663, 126] on div at bounding box center [606, 138] width 146 height 325
drag, startPoint x: 570, startPoint y: 190, endPoint x: 593, endPoint y: 115, distance: 78.5
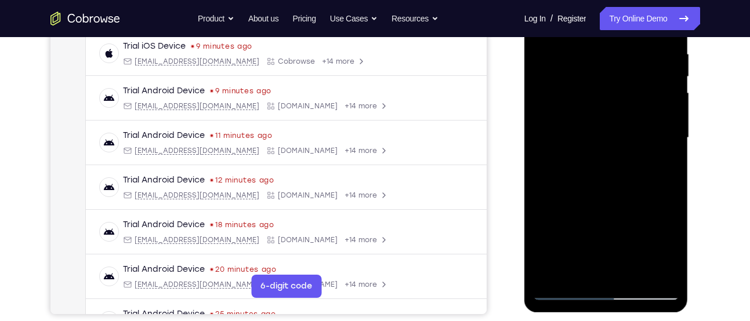
click at [593, 115] on div at bounding box center [606, 138] width 146 height 325
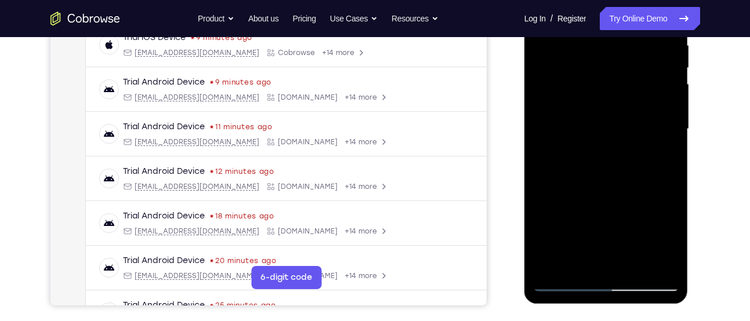
scroll to position [234, 0]
drag, startPoint x: 605, startPoint y: 229, endPoint x: 669, endPoint y: 31, distance: 207.9
click at [669, 31] on div at bounding box center [606, 128] width 146 height 325
drag, startPoint x: 586, startPoint y: 125, endPoint x: 597, endPoint y: 100, distance: 27.5
click at [597, 100] on div at bounding box center [606, 128] width 146 height 325
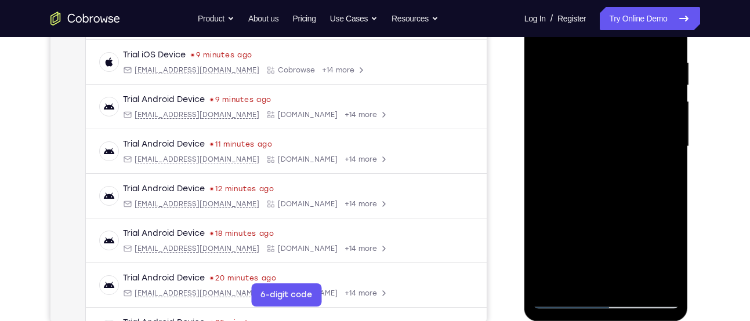
scroll to position [216, 0]
drag, startPoint x: 626, startPoint y: 225, endPoint x: 671, endPoint y: 45, distance: 185.5
click at [671, 45] on div at bounding box center [606, 147] width 146 height 325
click at [646, 238] on div at bounding box center [606, 147] width 146 height 325
drag, startPoint x: 646, startPoint y: 238, endPoint x: 682, endPoint y: 148, distance: 96.6
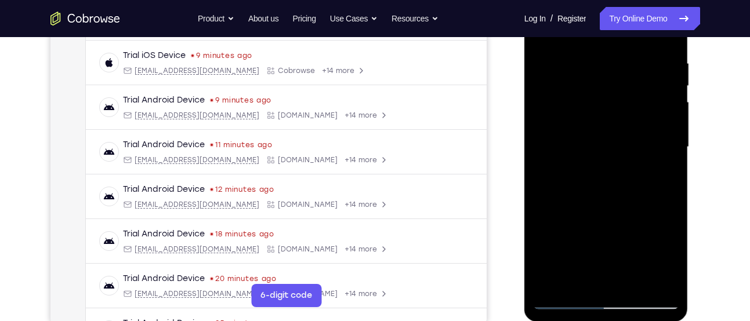
click at [682, 148] on div at bounding box center [606, 149] width 164 height 346
drag, startPoint x: 648, startPoint y: 234, endPoint x: 686, endPoint y: 117, distance: 122.7
click at [686, 117] on div at bounding box center [606, 149] width 164 height 346
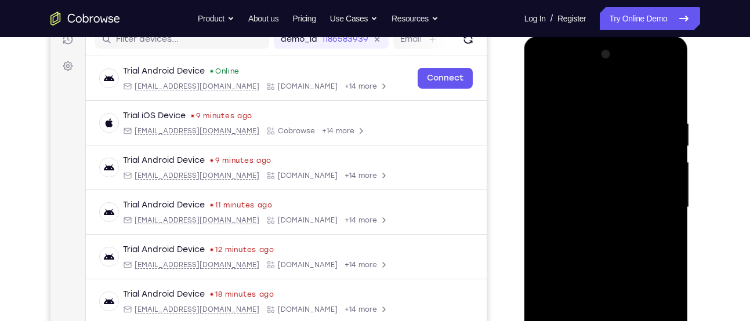
scroll to position [155, 0]
click at [602, 134] on div at bounding box center [606, 208] width 146 height 325
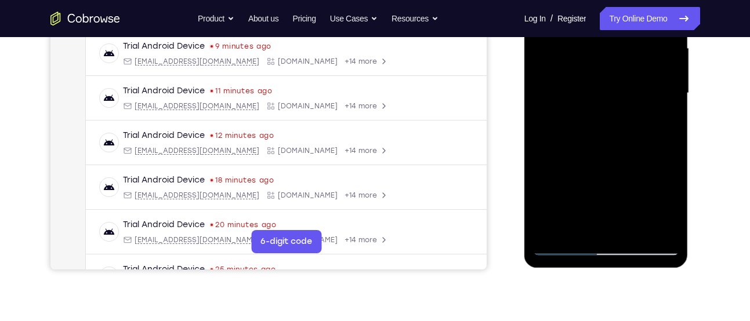
scroll to position [270, 0]
click at [668, 60] on div at bounding box center [606, 92] width 146 height 325
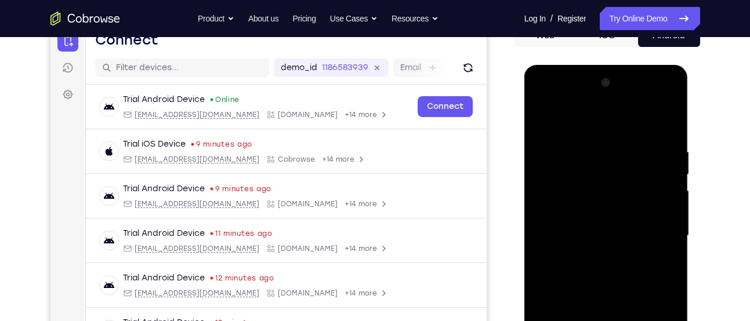
scroll to position [131, 0]
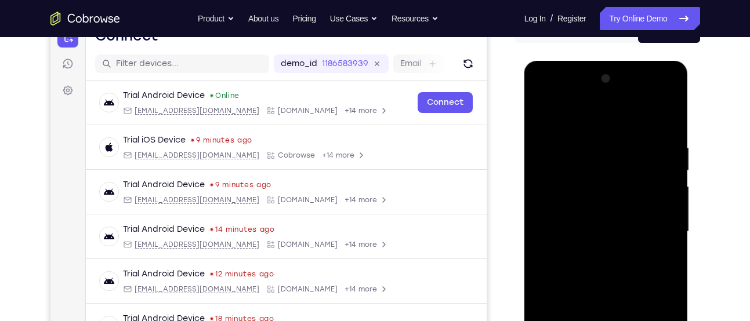
click at [659, 174] on div at bounding box center [606, 232] width 146 height 325
click at [670, 111] on div at bounding box center [606, 232] width 146 height 325
click at [563, 159] on div at bounding box center [606, 232] width 146 height 325
drag, startPoint x: 548, startPoint y: 177, endPoint x: 557, endPoint y: 178, distance: 8.7
click at [557, 178] on div at bounding box center [606, 232] width 146 height 325
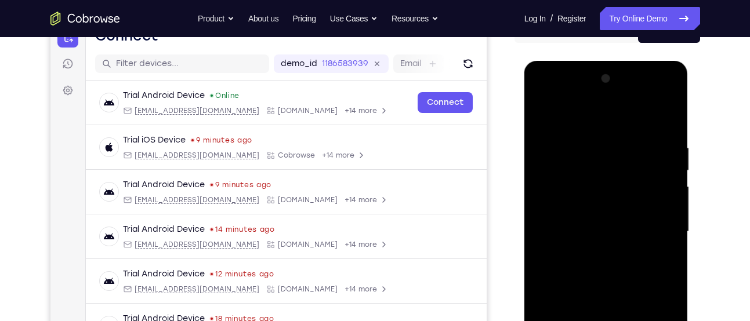
click at [590, 168] on div at bounding box center [606, 232] width 146 height 325
drag, startPoint x: 569, startPoint y: 181, endPoint x: 614, endPoint y: 180, distance: 45.2
click at [614, 180] on div at bounding box center [606, 232] width 146 height 325
click at [646, 147] on div at bounding box center [606, 232] width 146 height 325
drag, startPoint x: 615, startPoint y: 180, endPoint x: 624, endPoint y: 181, distance: 8.8
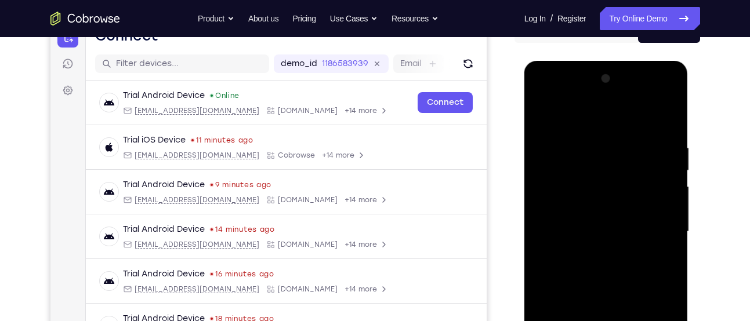
click at [624, 181] on div at bounding box center [606, 232] width 146 height 325
drag, startPoint x: 636, startPoint y: 179, endPoint x: 655, endPoint y: 179, distance: 19.1
click at [655, 179] on div at bounding box center [606, 232] width 146 height 325
click at [645, 160] on div at bounding box center [606, 232] width 146 height 325
drag, startPoint x: 642, startPoint y: 179, endPoint x: 662, endPoint y: 177, distance: 19.7
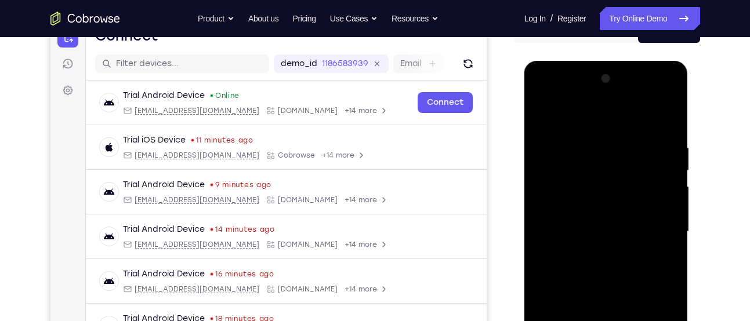
click at [662, 177] on div at bounding box center [606, 232] width 146 height 325
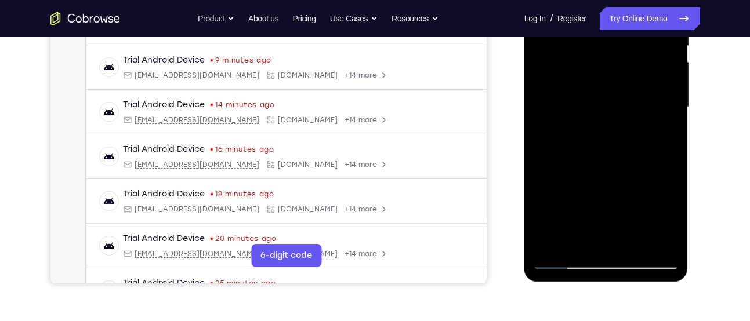
scroll to position [256, 0]
click at [558, 263] on div at bounding box center [606, 106] width 146 height 325
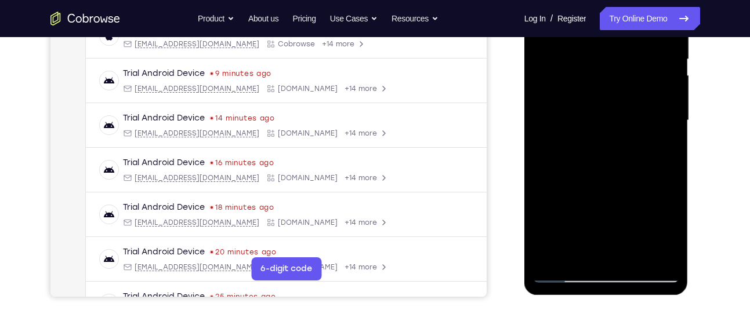
scroll to position [243, 0]
drag, startPoint x: 632, startPoint y: 168, endPoint x: 639, endPoint y: 134, distance: 34.9
click at [639, 134] on div at bounding box center [606, 120] width 146 height 325
drag, startPoint x: 648, startPoint y: 209, endPoint x: 678, endPoint y: 114, distance: 99.2
click at [678, 114] on div at bounding box center [606, 120] width 146 height 325
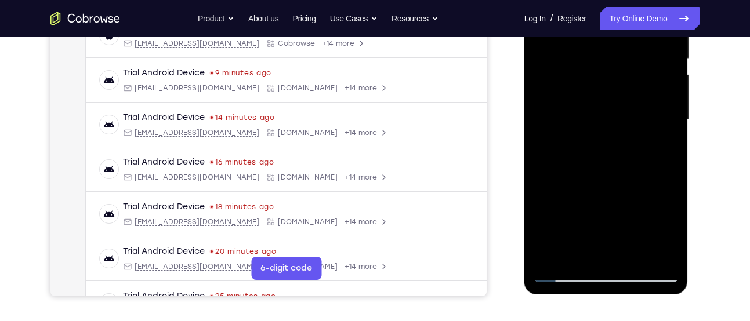
click at [648, 106] on div at bounding box center [606, 120] width 146 height 325
click at [610, 189] on div at bounding box center [606, 120] width 146 height 325
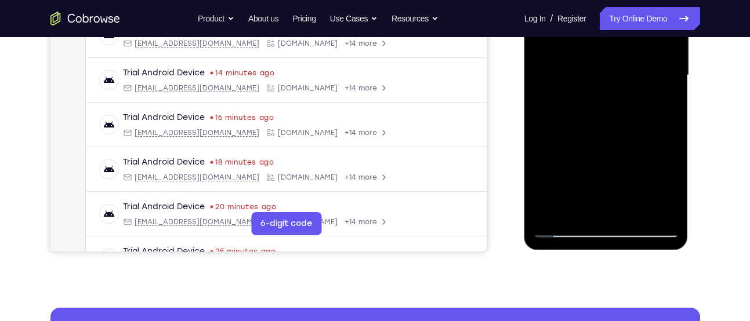
scroll to position [288, 0]
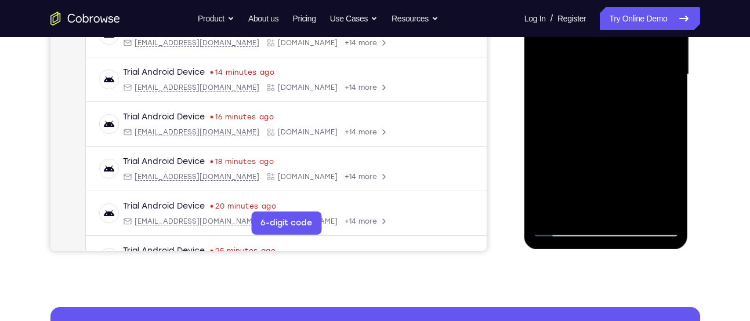
drag, startPoint x: 619, startPoint y: 166, endPoint x: 645, endPoint y: 31, distance: 138.0
click at [645, 31] on div at bounding box center [606, 74] width 146 height 325
drag, startPoint x: 602, startPoint y: 197, endPoint x: 587, endPoint y: 300, distance: 104.3
click at [587, 252] on html "Online web based iOS Simulators and Android Emulators. Run iPhone, iPad, Mobile…" at bounding box center [606, 78] width 165 height 348
click at [602, 158] on div at bounding box center [606, 74] width 146 height 325
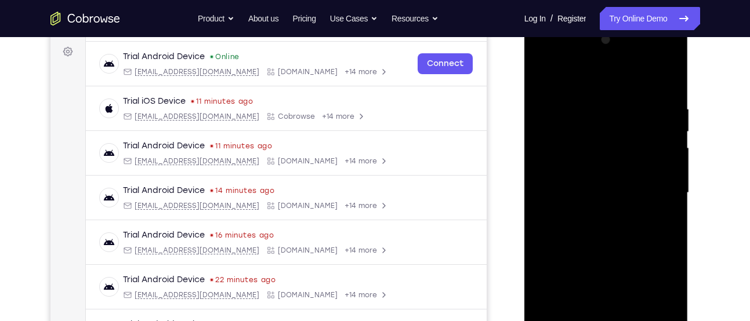
scroll to position [160, 0]
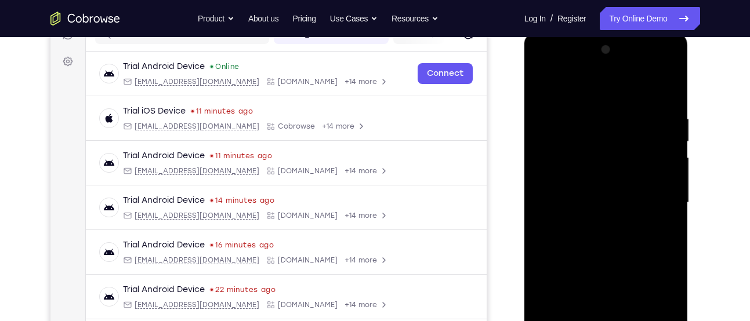
drag, startPoint x: 619, startPoint y: 117, endPoint x: 604, endPoint y: 257, distance: 141.0
click at [604, 257] on div at bounding box center [606, 203] width 146 height 325
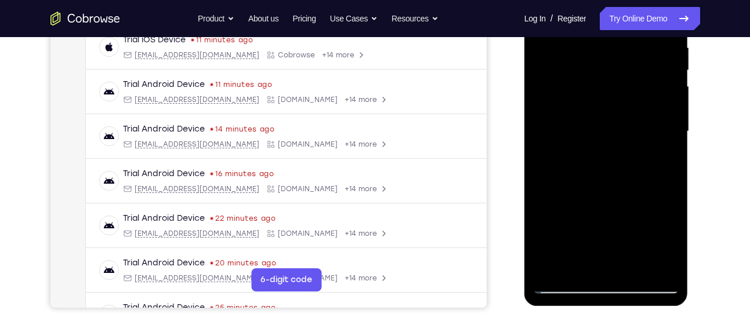
scroll to position [232, 0]
drag, startPoint x: 605, startPoint y: 199, endPoint x: 619, endPoint y: 150, distance: 51.8
click at [619, 150] on div at bounding box center [606, 131] width 146 height 325
drag, startPoint x: 556, startPoint y: 191, endPoint x: 575, endPoint y: 191, distance: 19.1
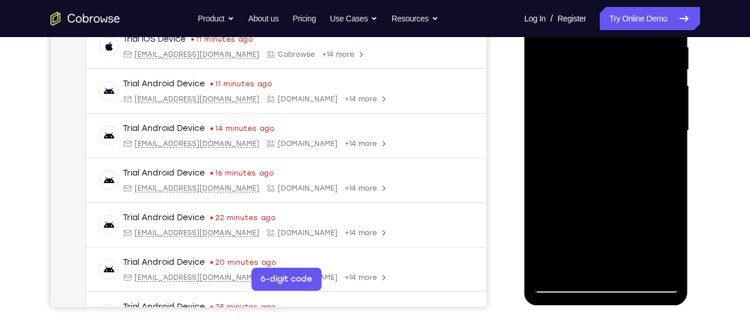
click at [575, 191] on div at bounding box center [606, 131] width 146 height 325
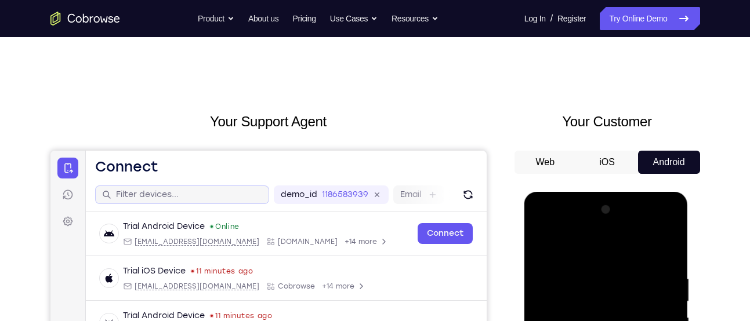
scroll to position [1, 0]
